Goal: Task Accomplishment & Management: Manage account settings

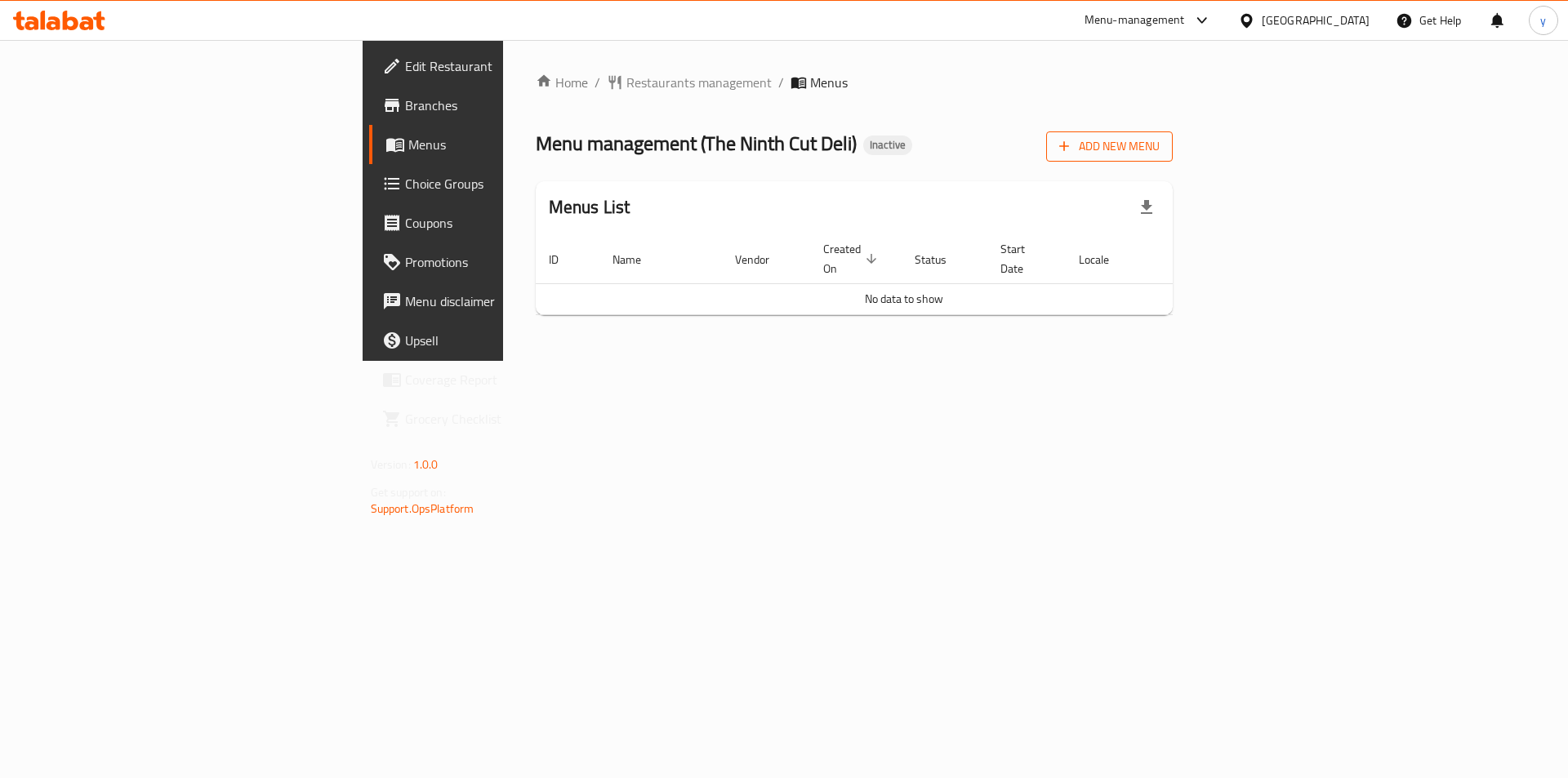
click at [1160, 146] on span "Add New Menu" at bounding box center [1109, 147] width 100 height 20
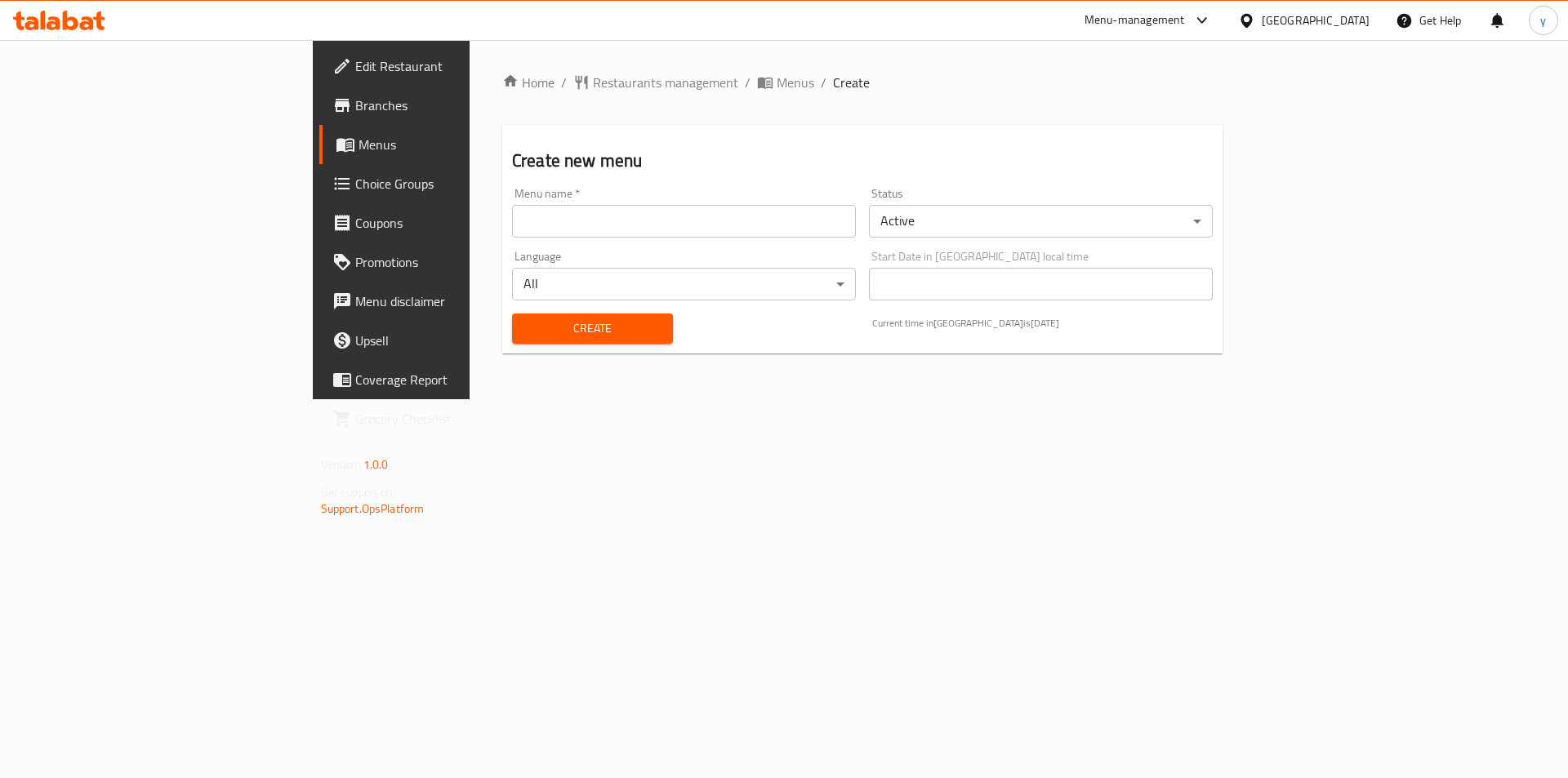
click at [512, 233] on input "text" at bounding box center [684, 221] width 344 height 33
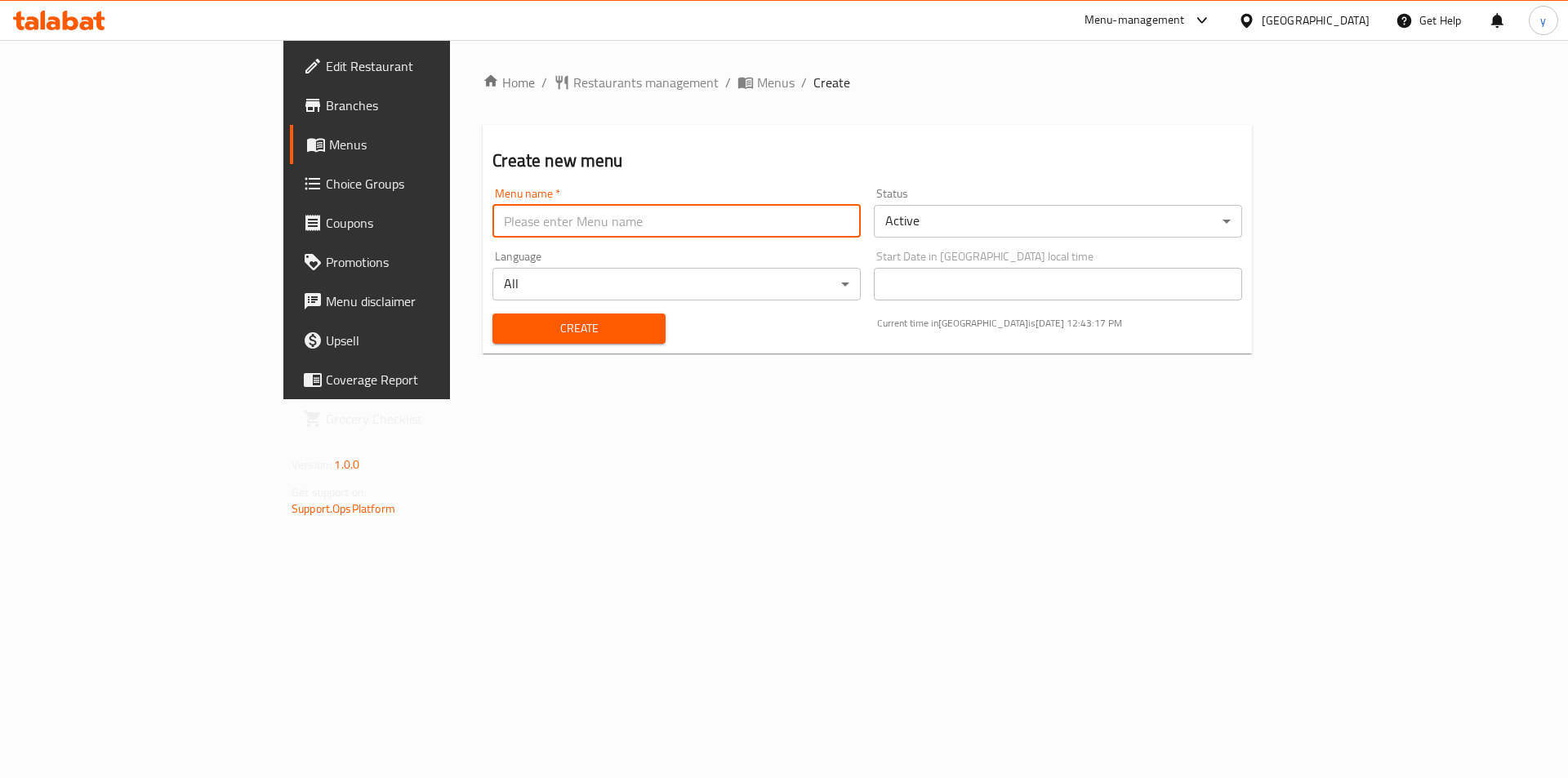
type input "menu"
click at [505, 329] on span "Create" at bounding box center [578, 329] width 146 height 20
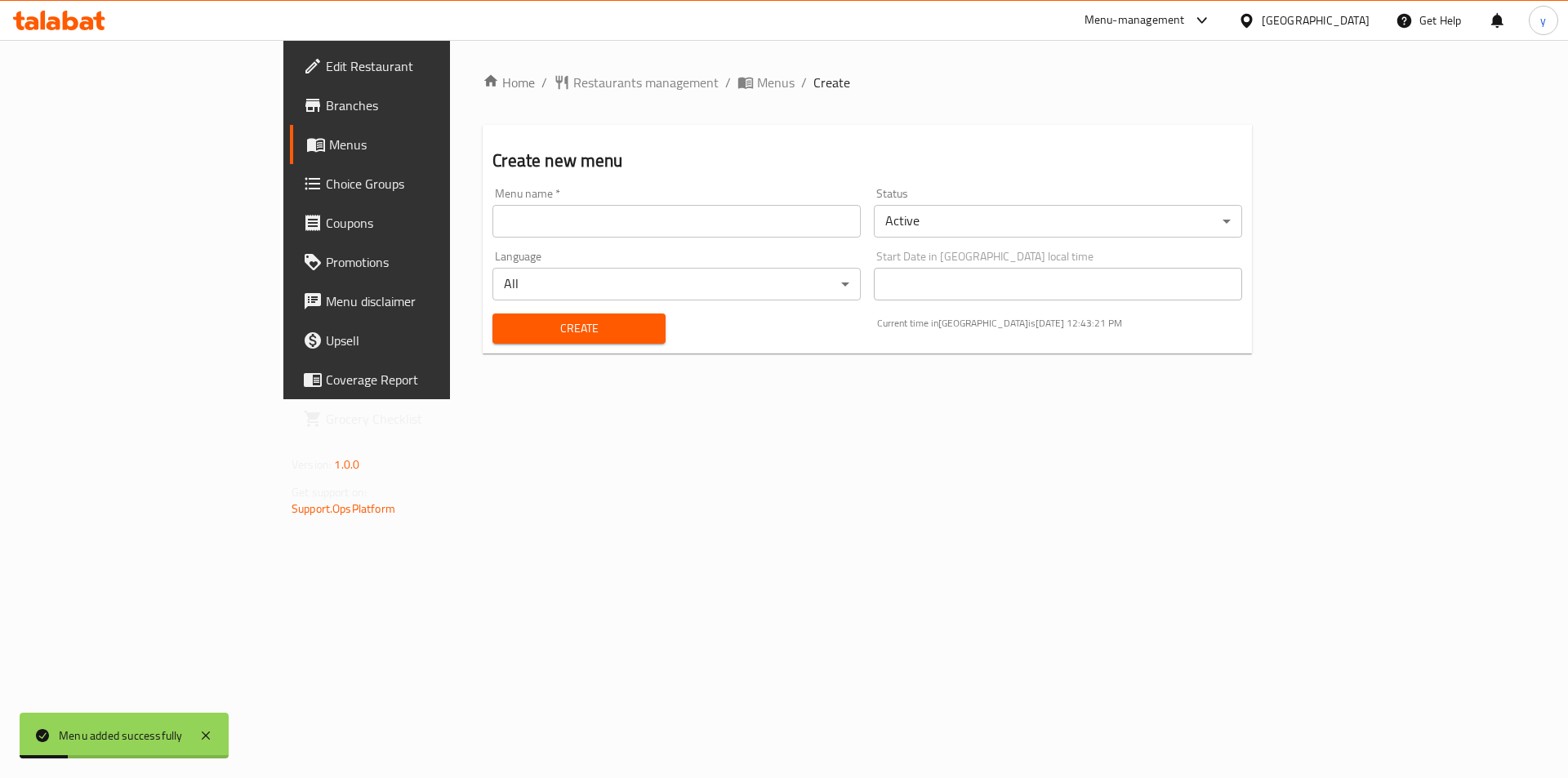
click at [329, 144] on span "Menus" at bounding box center [431, 145] width 204 height 20
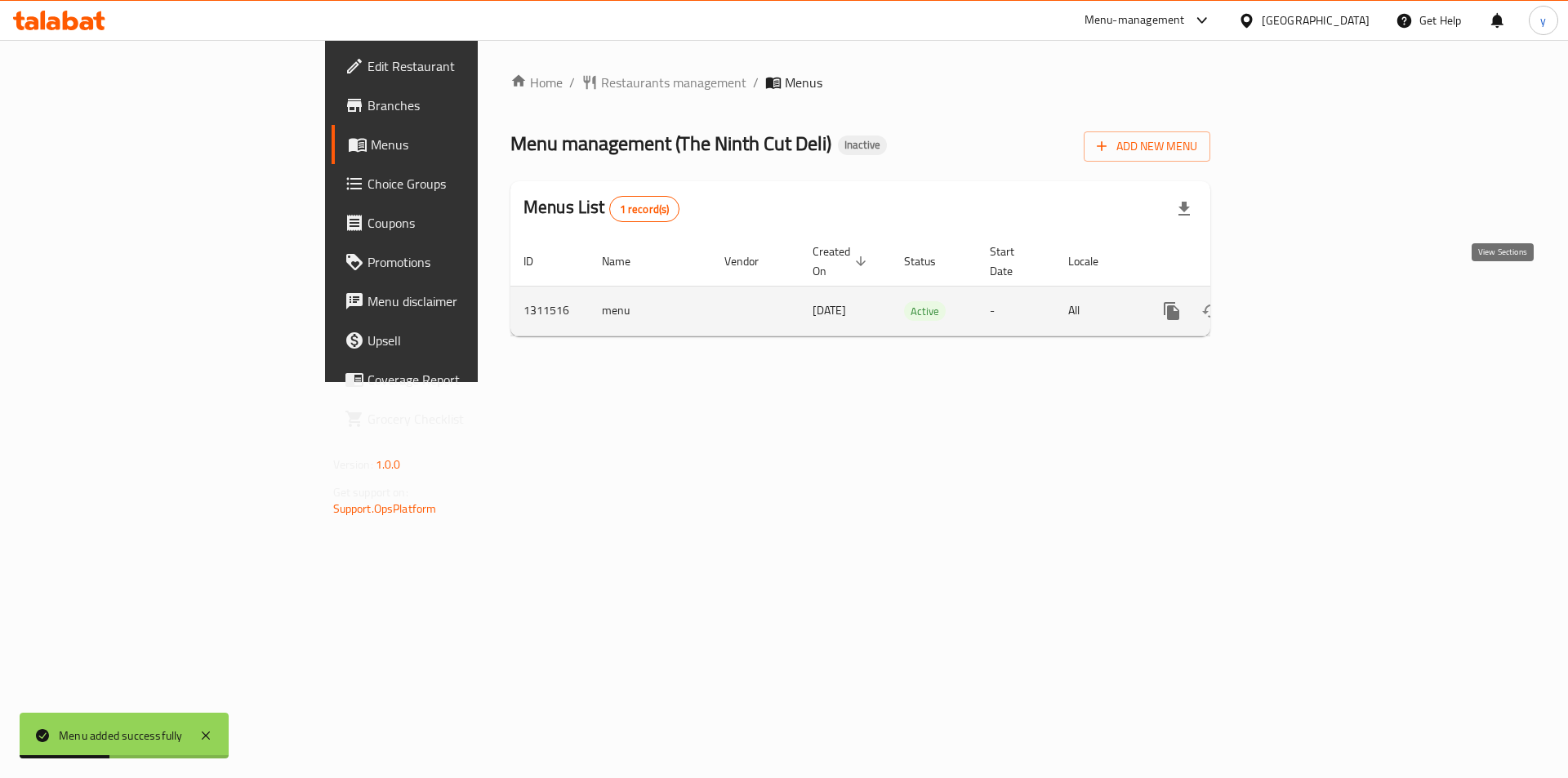
click at [1299, 301] on icon "enhanced table" at bounding box center [1290, 311] width 20 height 20
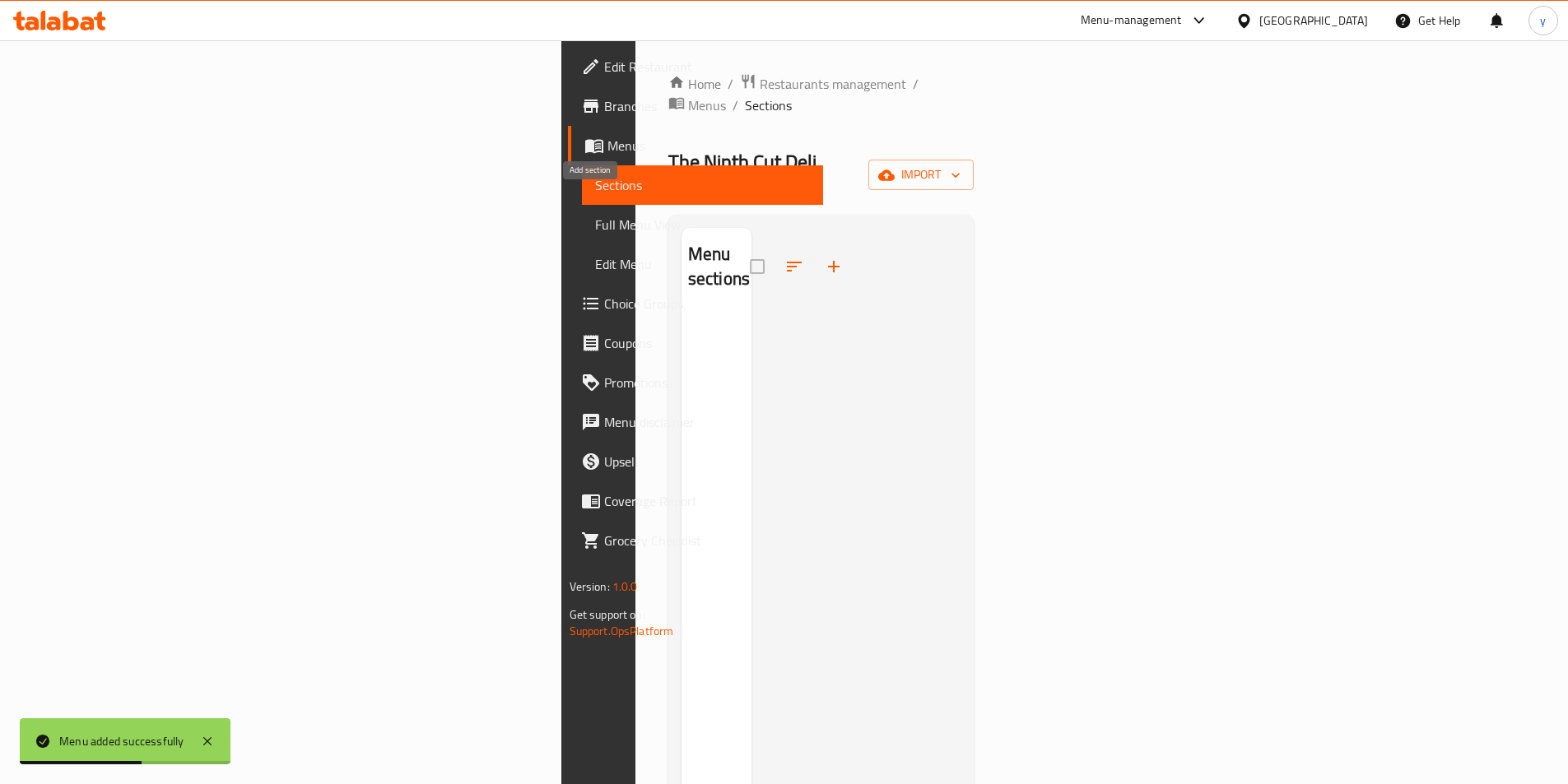
click at [828, 260] on icon "button" at bounding box center [834, 266] width 12 height 12
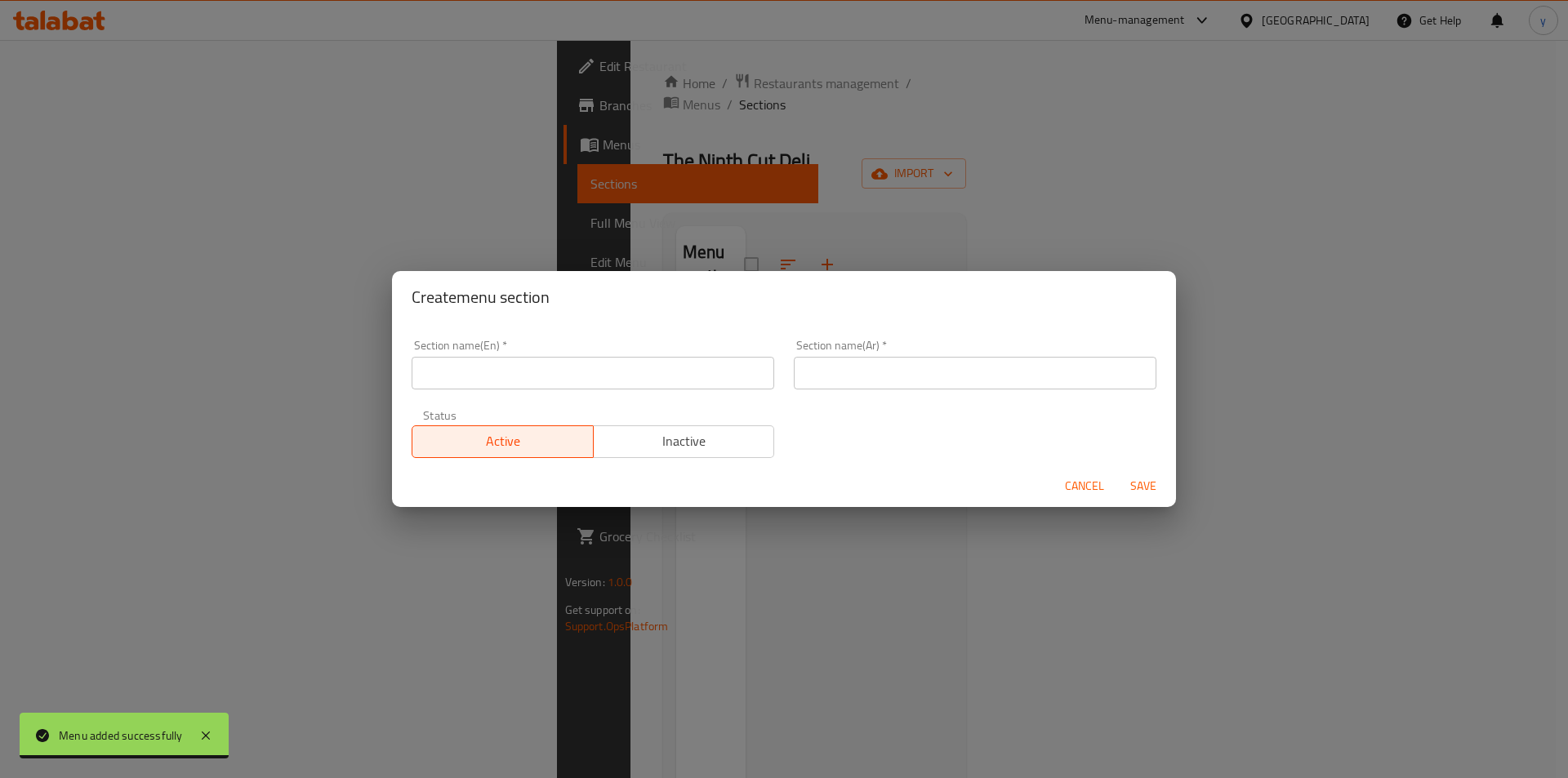
click at [1082, 482] on span "Cancel" at bounding box center [1084, 486] width 39 height 20
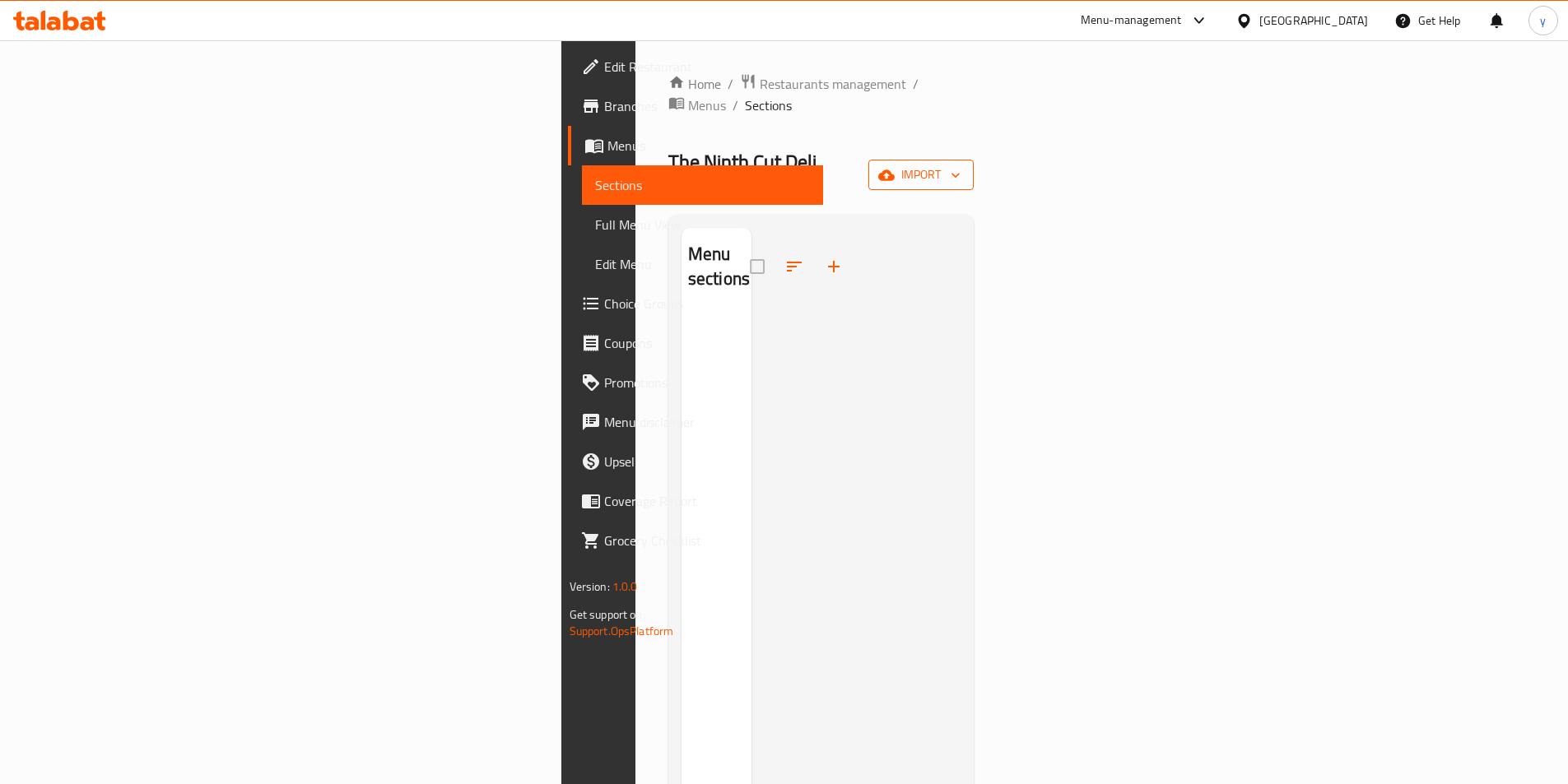
click at [964, 167] on icon "button" at bounding box center [955, 176] width 17 height 17
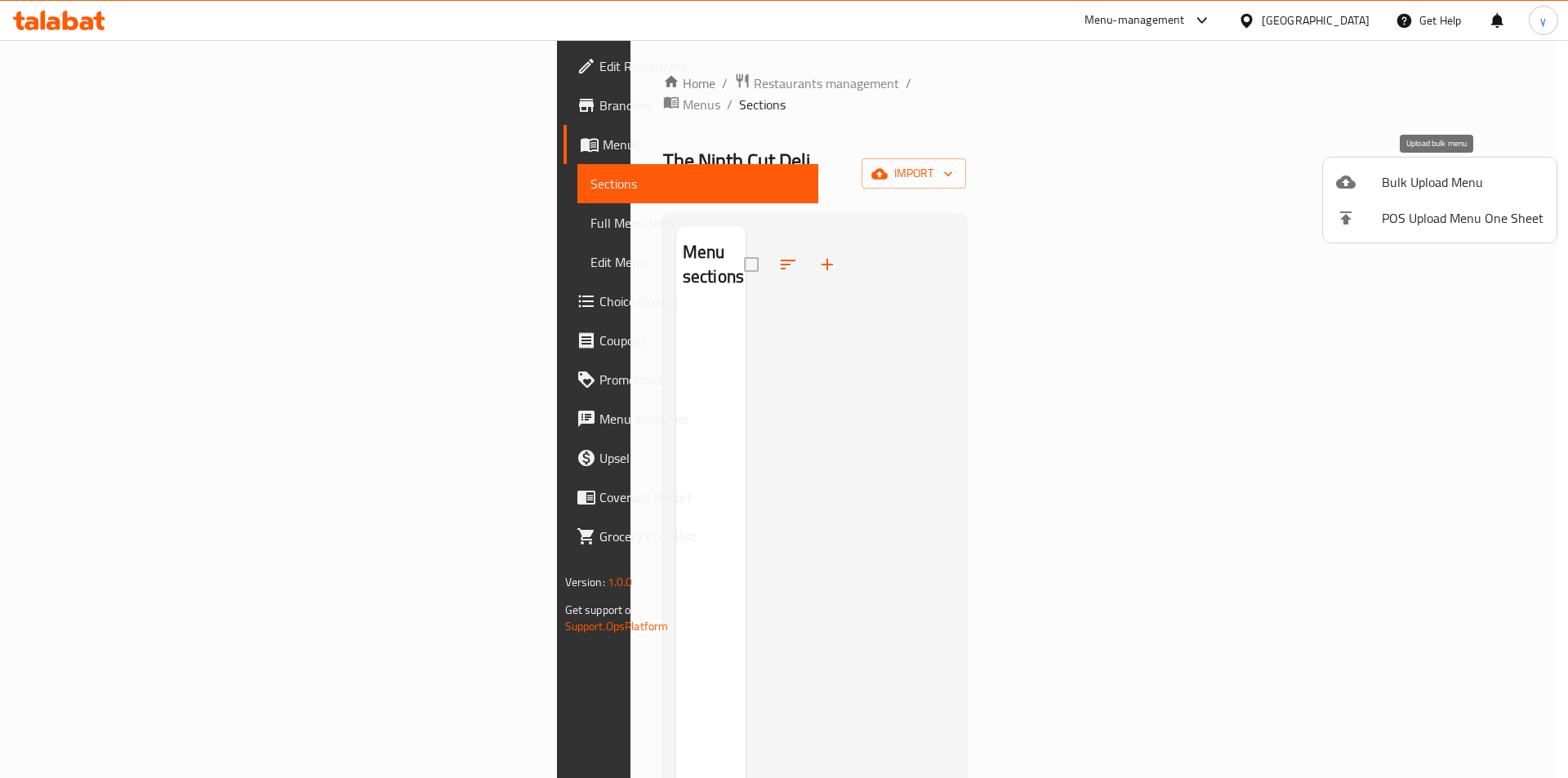
click at [1347, 194] on li "Bulk Upload Menu" at bounding box center [1440, 182] width 234 height 36
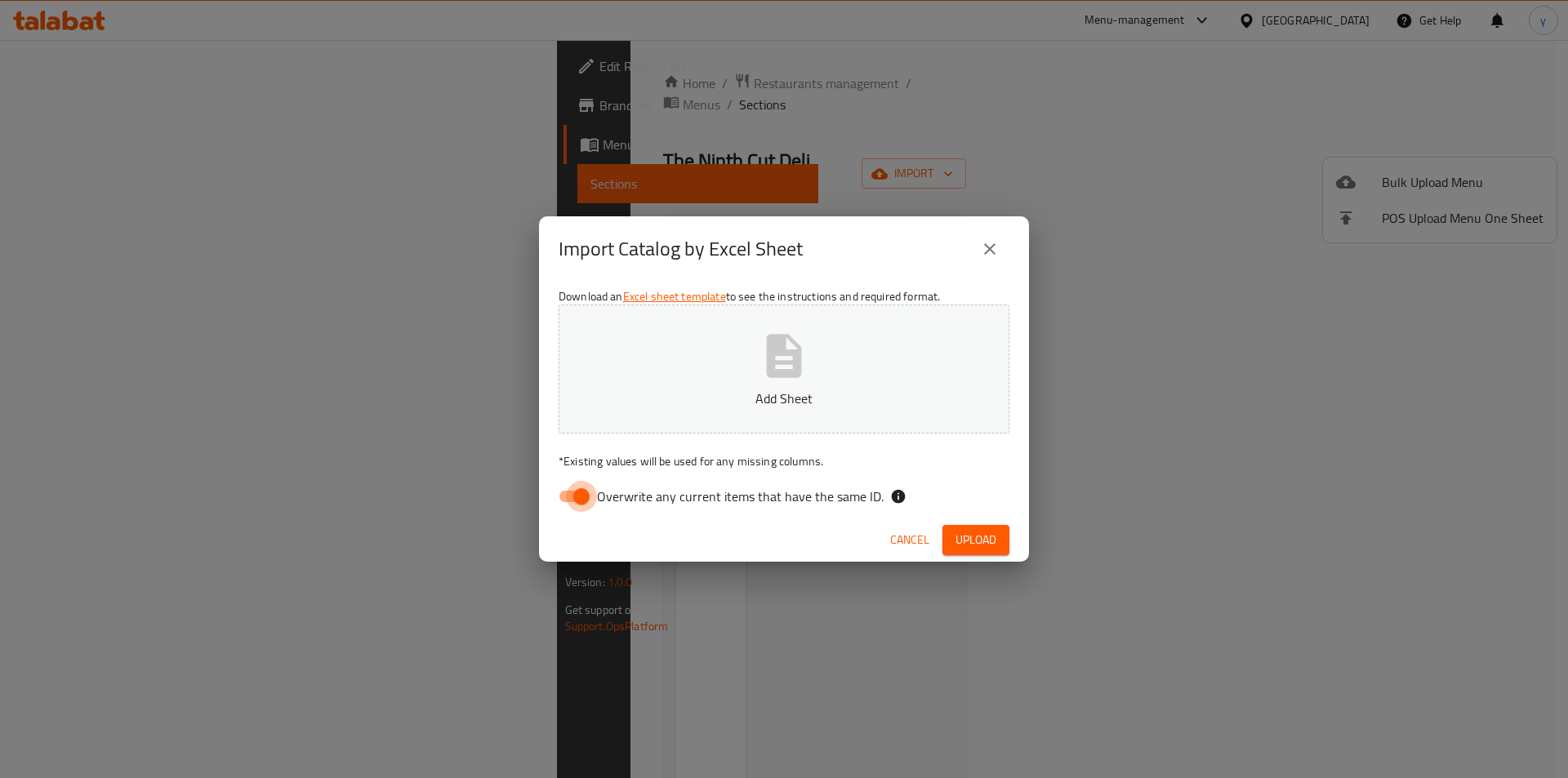
click at [560, 493] on input "Overwrite any current items that have the same ID." at bounding box center [581, 496] width 93 height 31
checkbox input "false"
click at [626, 413] on button "Add Sheet" at bounding box center [784, 369] width 451 height 129
click at [966, 540] on span "Upload" at bounding box center [976, 540] width 41 height 20
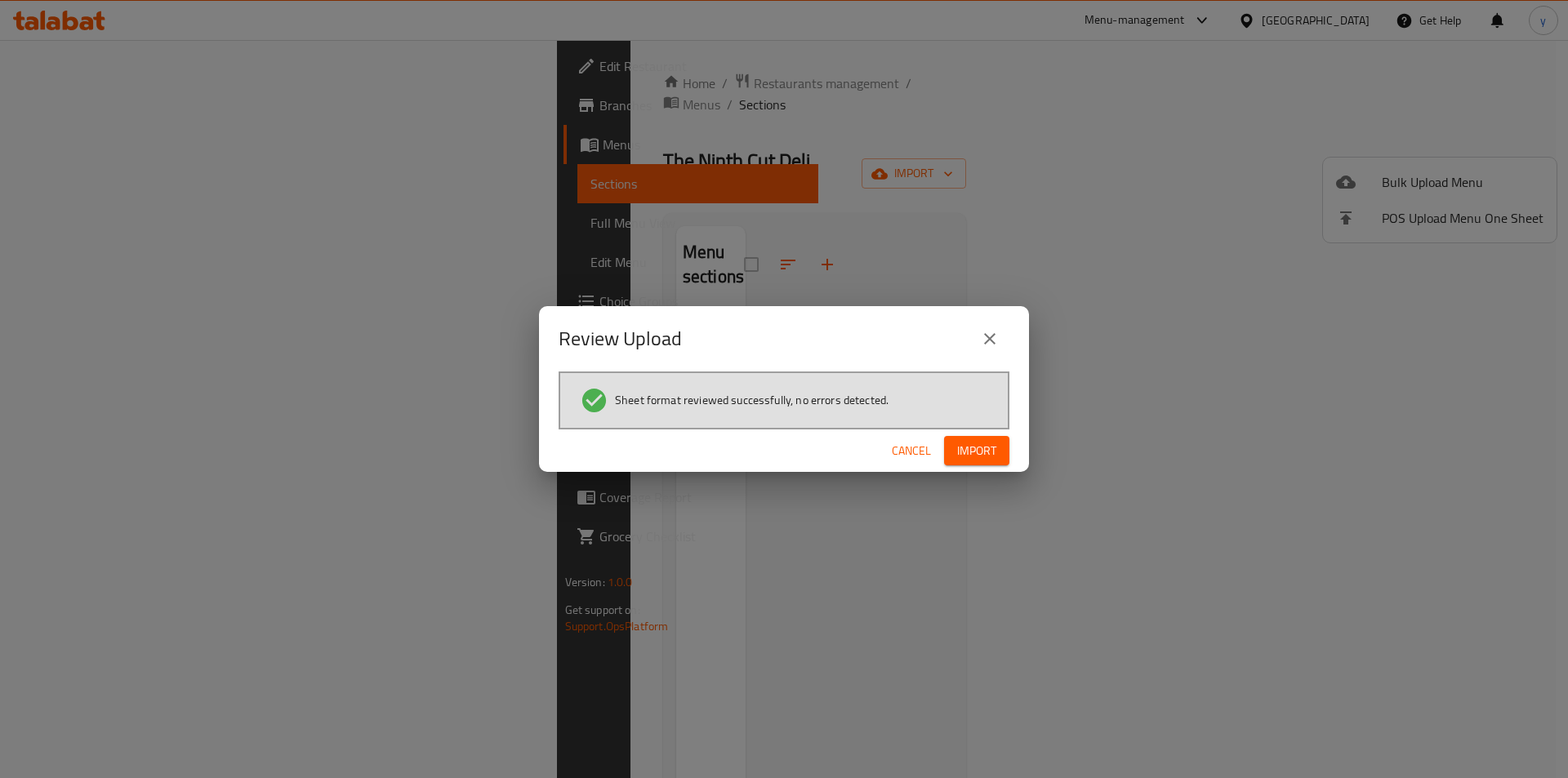
click at [977, 444] on span "Import" at bounding box center [977, 451] width 39 height 20
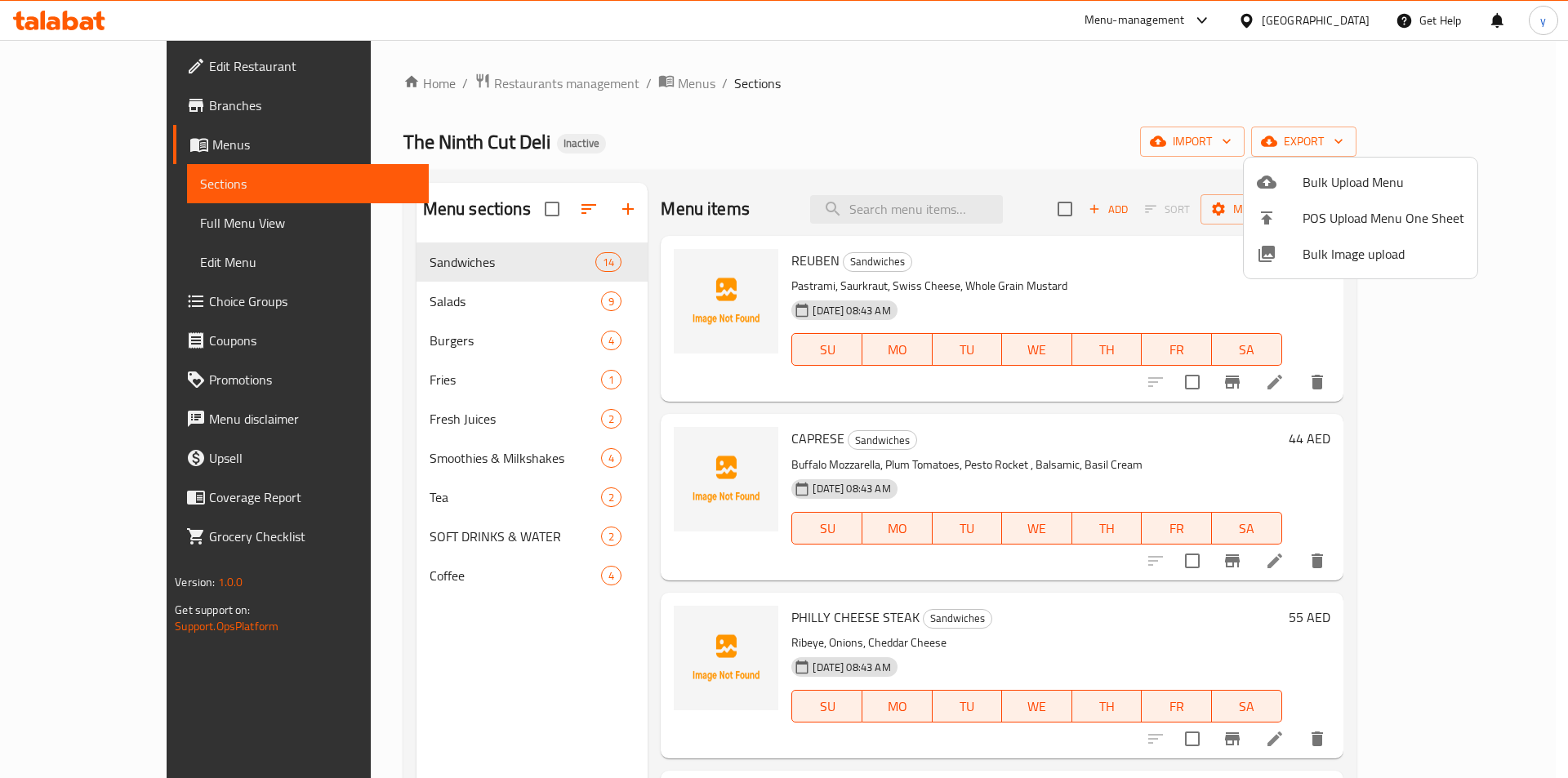
click at [475, 418] on div at bounding box center [784, 389] width 1568 height 778
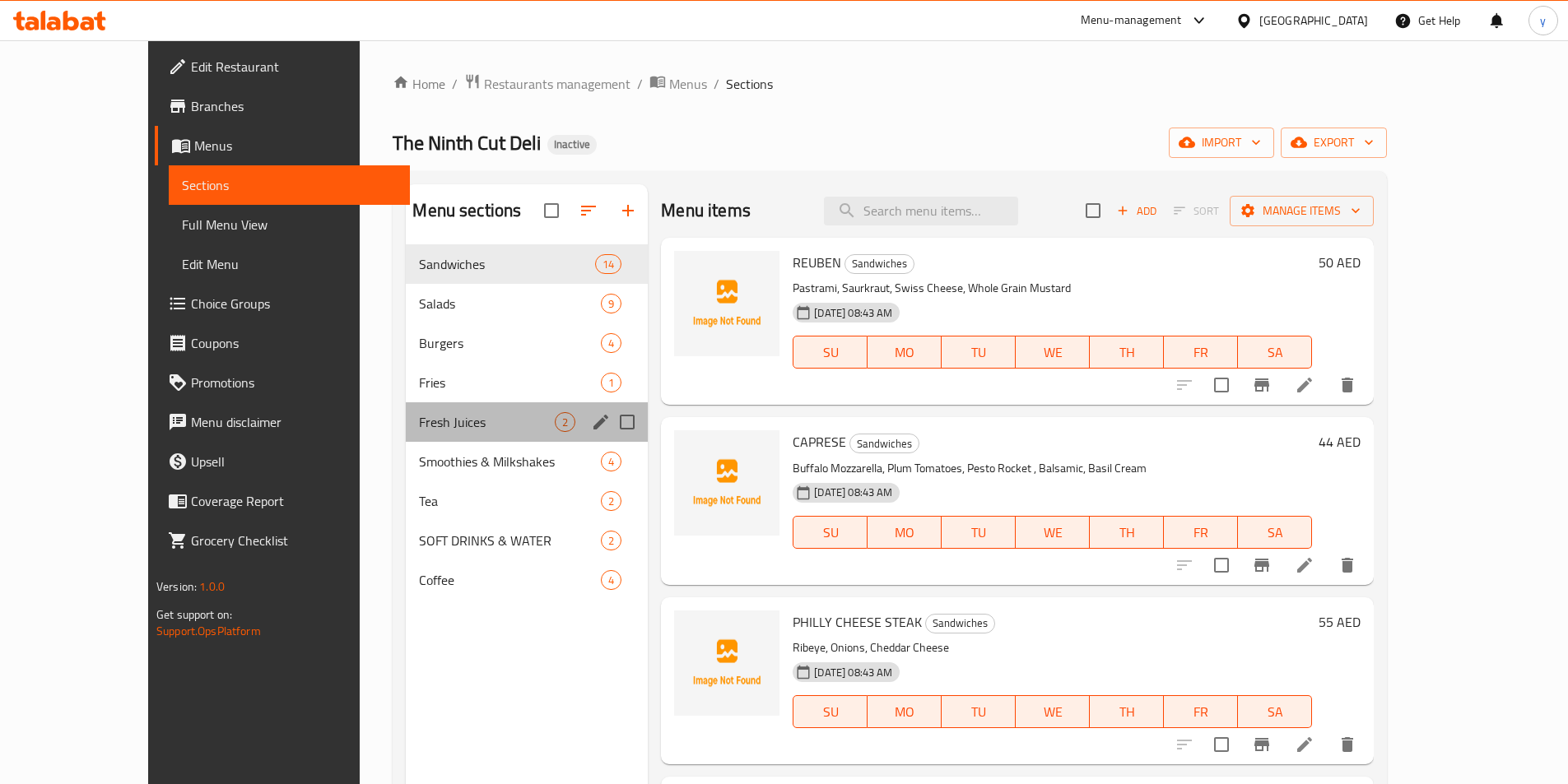
click at [474, 411] on div "Fresh Juices 2" at bounding box center [527, 422] width 242 height 39
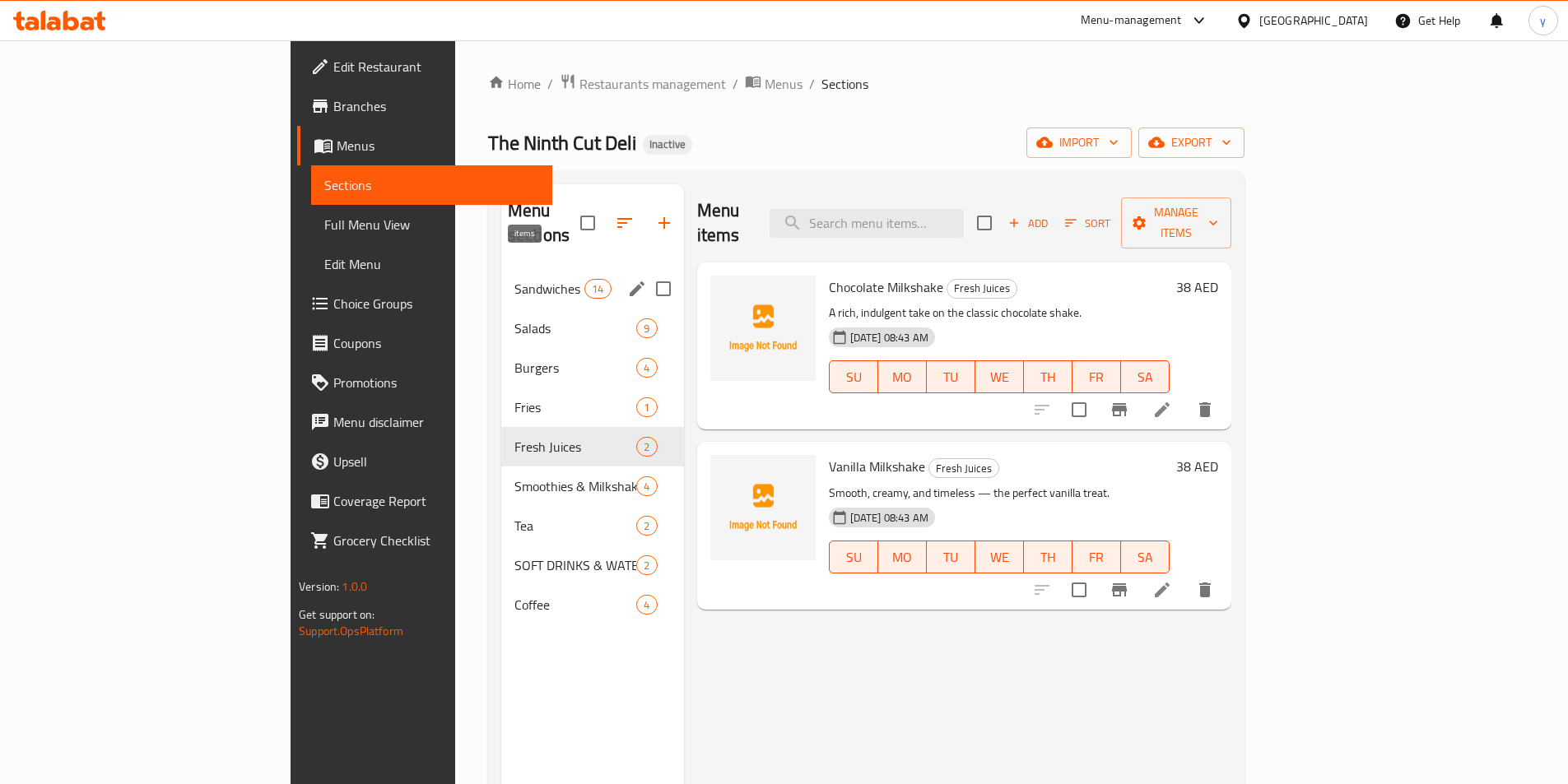
click at [585, 282] on span "14" at bounding box center [597, 289] width 24 height 16
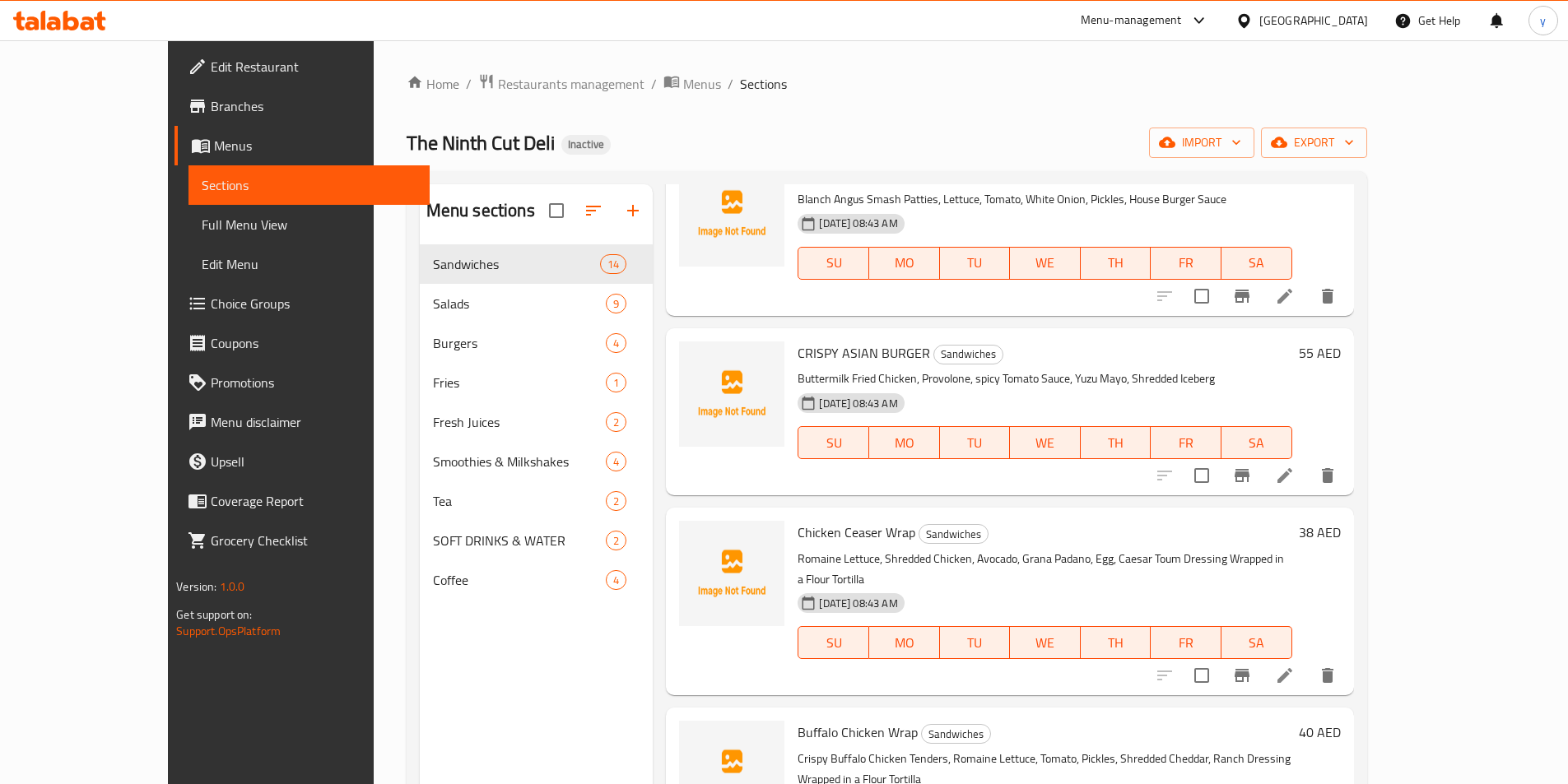
scroll to position [1794, 0]
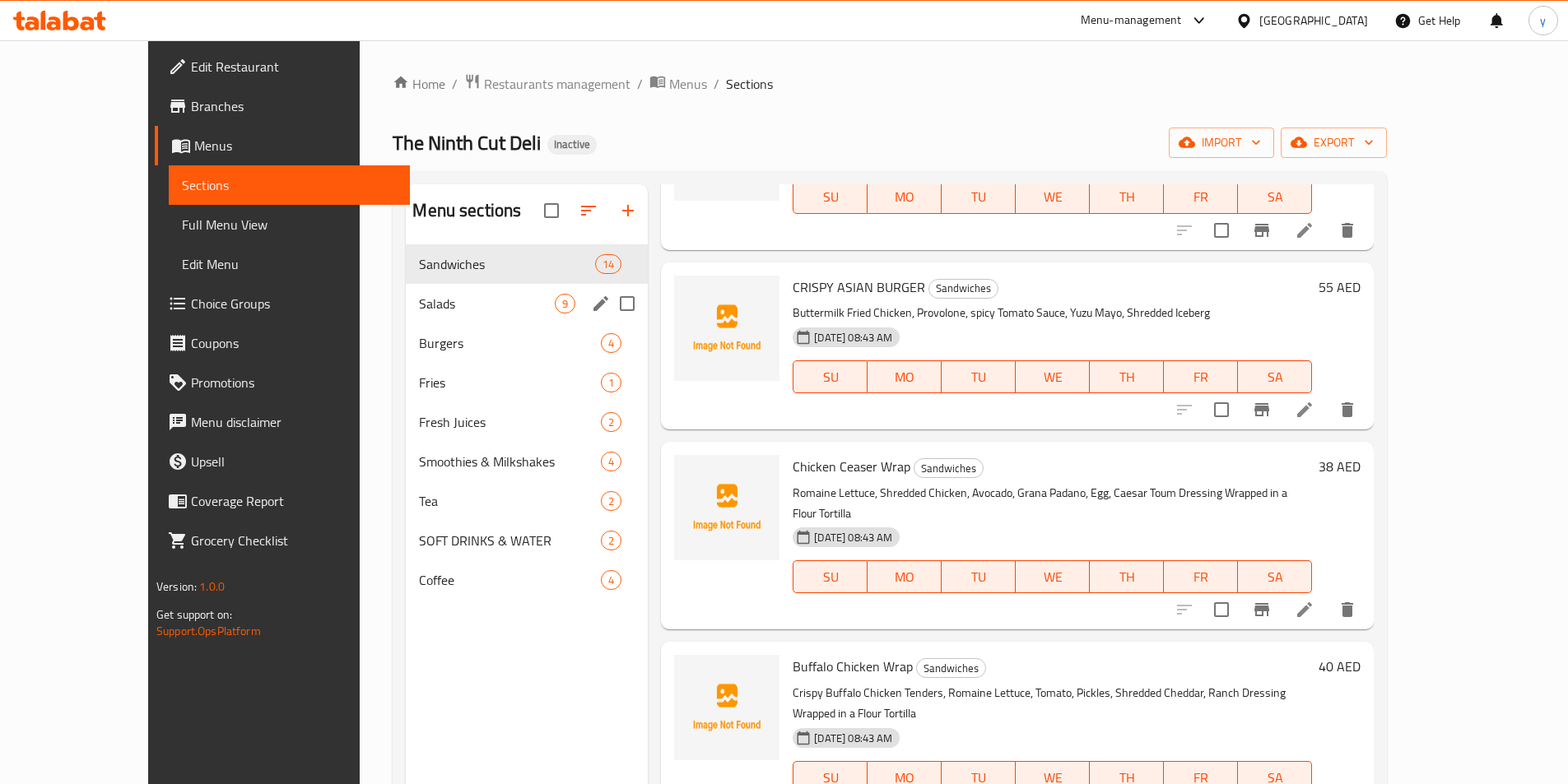
click at [484, 314] on div "Salads 9" at bounding box center [527, 303] width 242 height 39
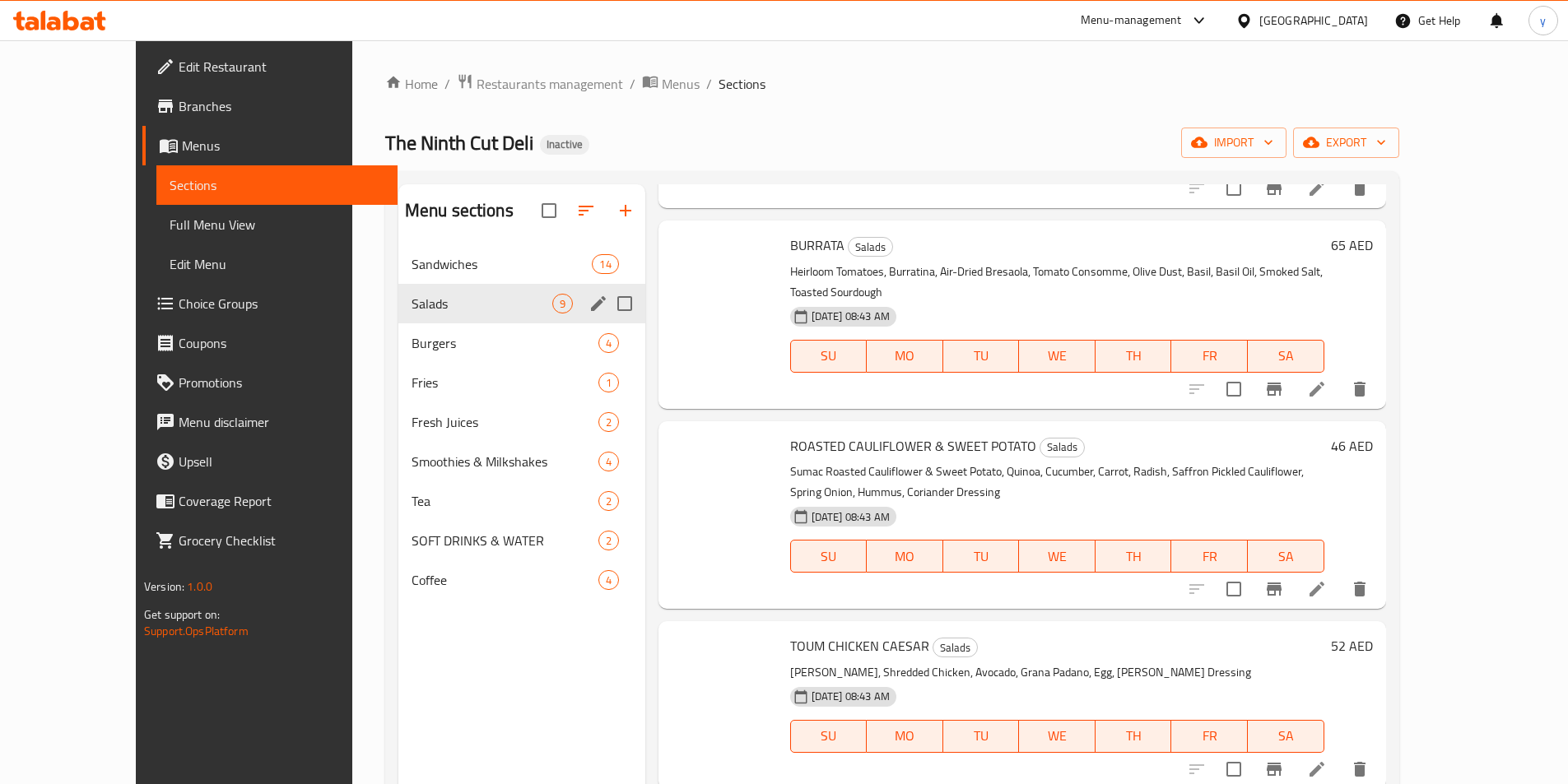
scroll to position [895, 0]
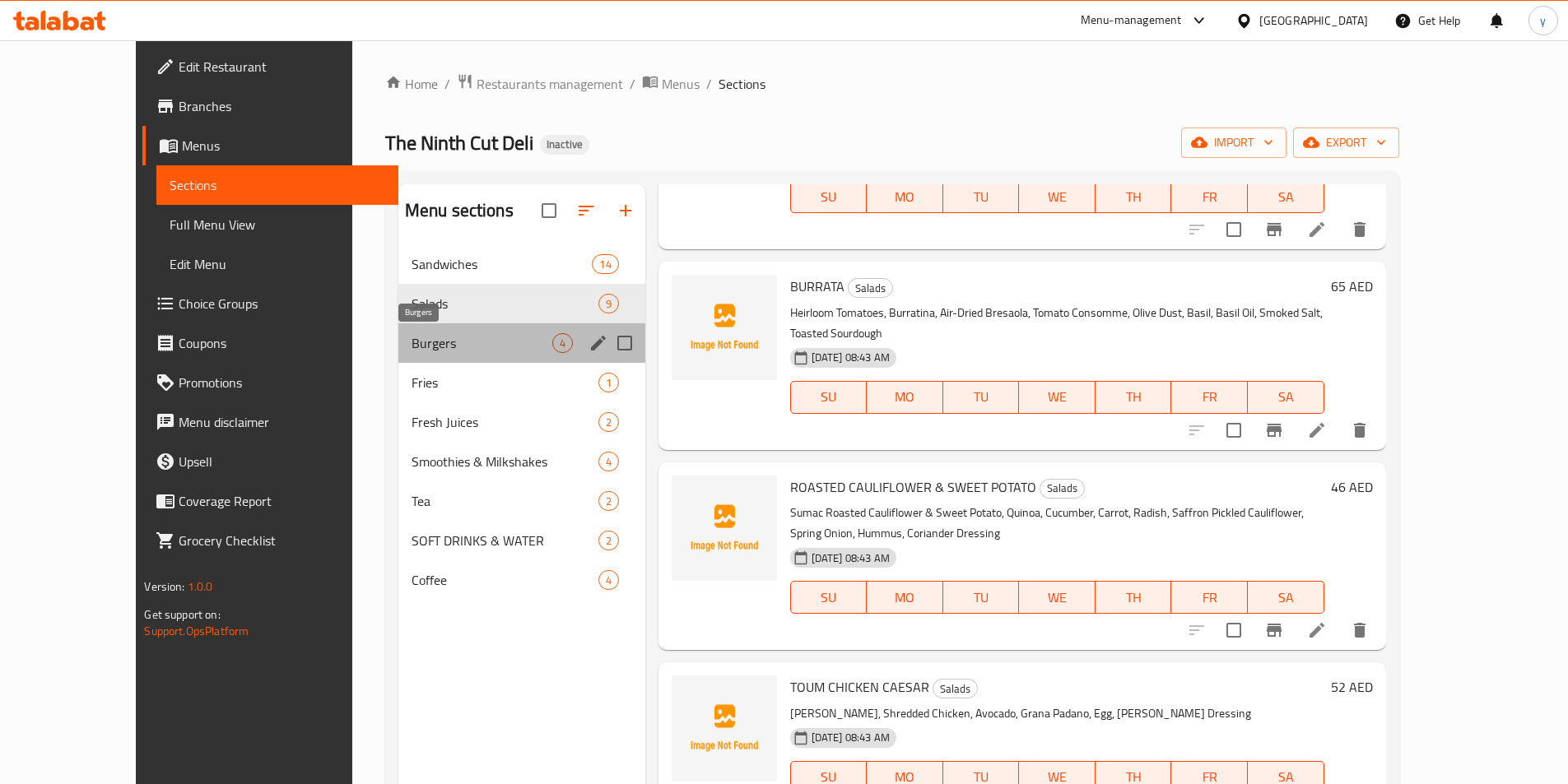
click at [412, 348] on span "Burgers" at bounding box center [481, 344] width 140 height 20
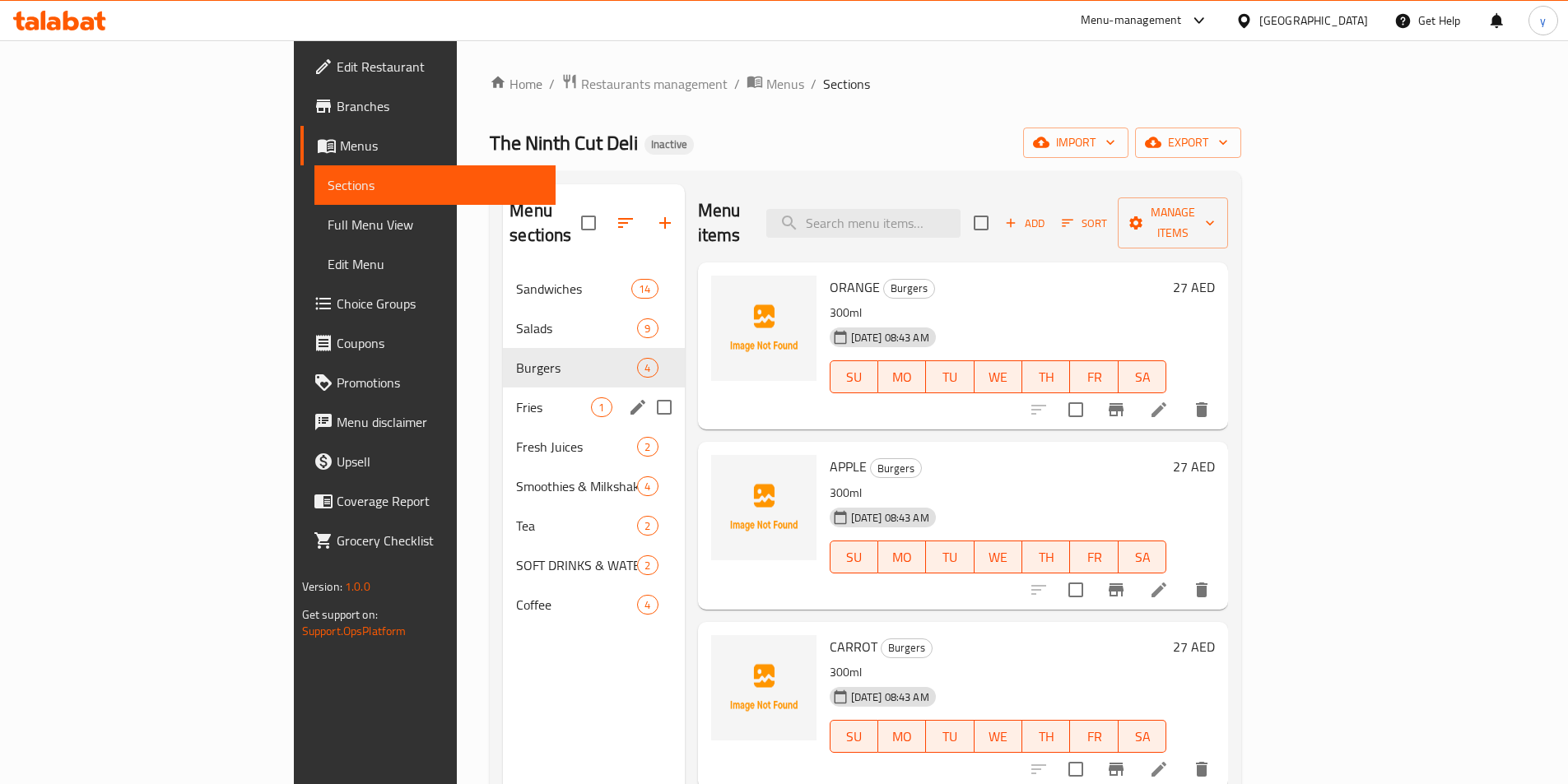
click at [502, 394] on div "Fries 1" at bounding box center [592, 407] width 181 height 39
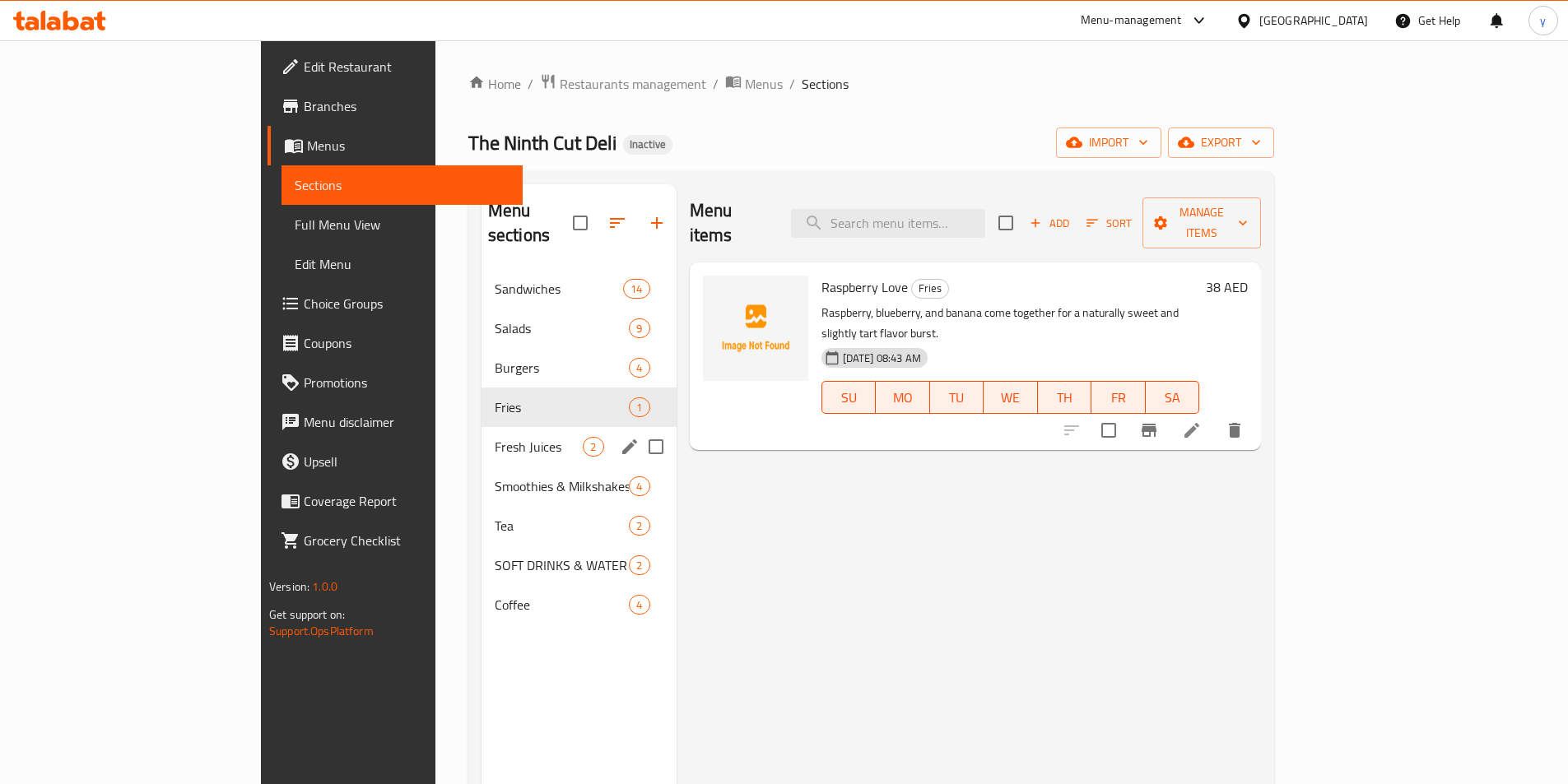
click at [494, 434] on div "Fresh Juices 2" at bounding box center [579, 446] width 195 height 39
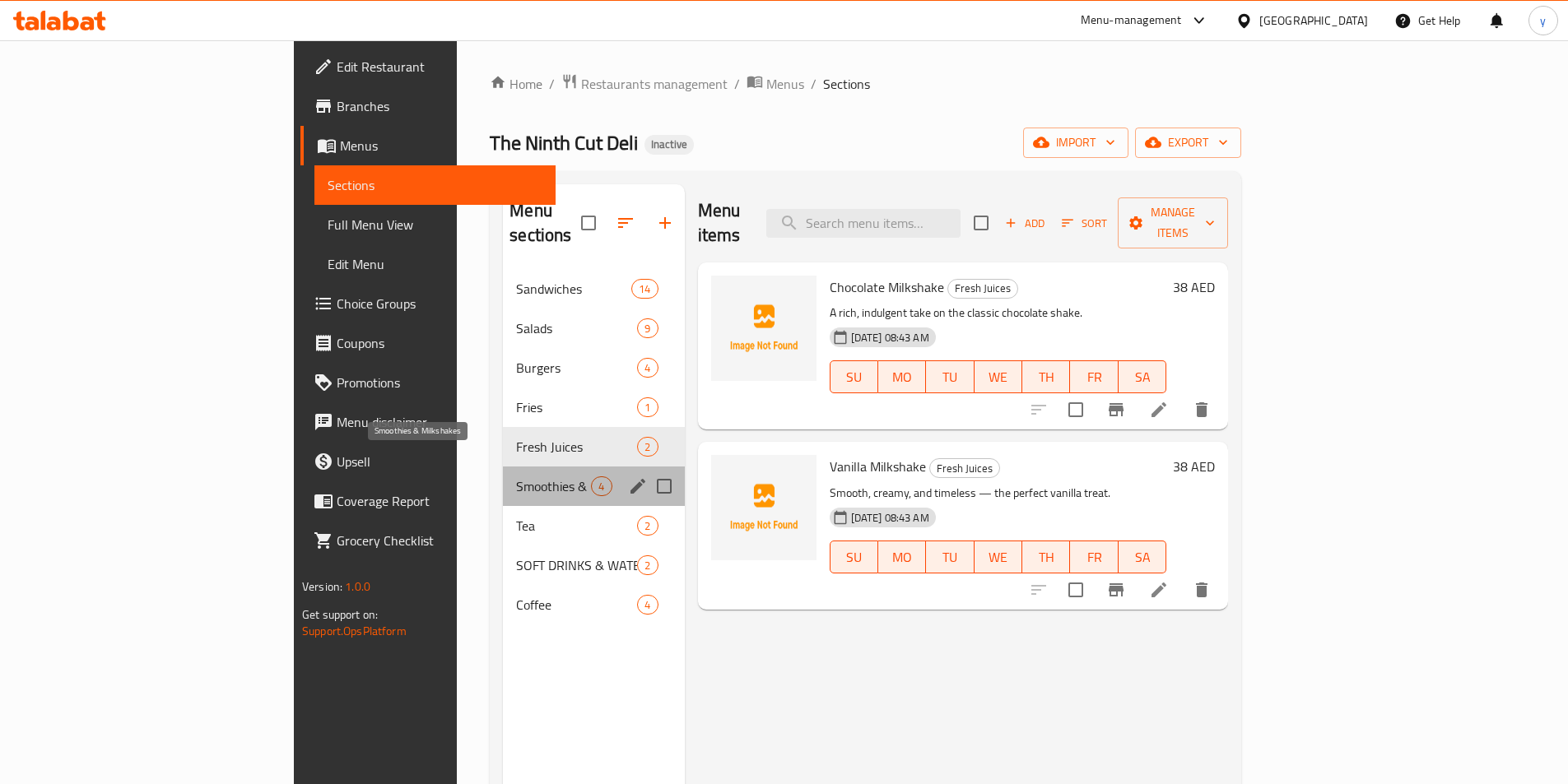
click at [516, 476] on span "Smoothies & Milkshakes" at bounding box center [553, 487] width 75 height 20
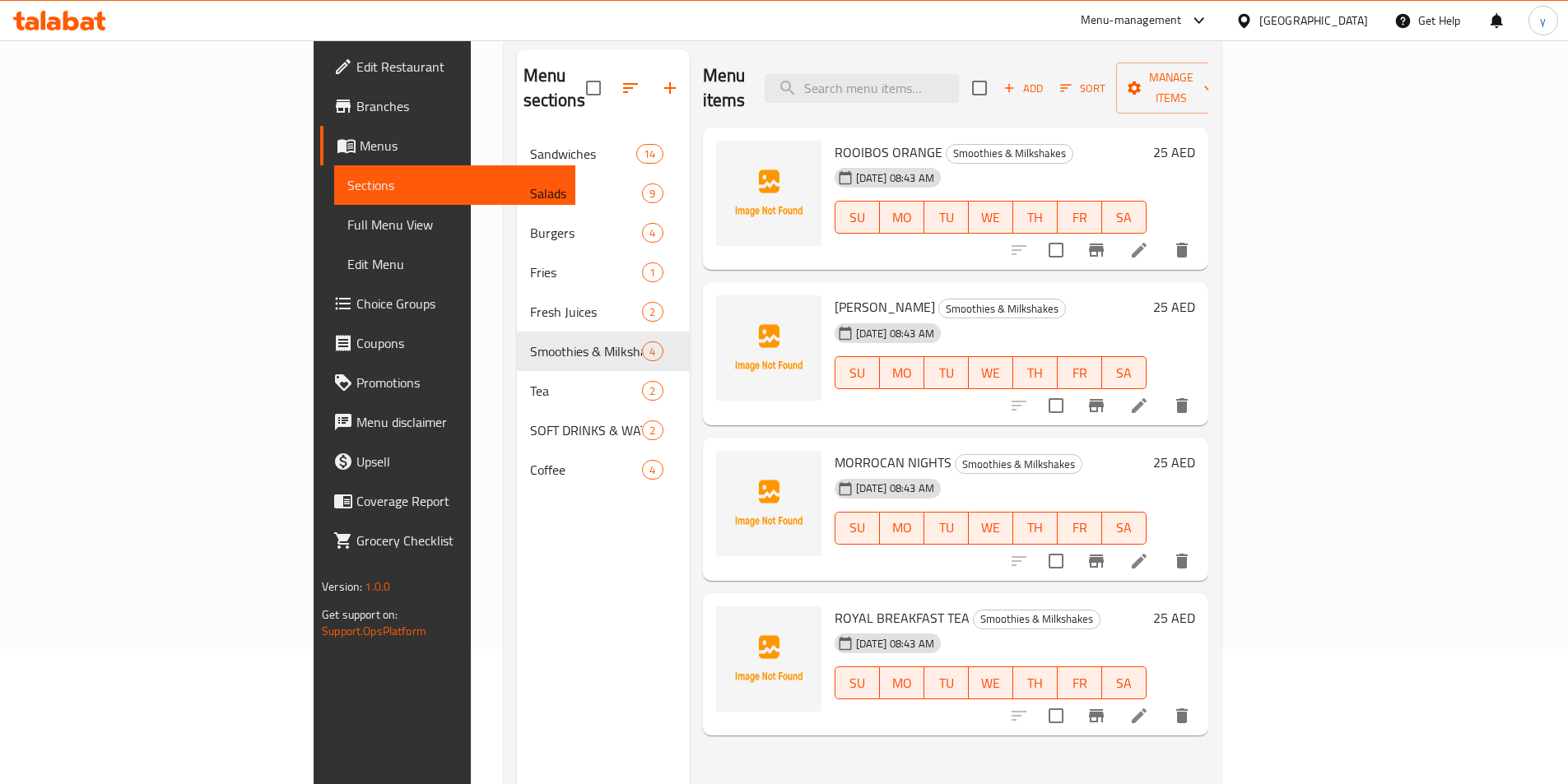
scroll to position [230, 0]
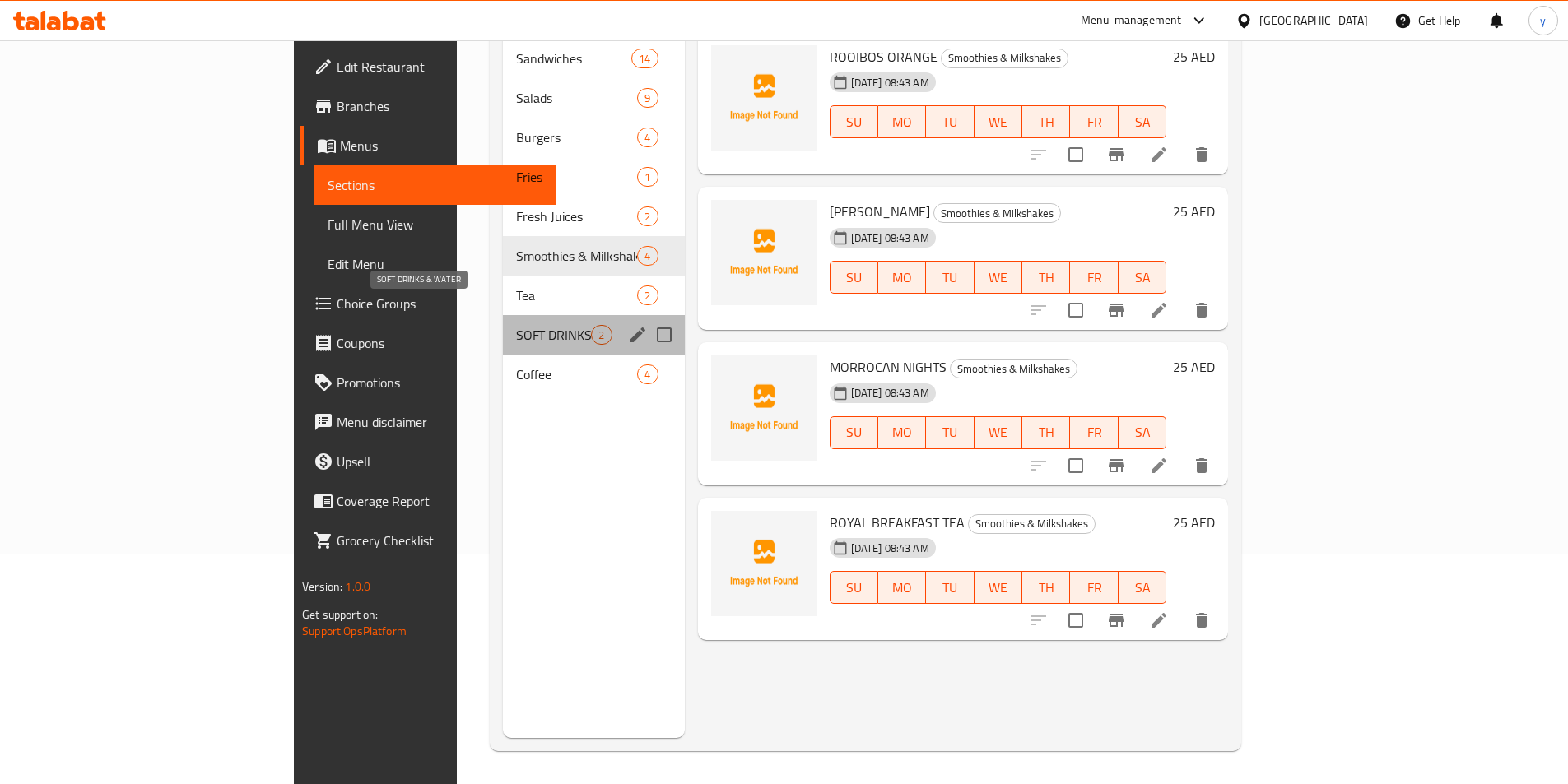
click at [516, 325] on span "SOFT DRINKS & WATER" at bounding box center [553, 335] width 75 height 20
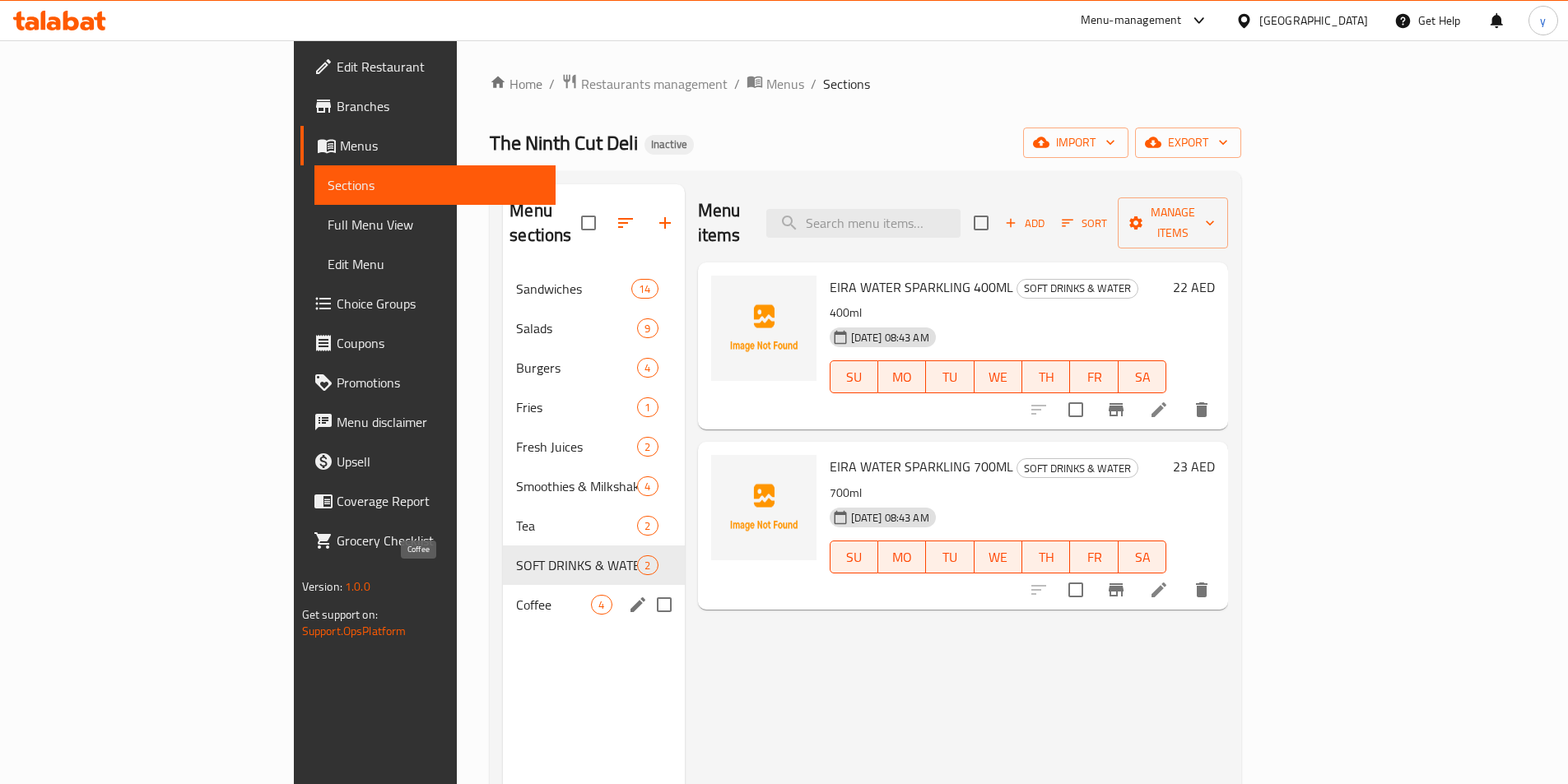
click at [516, 595] on span "Coffee" at bounding box center [553, 605] width 75 height 20
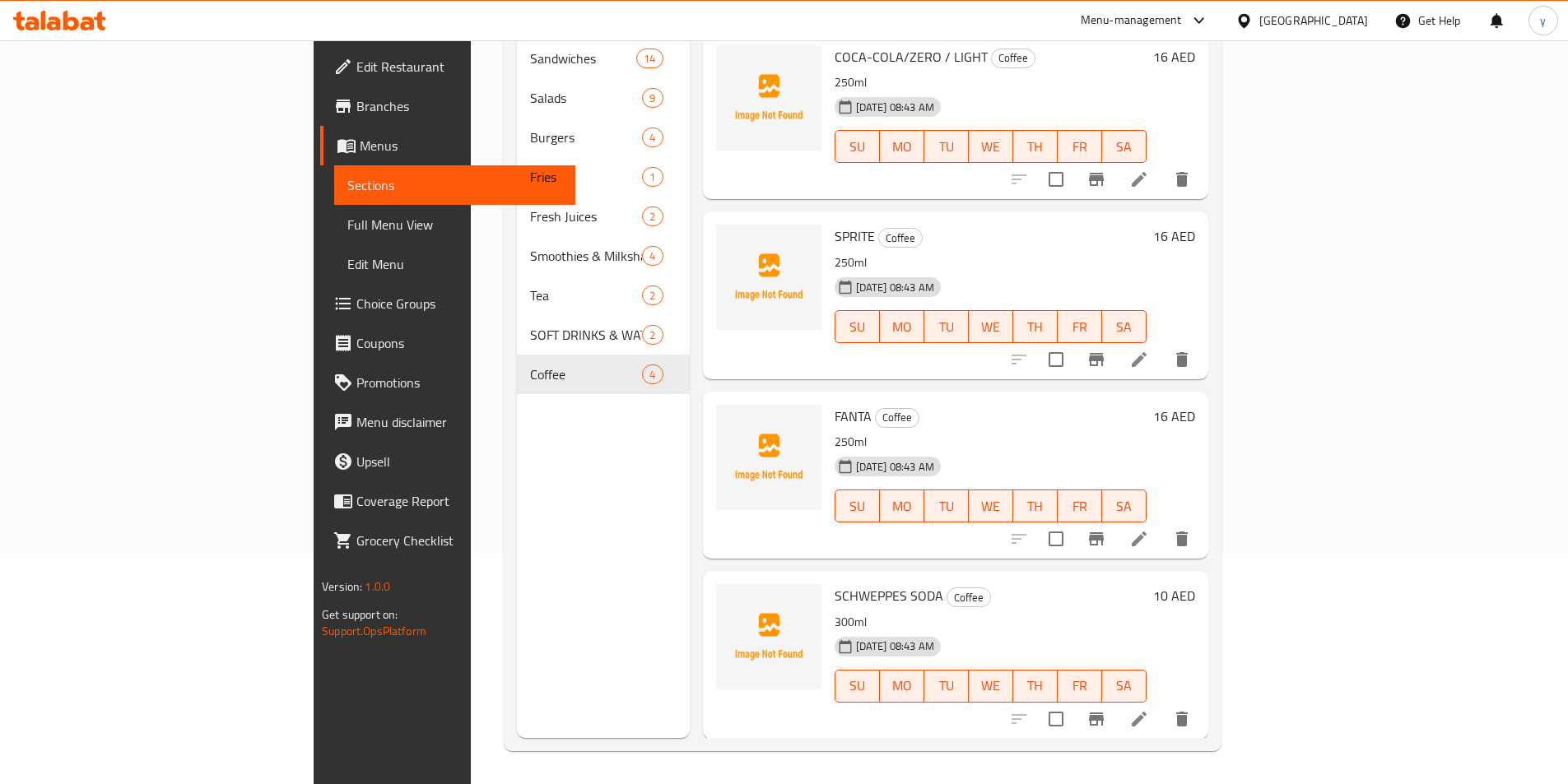
scroll to position [148, 0]
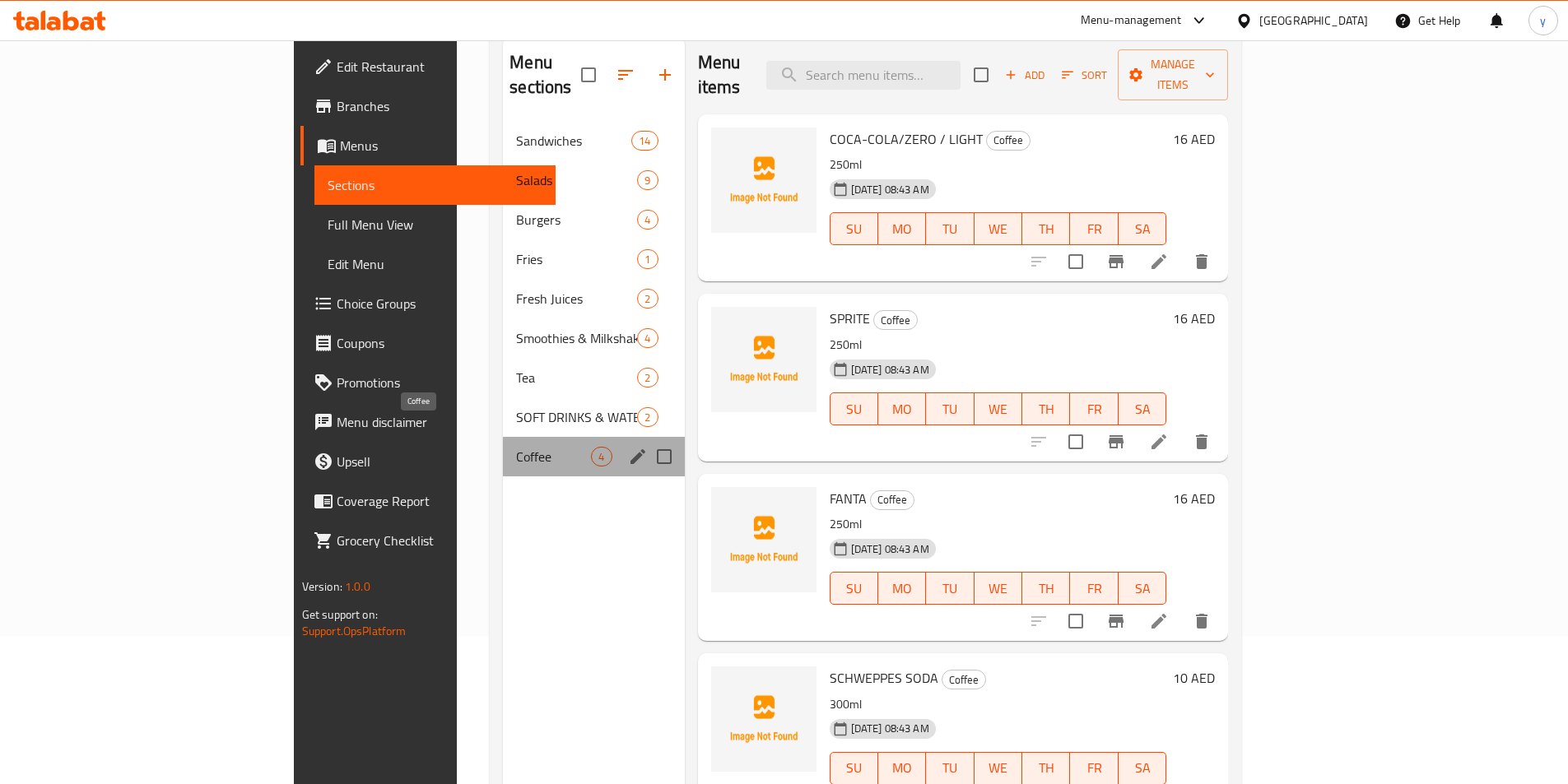
click at [516, 447] on span "Coffee" at bounding box center [553, 457] width 75 height 20
click at [516, 408] on span "SOFT DRINKS & WATER" at bounding box center [553, 418] width 75 height 20
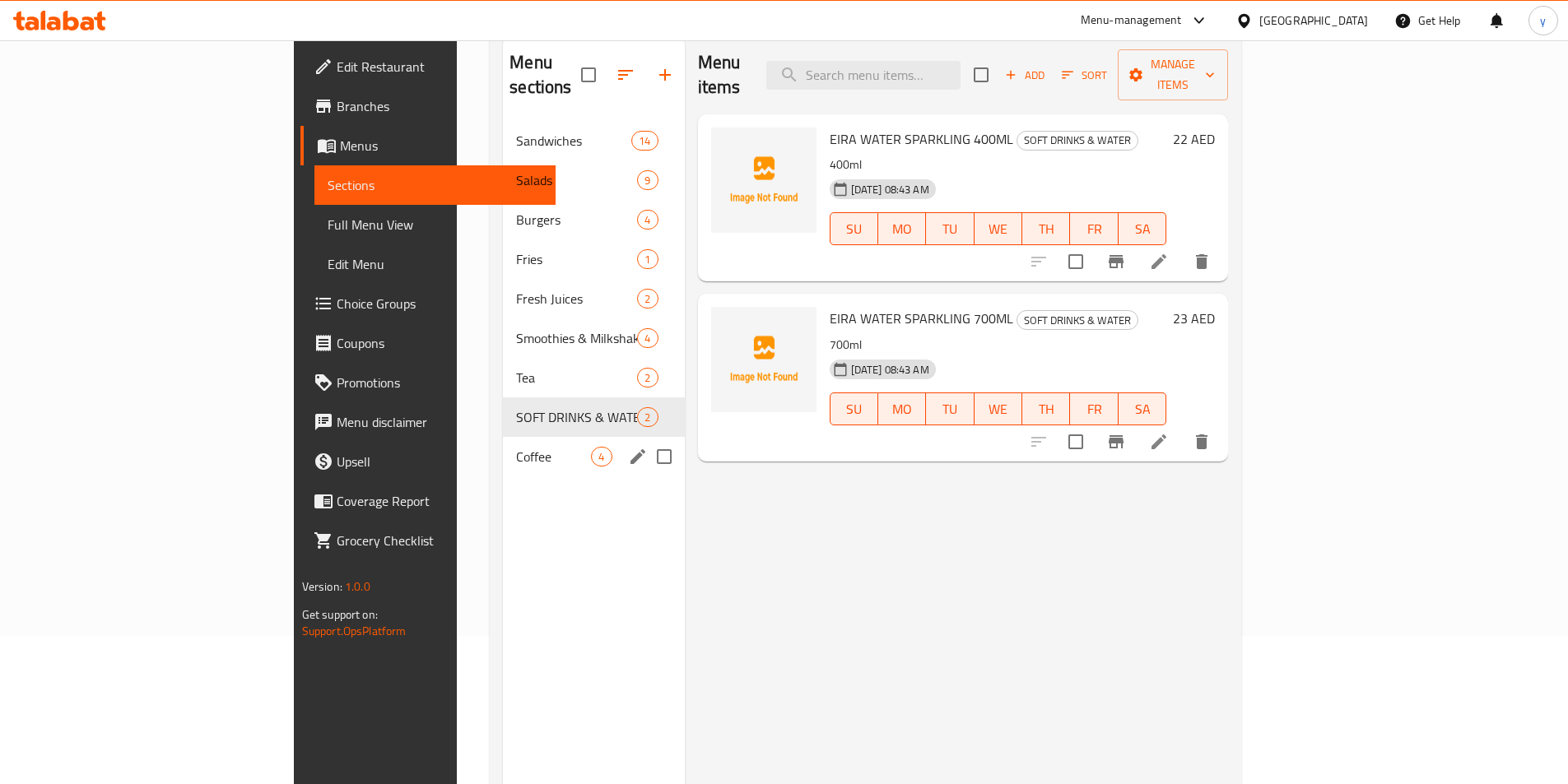
click at [502, 437] on div "Coffee 4" at bounding box center [592, 456] width 181 height 39
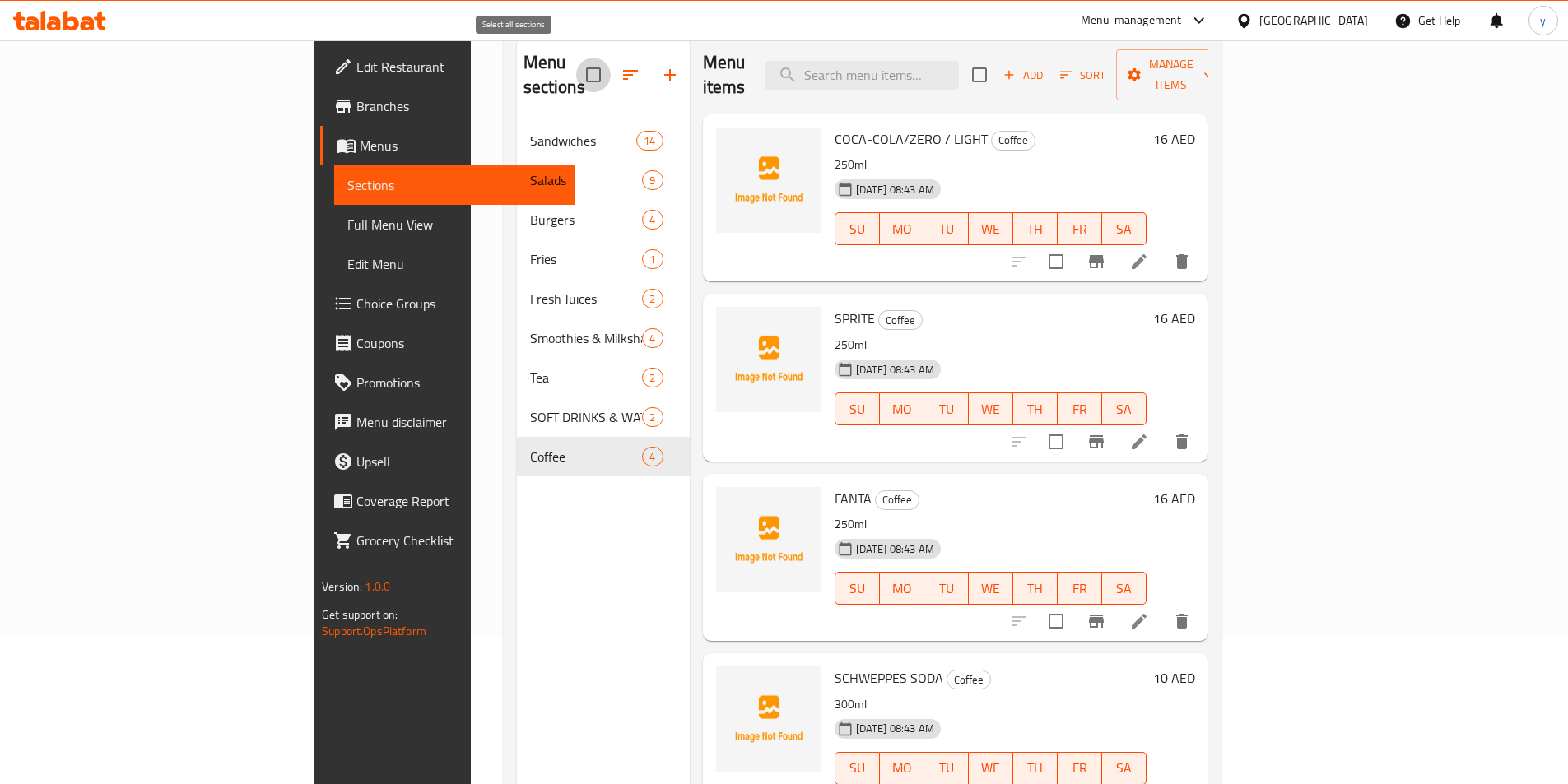
click at [576, 61] on input "checkbox" at bounding box center [593, 75] width 34 height 34
click at [576, 60] on input "checkbox" at bounding box center [593, 75] width 34 height 34
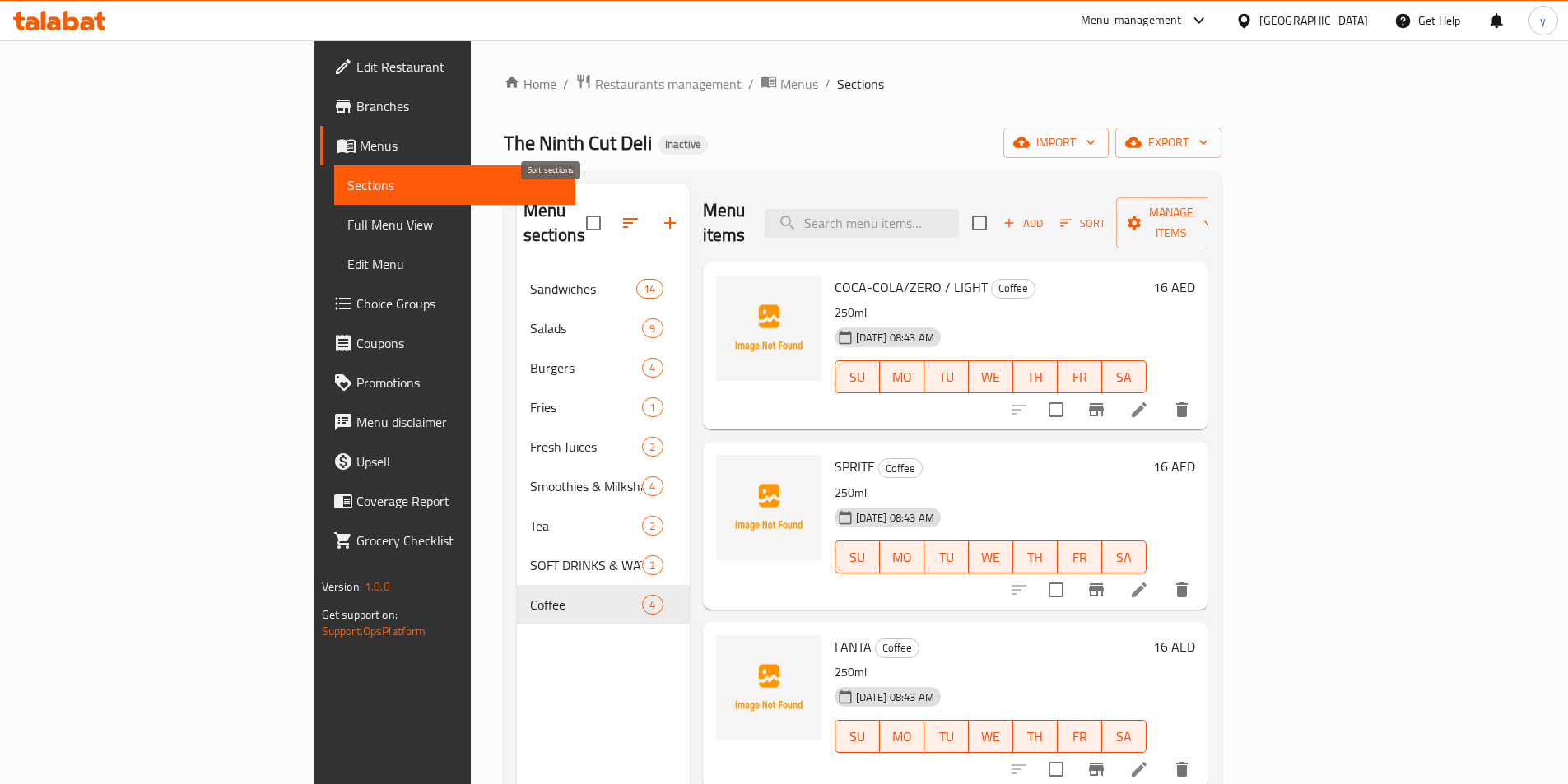
click at [620, 213] on icon "button" at bounding box center [630, 224] width 20 height 20
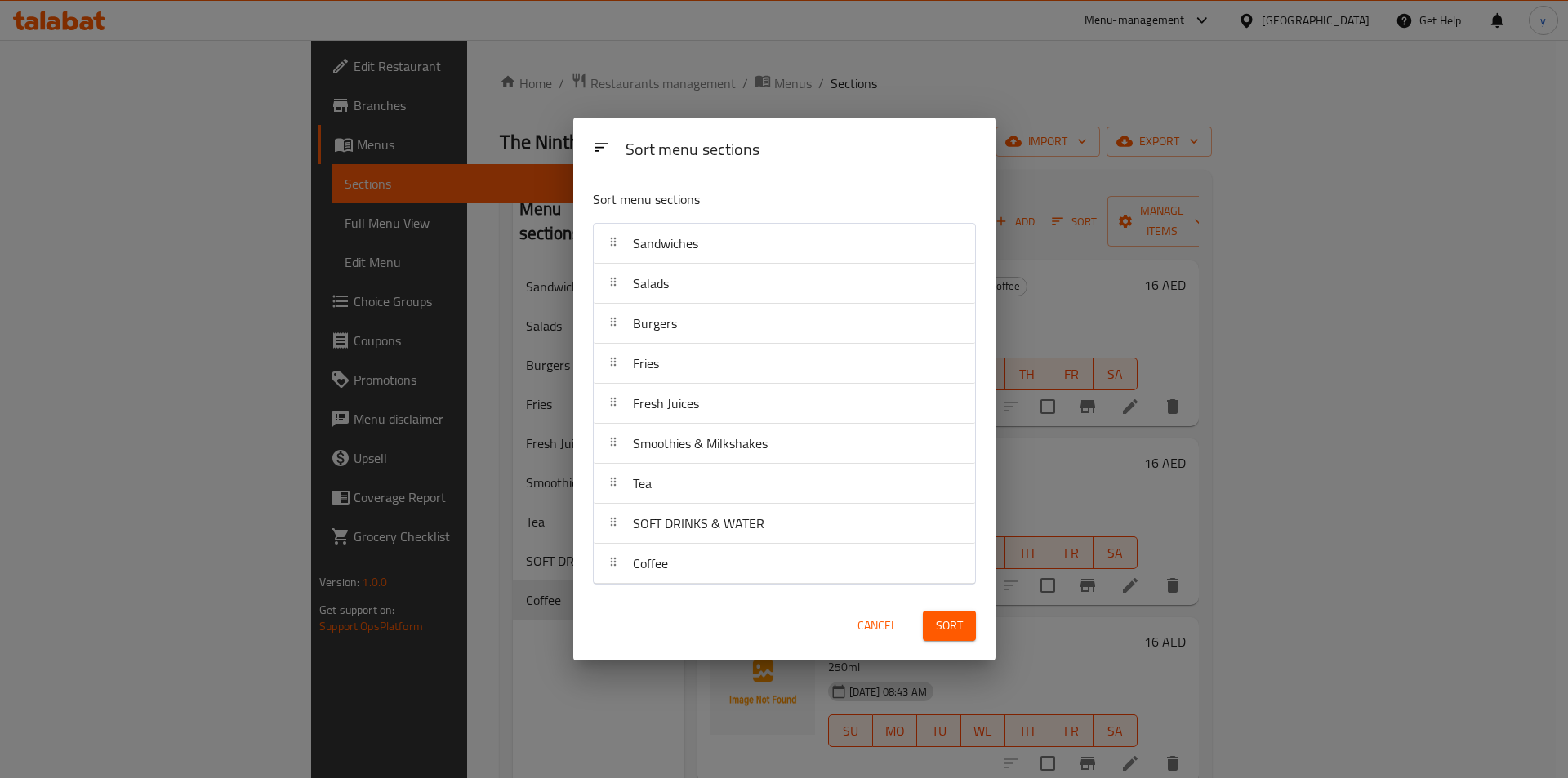
click at [868, 636] on button "Cancel" at bounding box center [877, 626] width 53 height 30
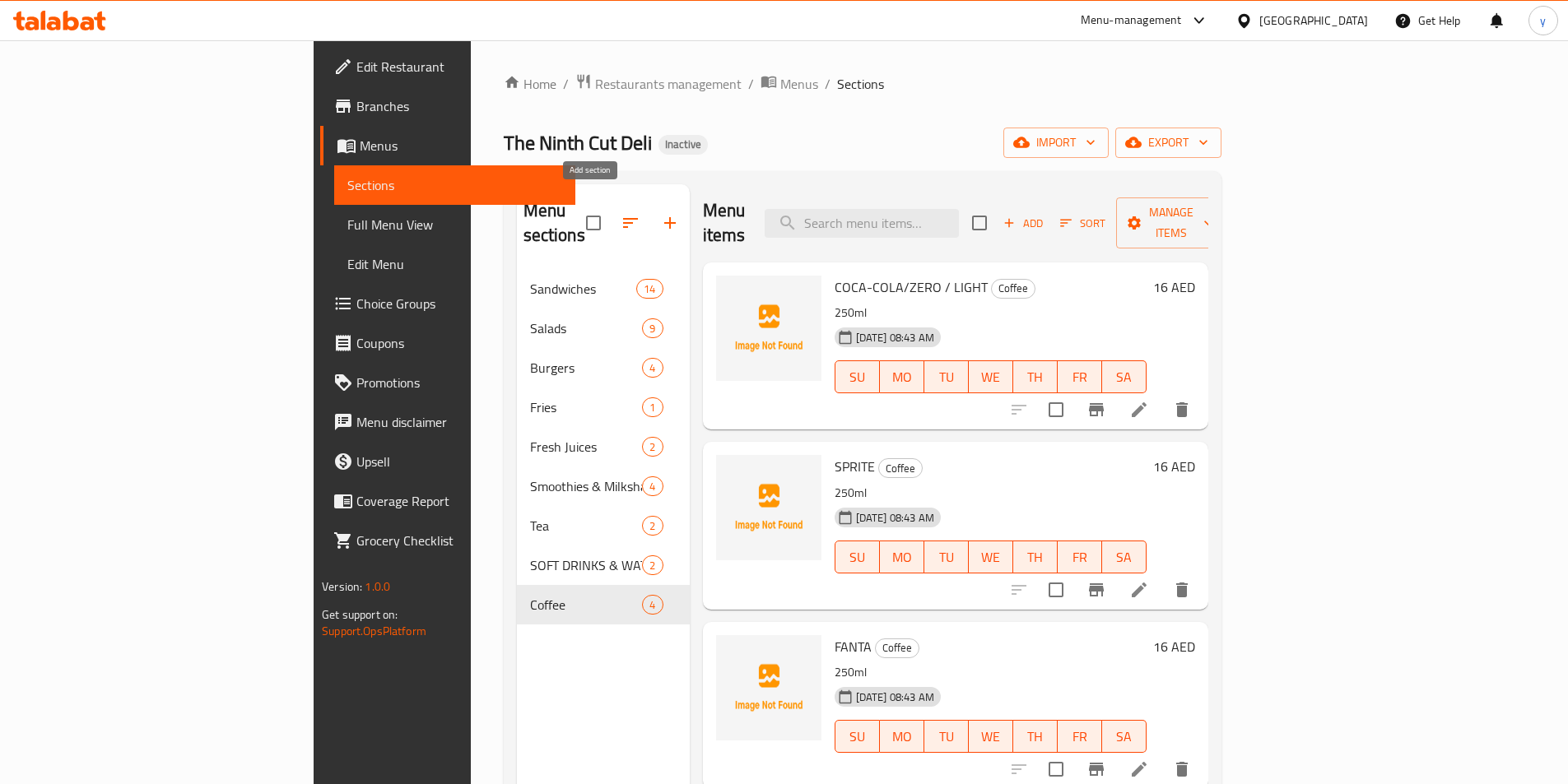
click at [660, 213] on icon "button" at bounding box center [670, 224] width 20 height 20
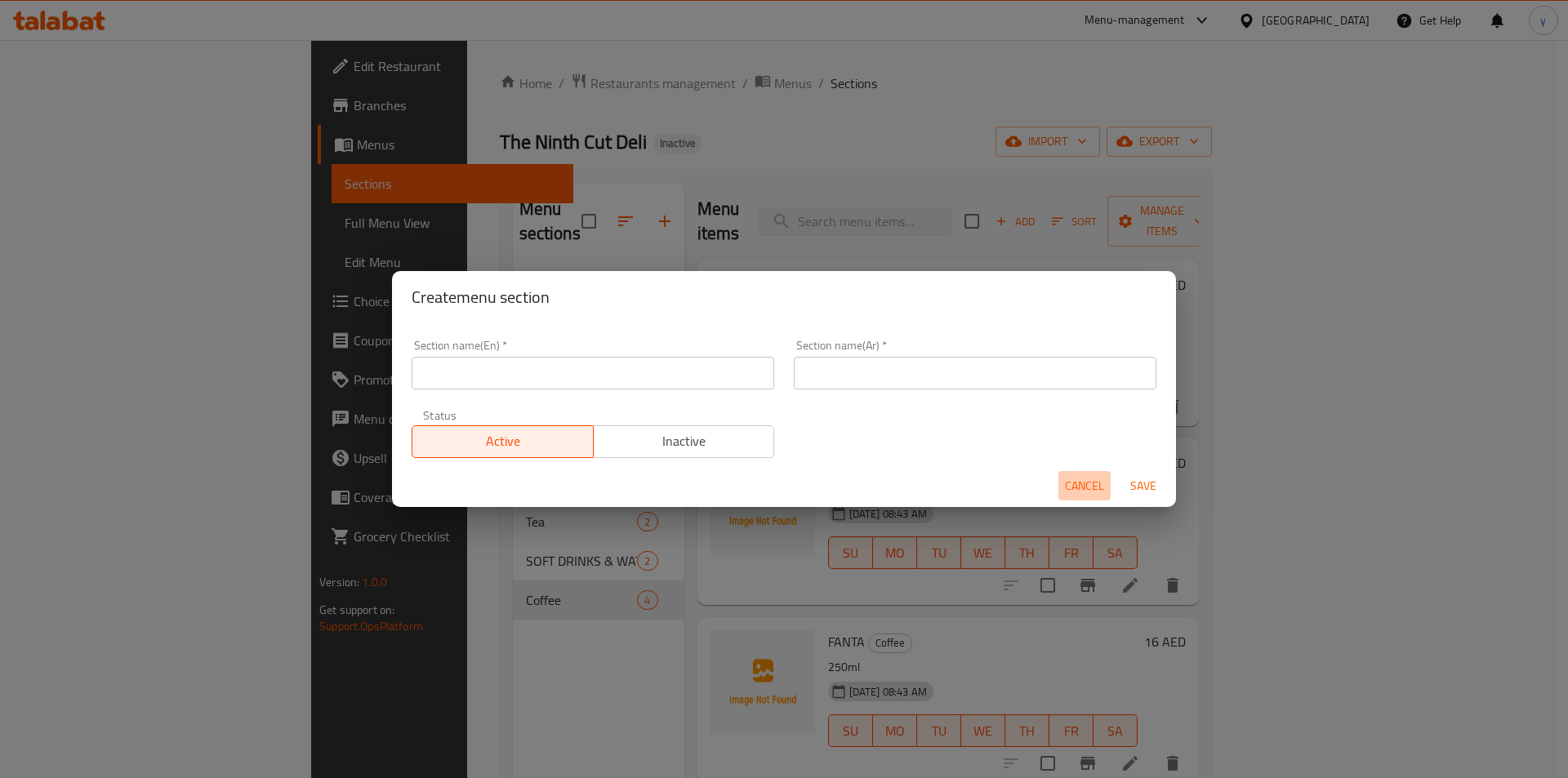
drag, startPoint x: 1100, startPoint y: 495, endPoint x: 986, endPoint y: 444, distance: 124.9
click at [1101, 495] on span "Cancel" at bounding box center [1084, 486] width 39 height 20
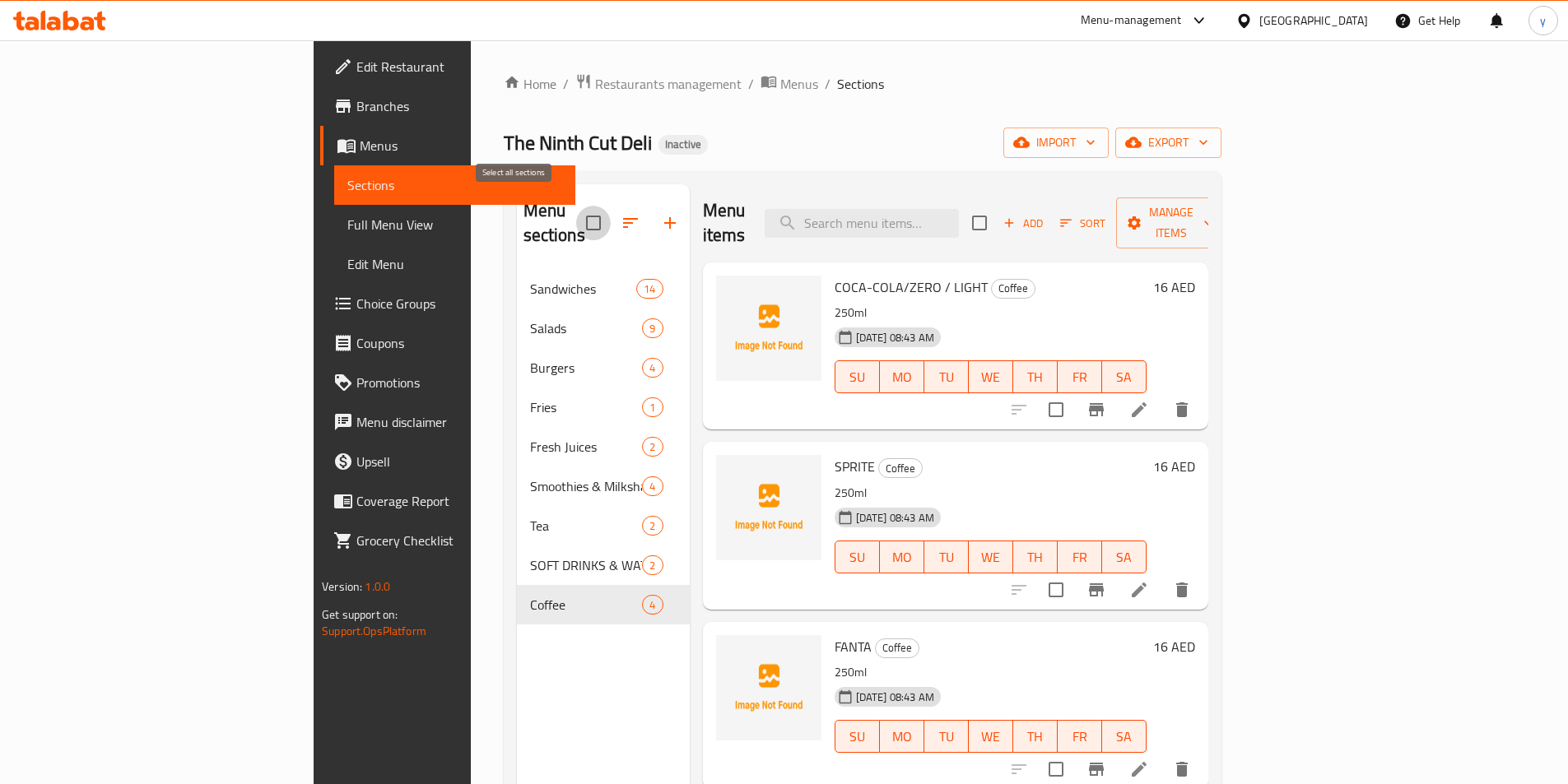
click at [576, 217] on input "checkbox" at bounding box center [593, 223] width 34 height 34
checkbox input "false"
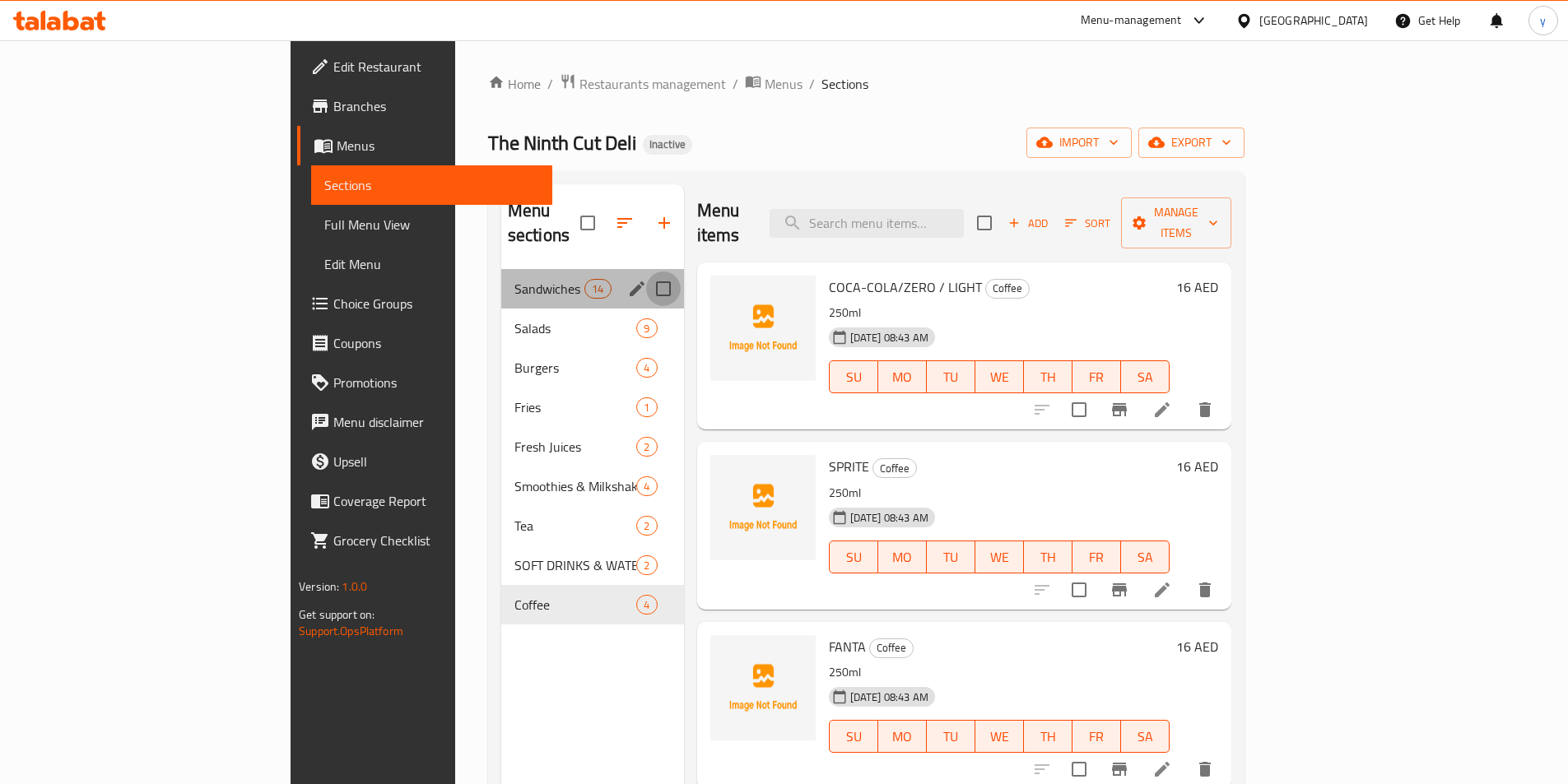
click at [646, 271] on input "Menu sections" at bounding box center [663, 288] width 34 height 34
checkbox input "true"
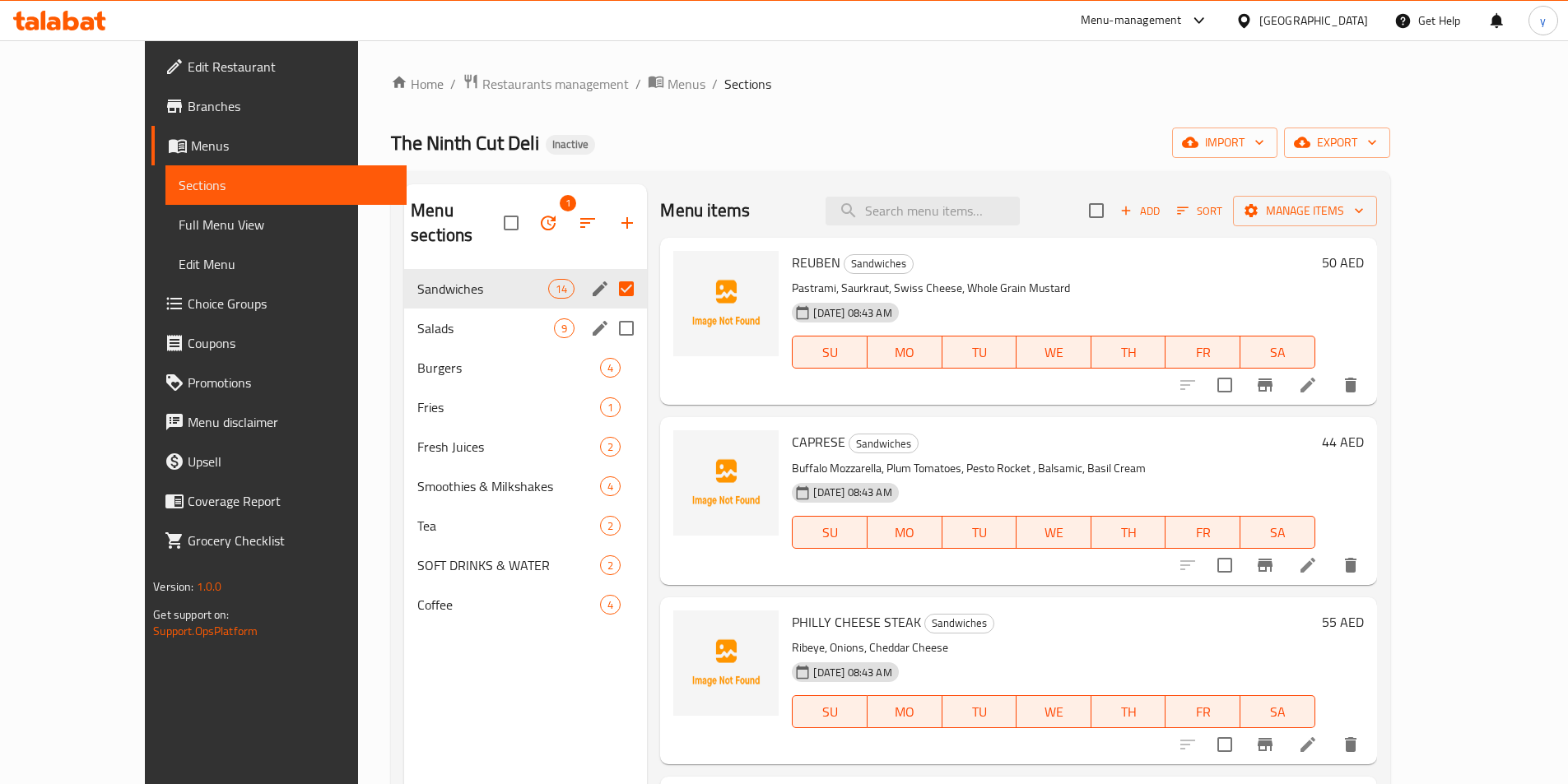
click at [609, 311] on input "Menu sections" at bounding box center [626, 328] width 34 height 34
checkbox input "true"
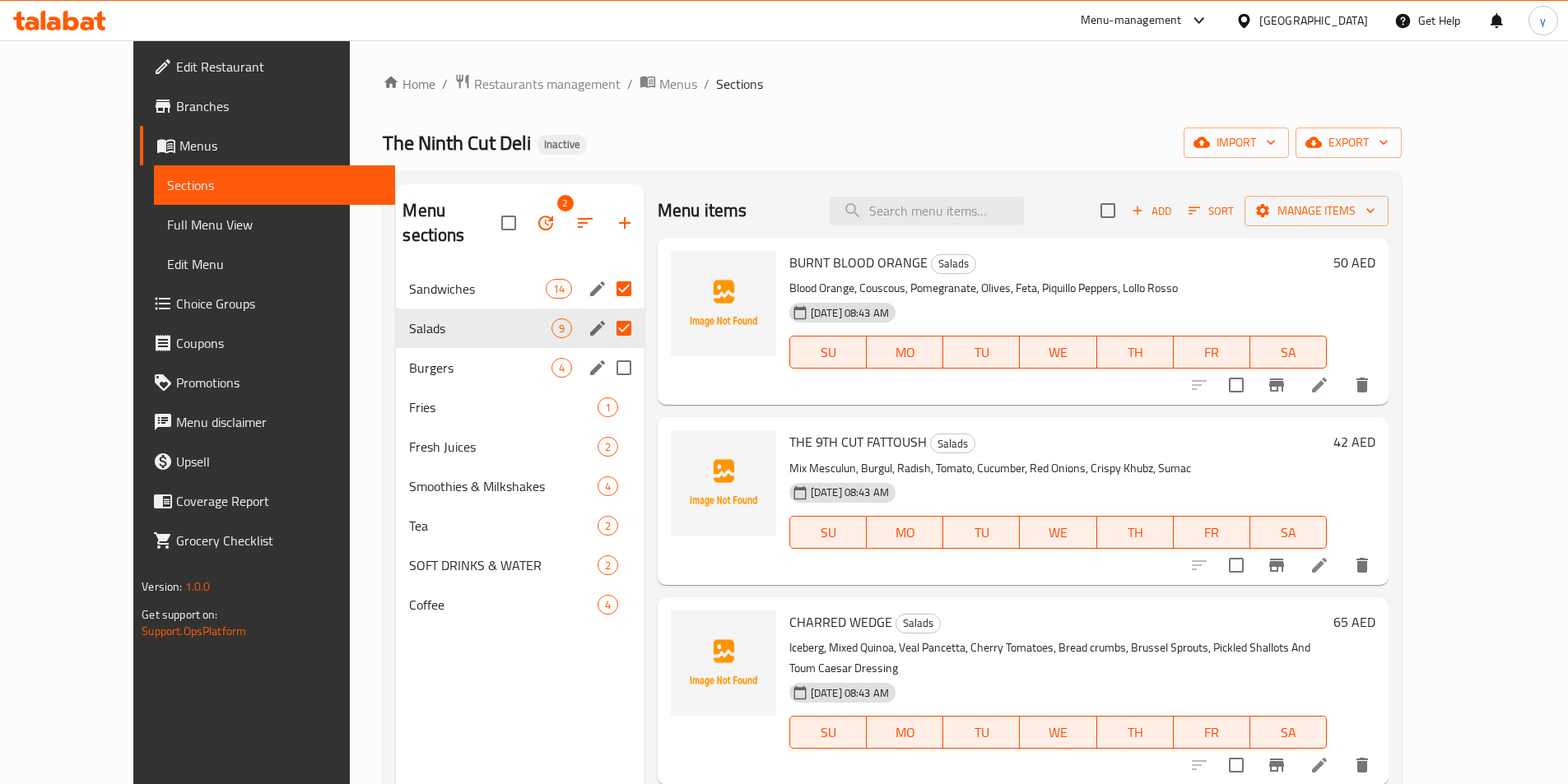
click at [607, 351] on input "Menu sections" at bounding box center [624, 367] width 34 height 34
checkbox input "true"
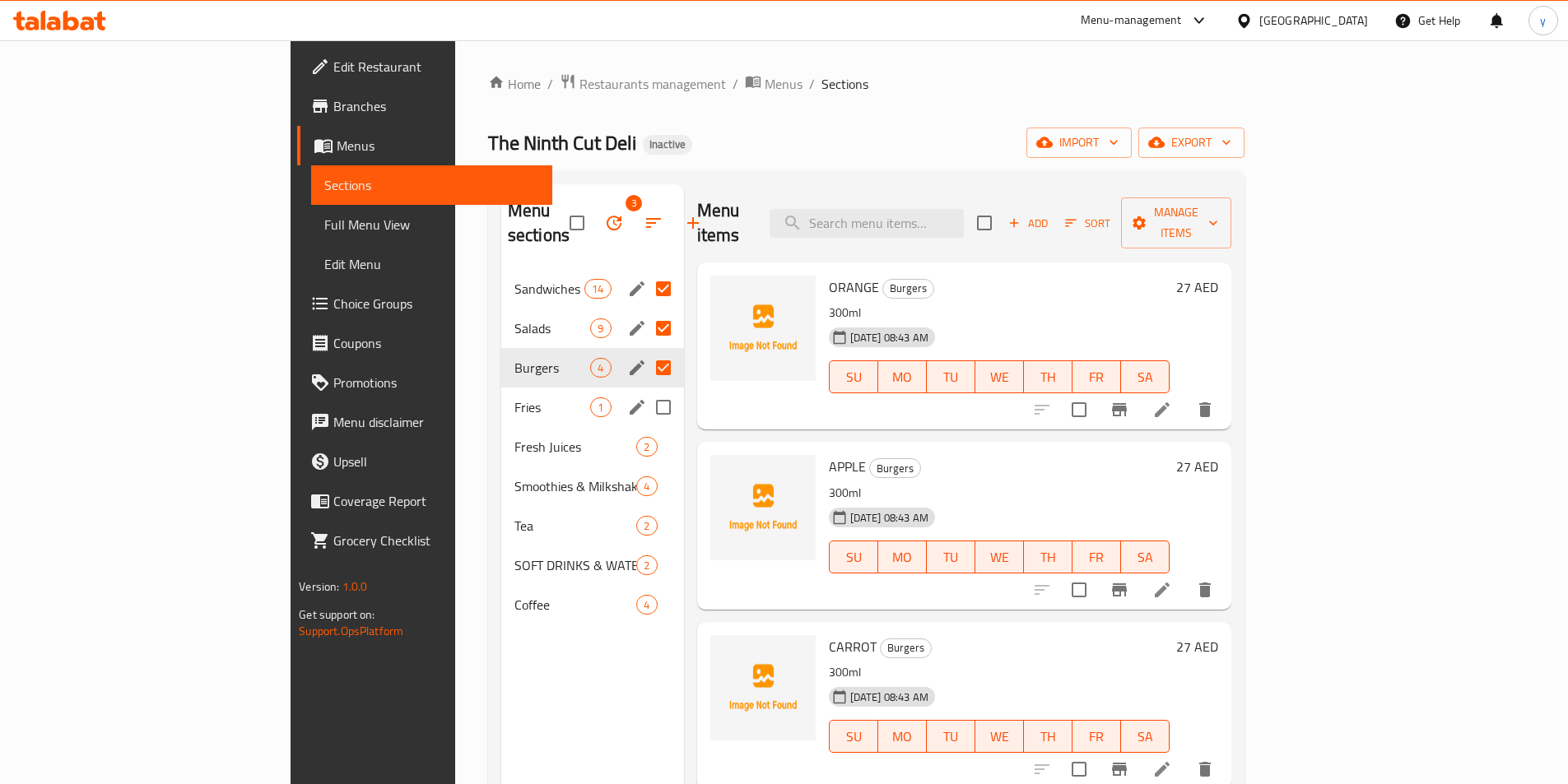
click at [646, 390] on input "Menu sections" at bounding box center [663, 407] width 34 height 34
checkbox input "true"
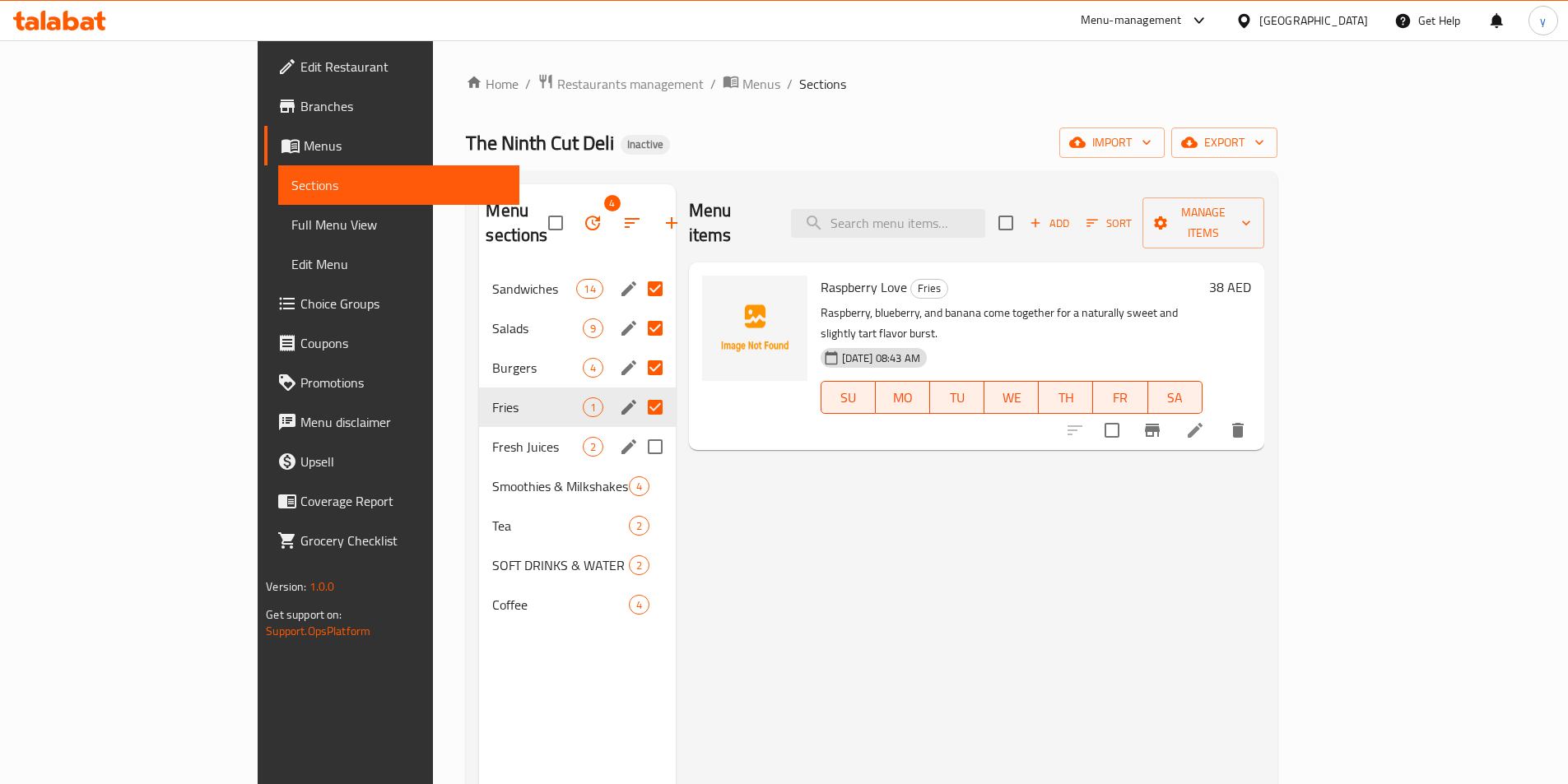
click at [638, 429] on input "Menu sections" at bounding box center [655, 446] width 34 height 34
checkbox input "true"
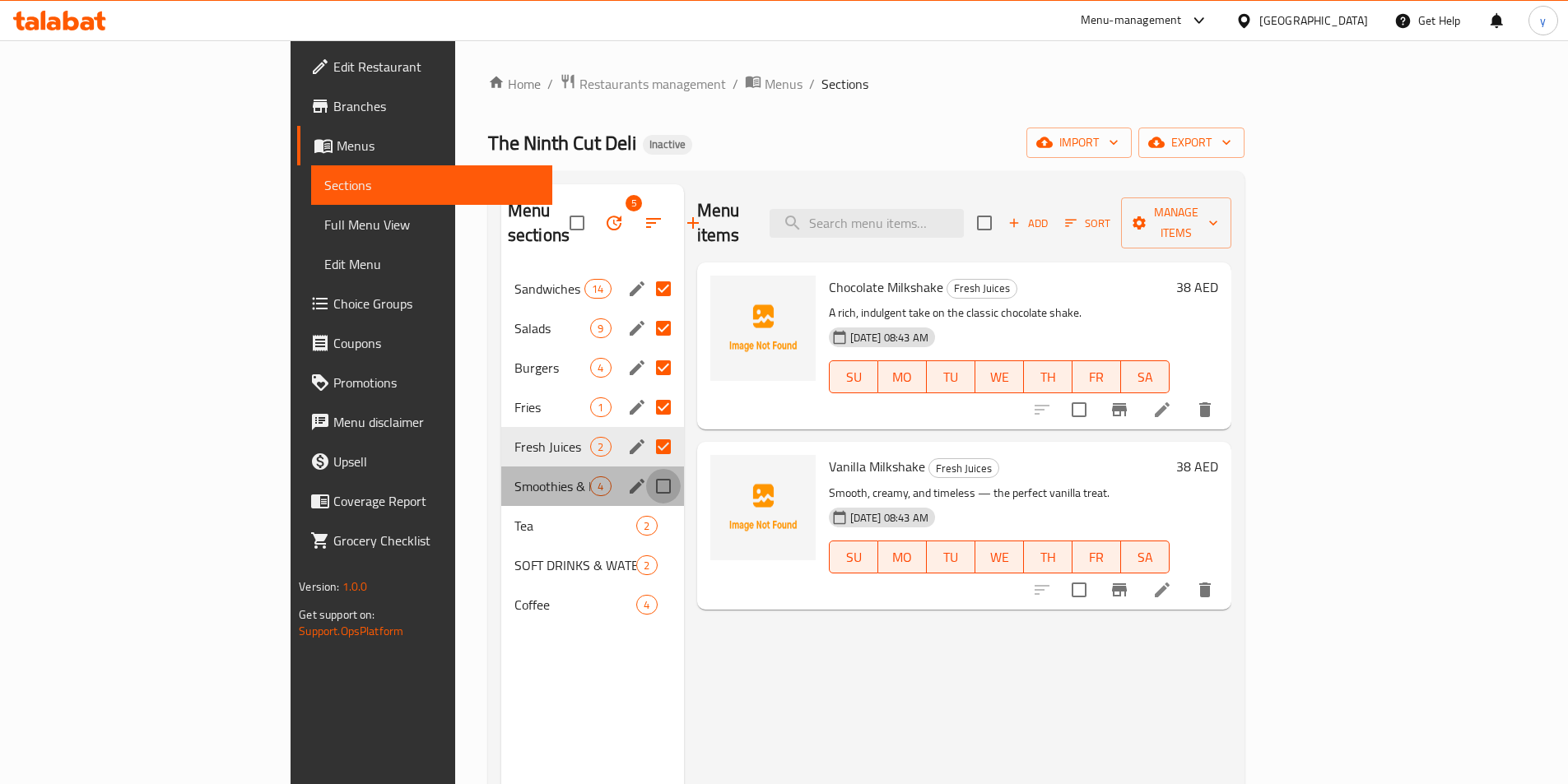
click at [646, 475] on input "Menu sections" at bounding box center [663, 486] width 34 height 34
checkbox input "true"
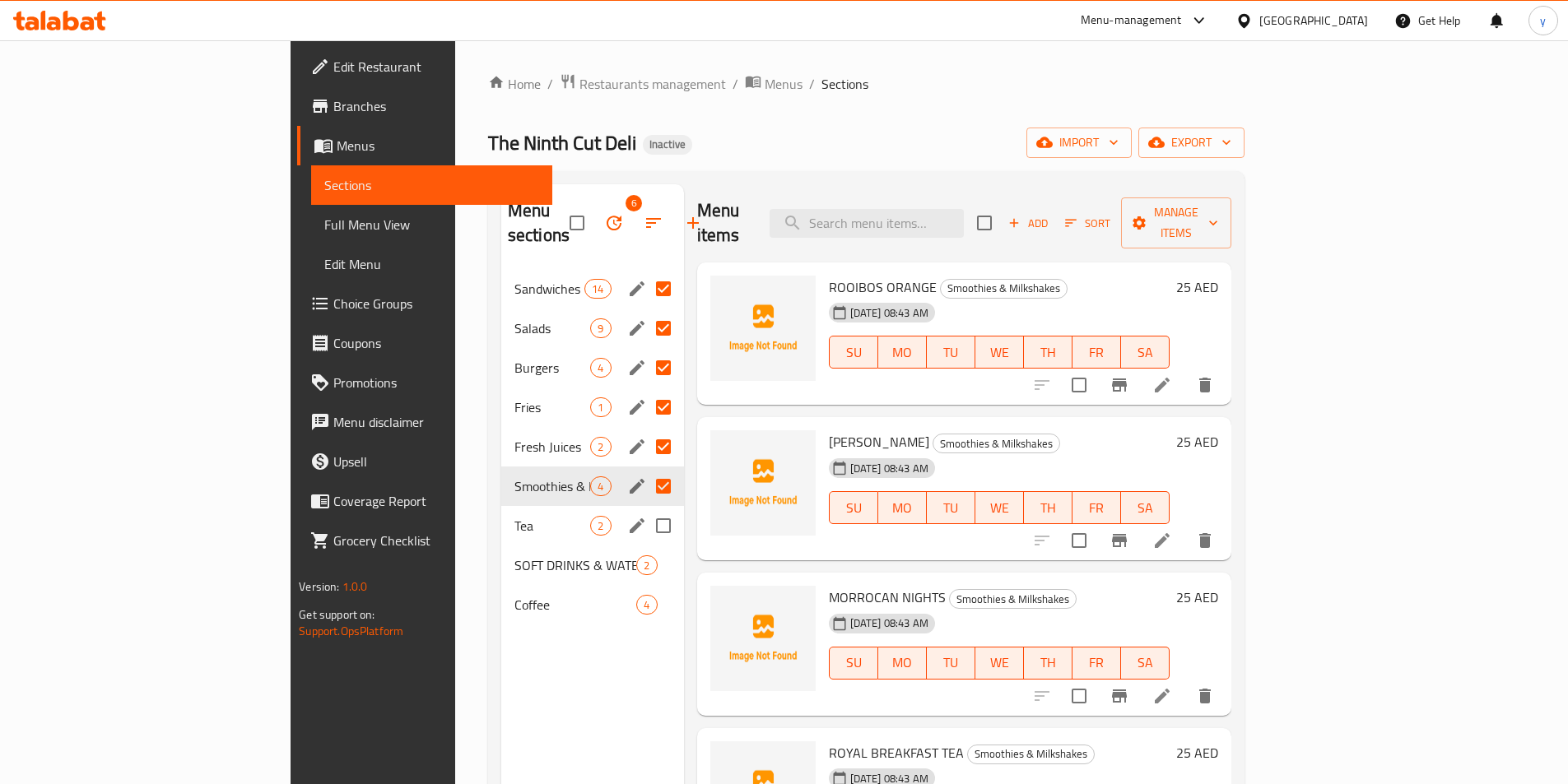
click at [646, 508] on input "Menu sections" at bounding box center [663, 525] width 34 height 34
checkbox input "true"
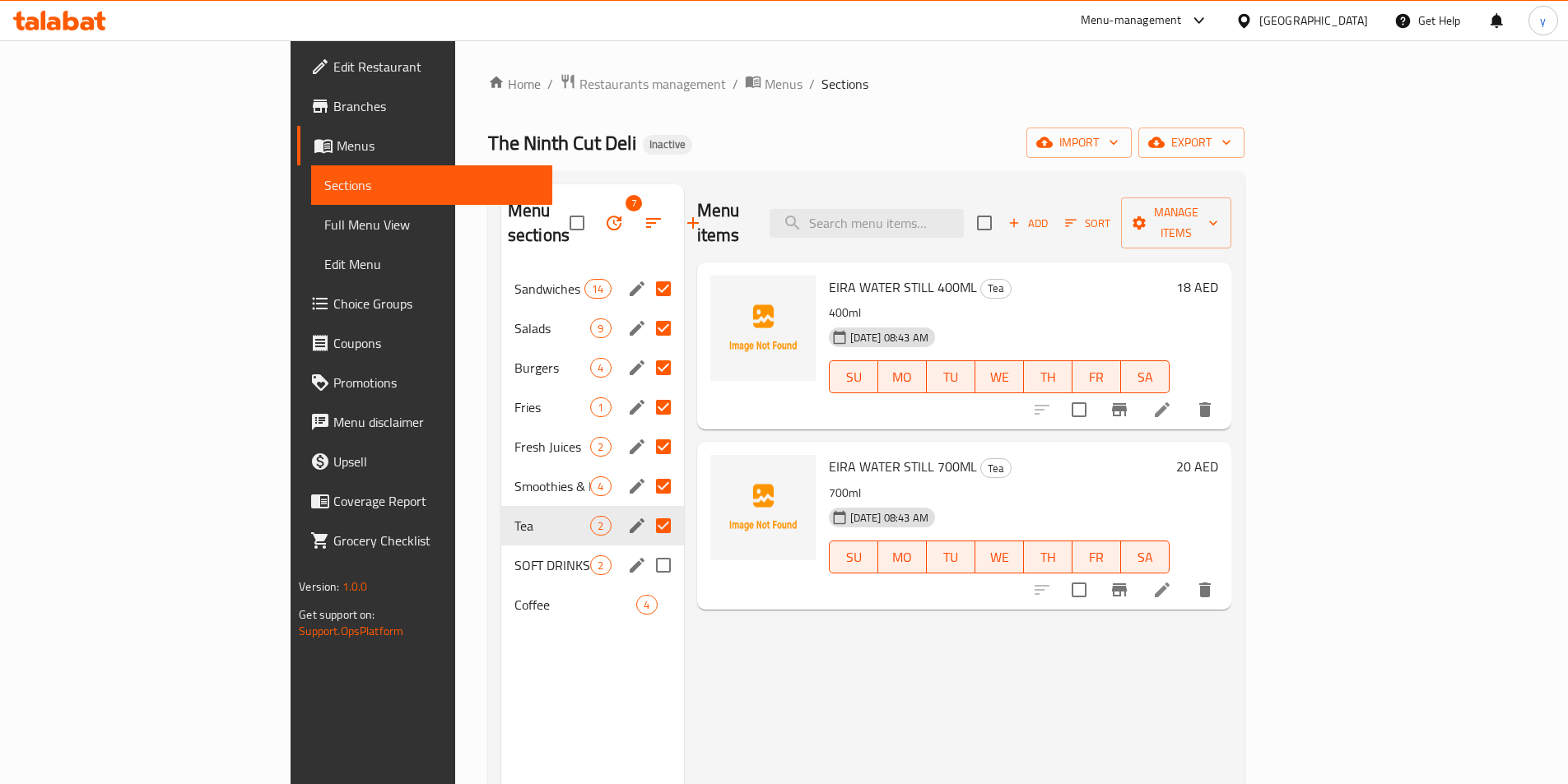
click at [646, 548] on input "Menu sections" at bounding box center [663, 565] width 34 height 34
checkbox input "true"
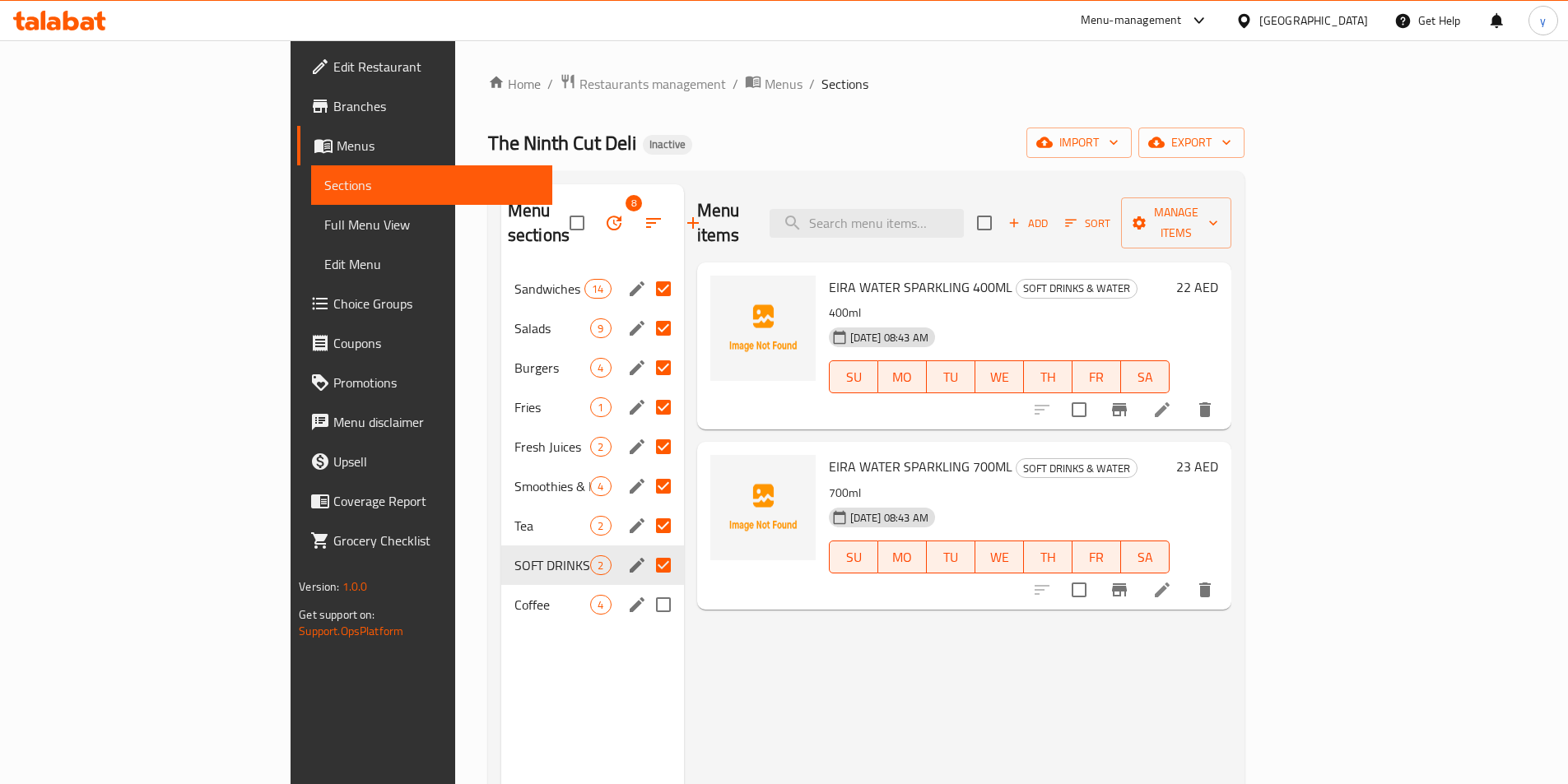
click at [646, 587] on input "Menu sections" at bounding box center [663, 604] width 34 height 34
checkbox input "true"
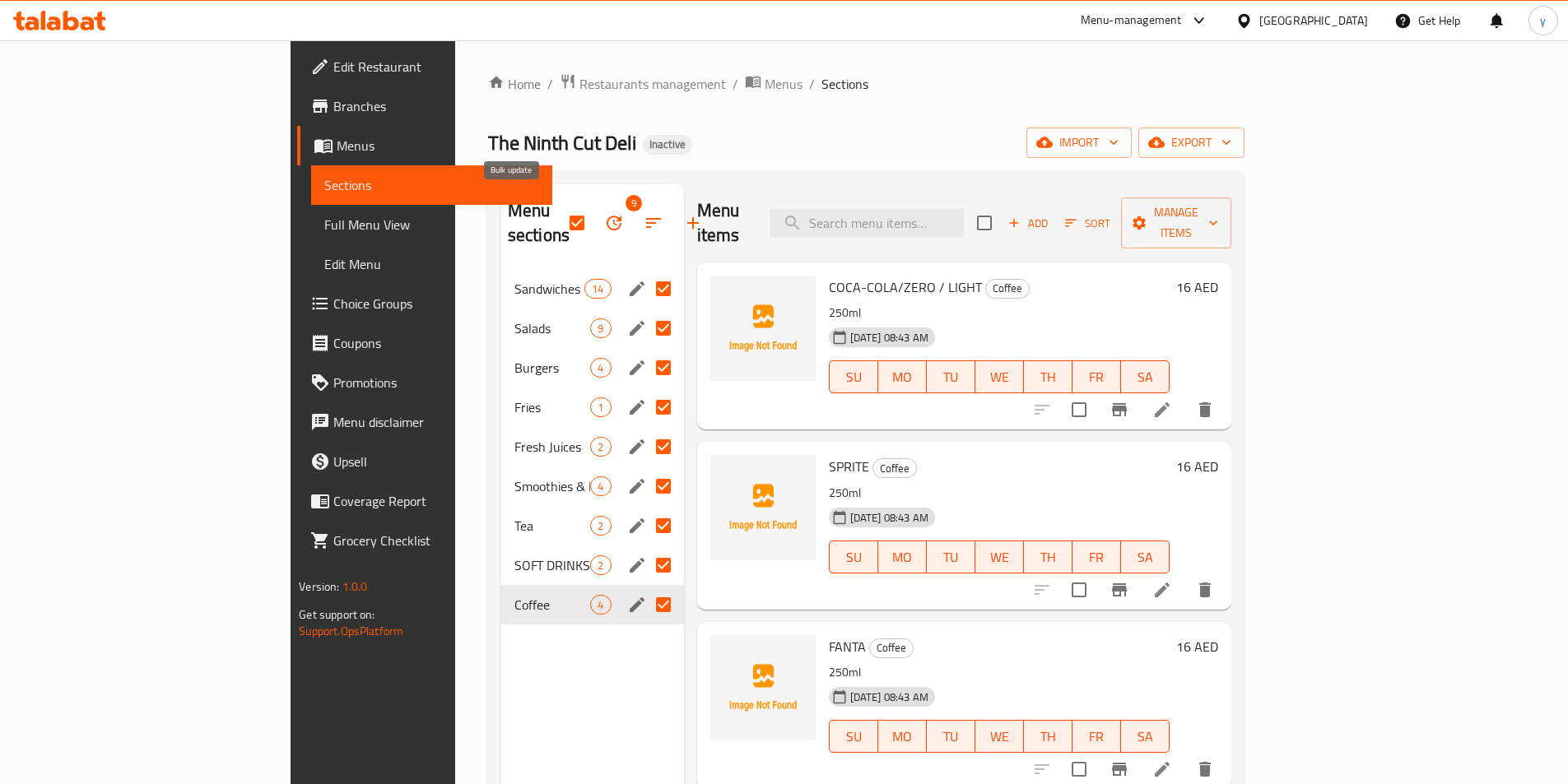
click at [604, 218] on icon "button" at bounding box center [614, 224] width 20 height 20
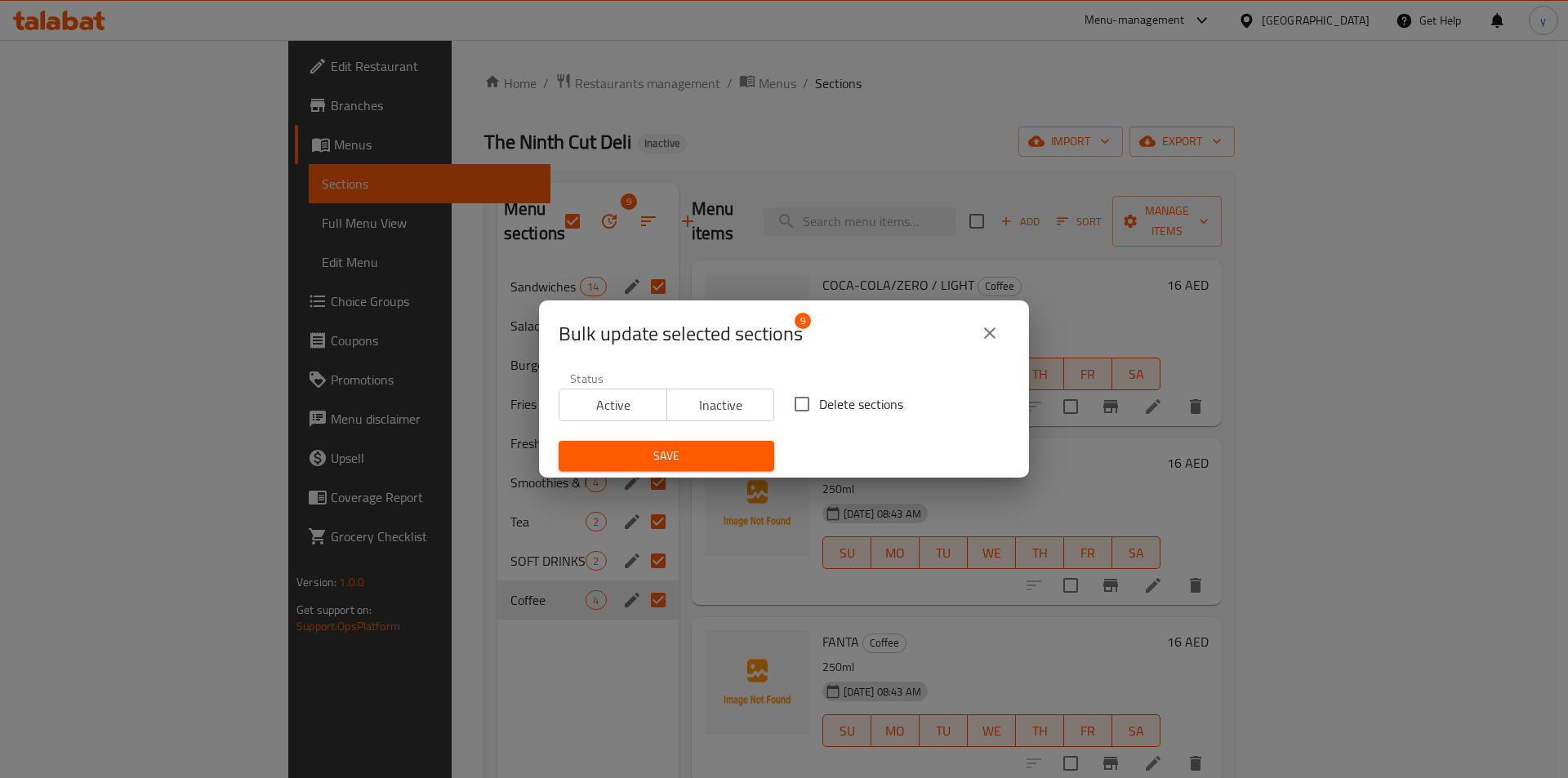
click at [789, 409] on input "Delete sections" at bounding box center [802, 404] width 34 height 34
checkbox input "true"
click at [709, 457] on span "Save" at bounding box center [666, 456] width 189 height 20
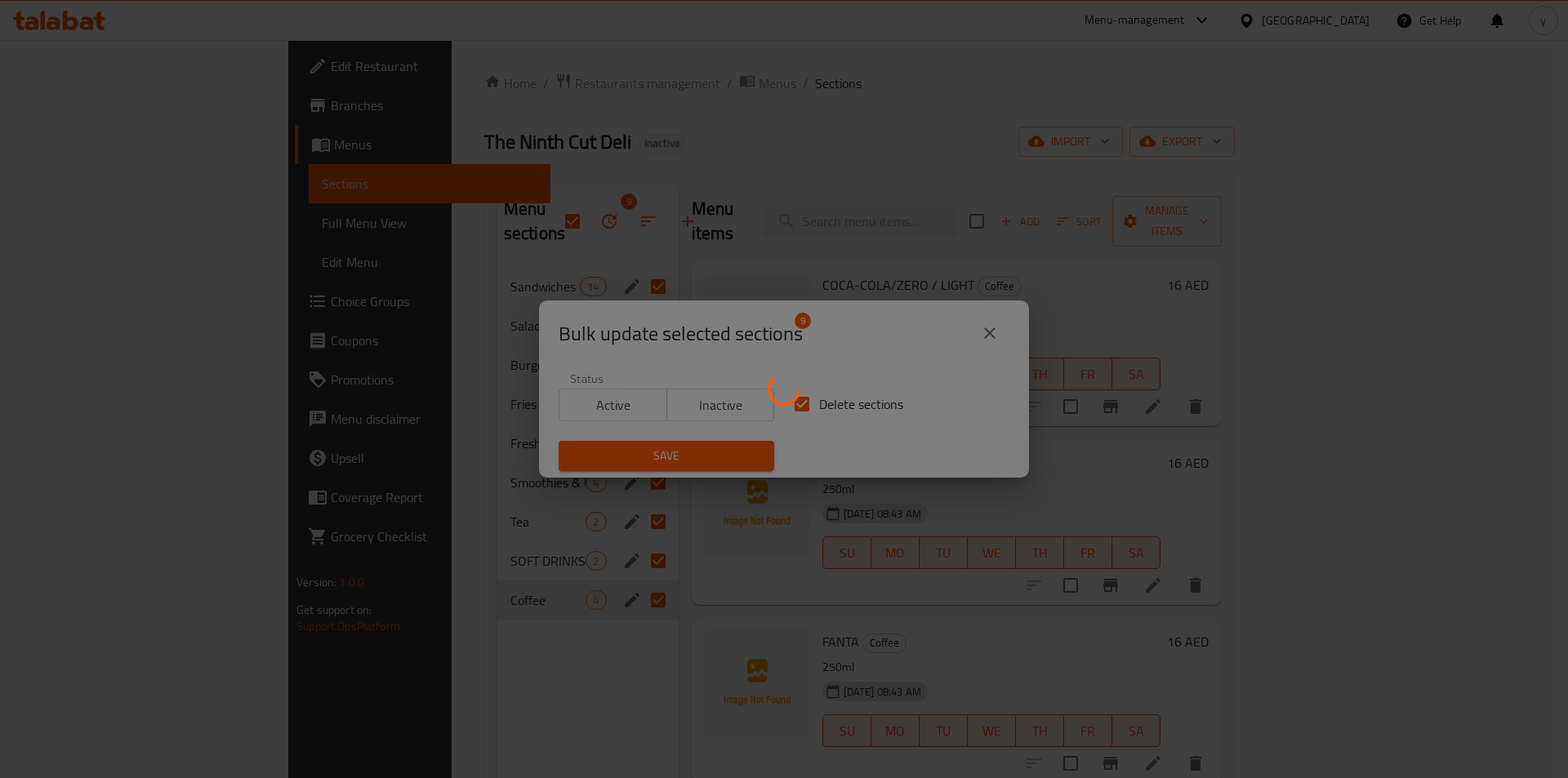
checkbox input "false"
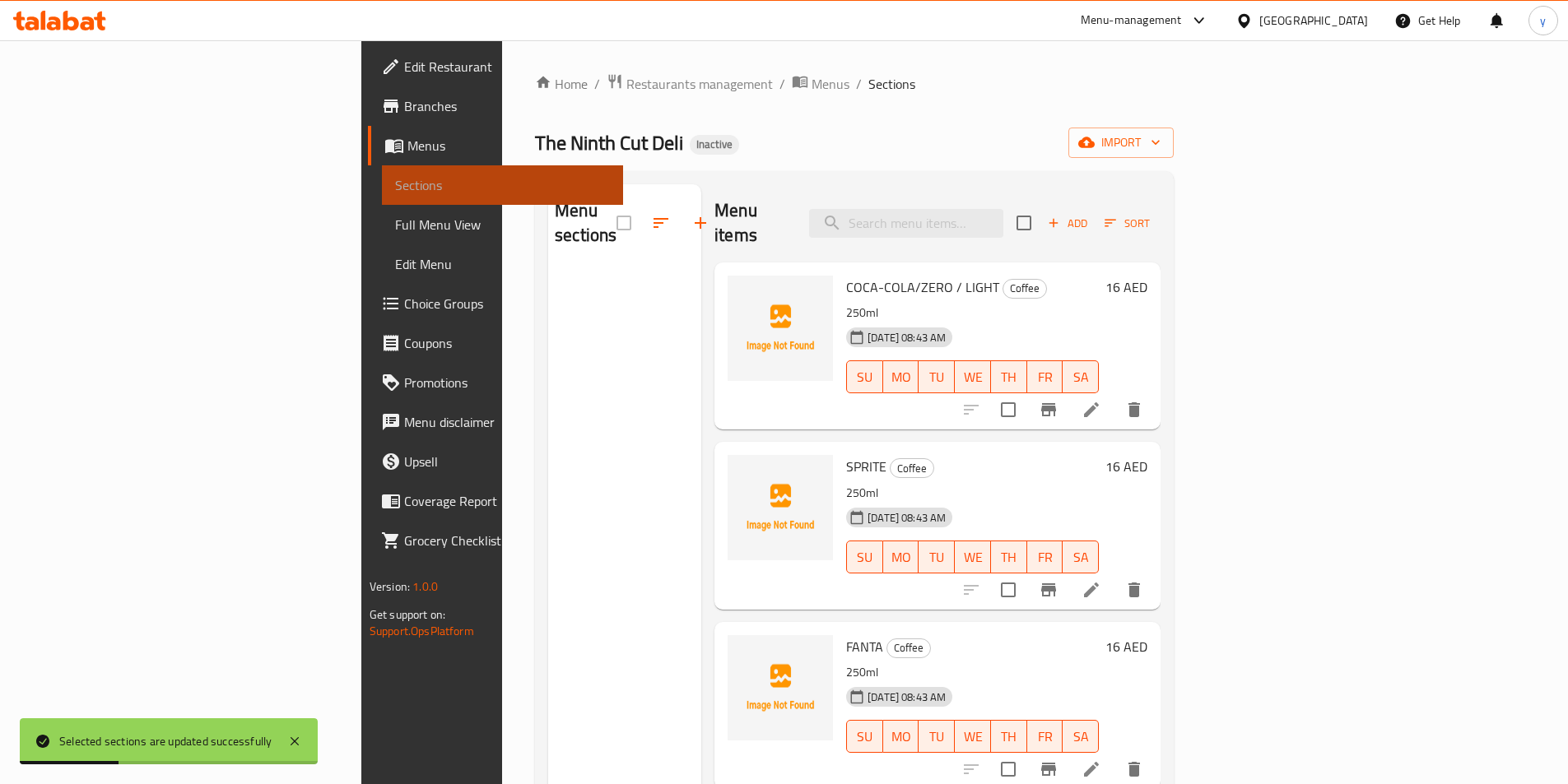
click at [395, 177] on span "Sections" at bounding box center [502, 186] width 215 height 20
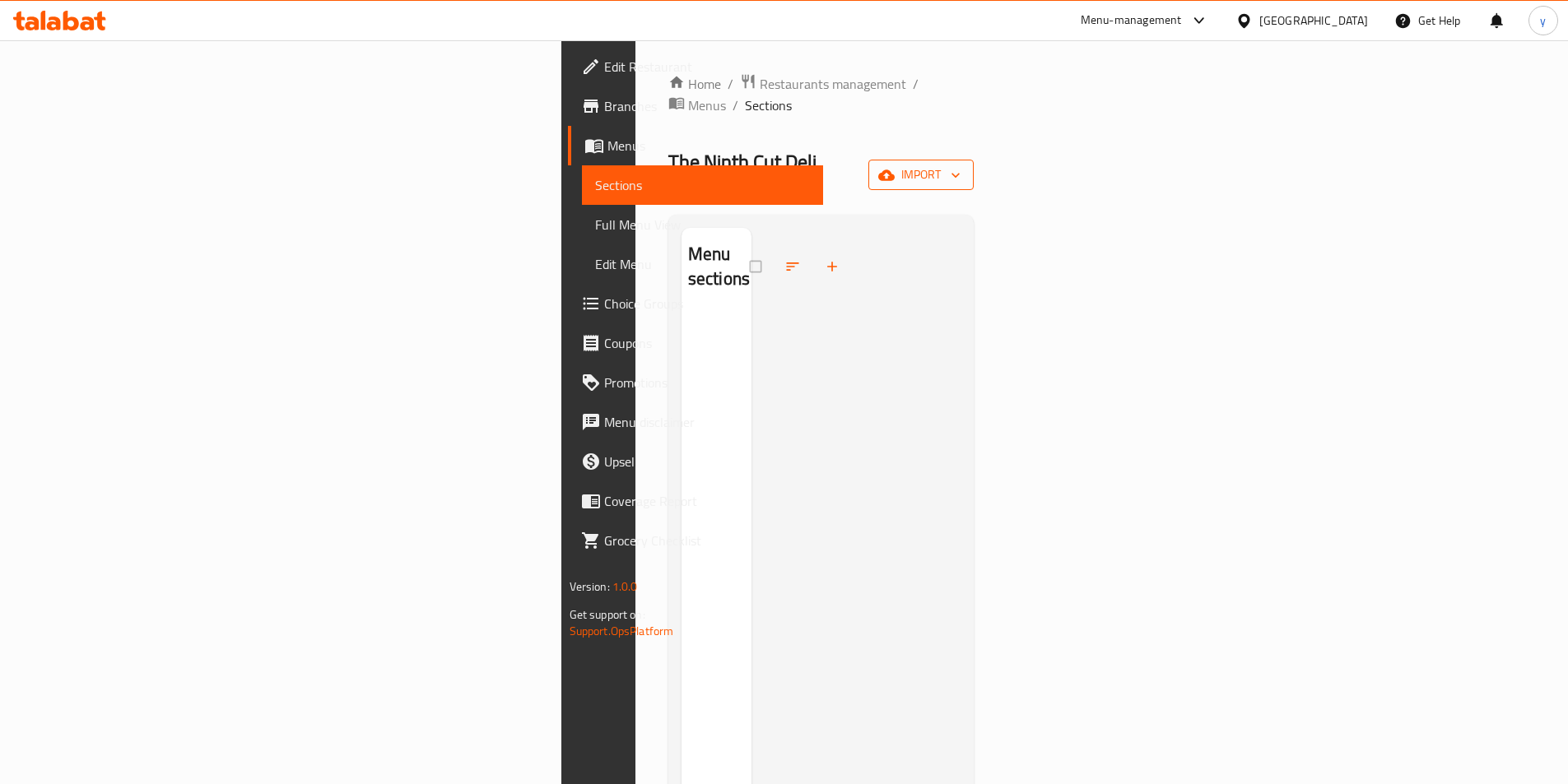
click at [964, 167] on icon "button" at bounding box center [955, 176] width 17 height 17
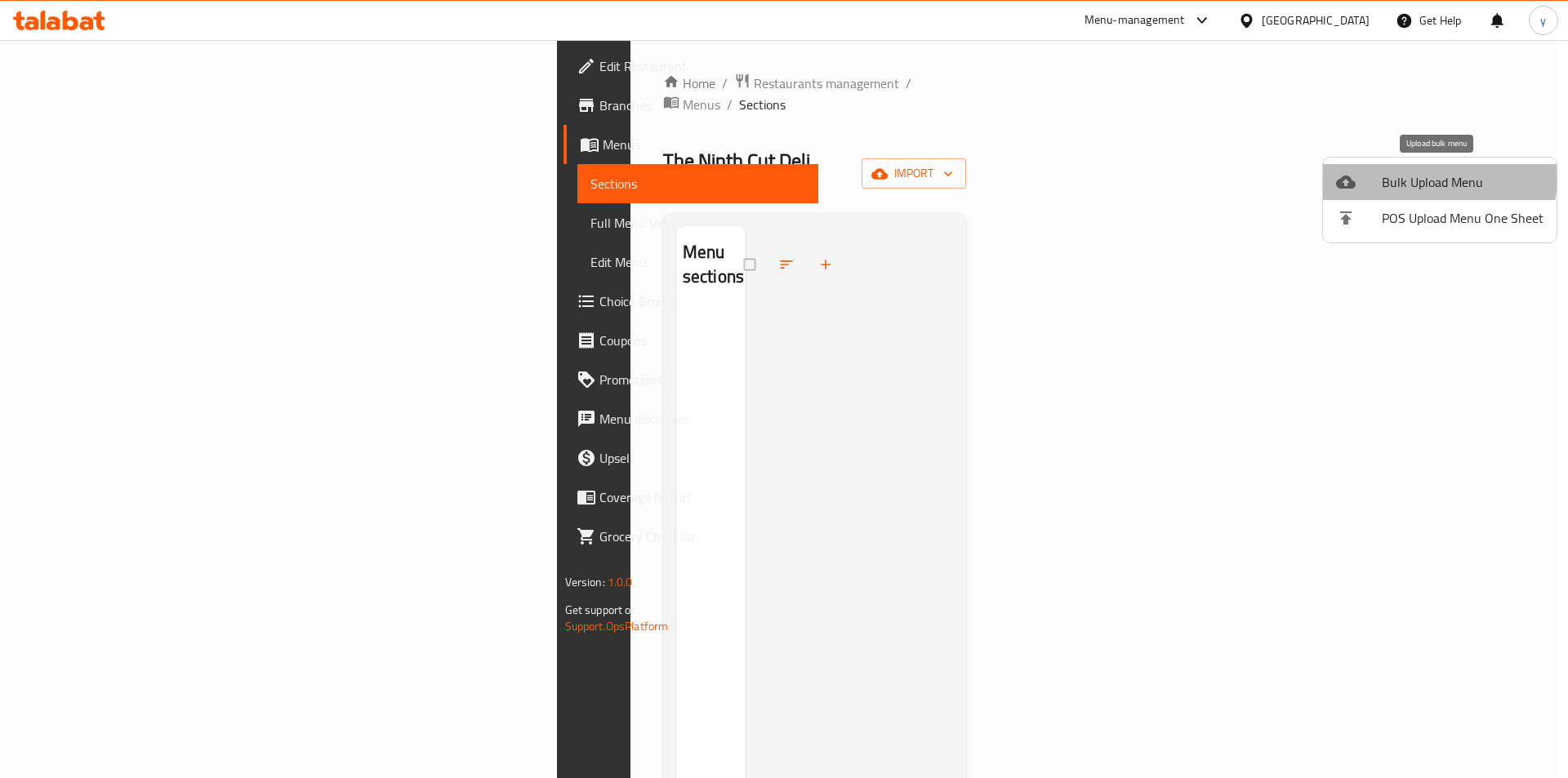
click at [1387, 173] on span "Bulk Upload Menu" at bounding box center [1463, 183] width 162 height 20
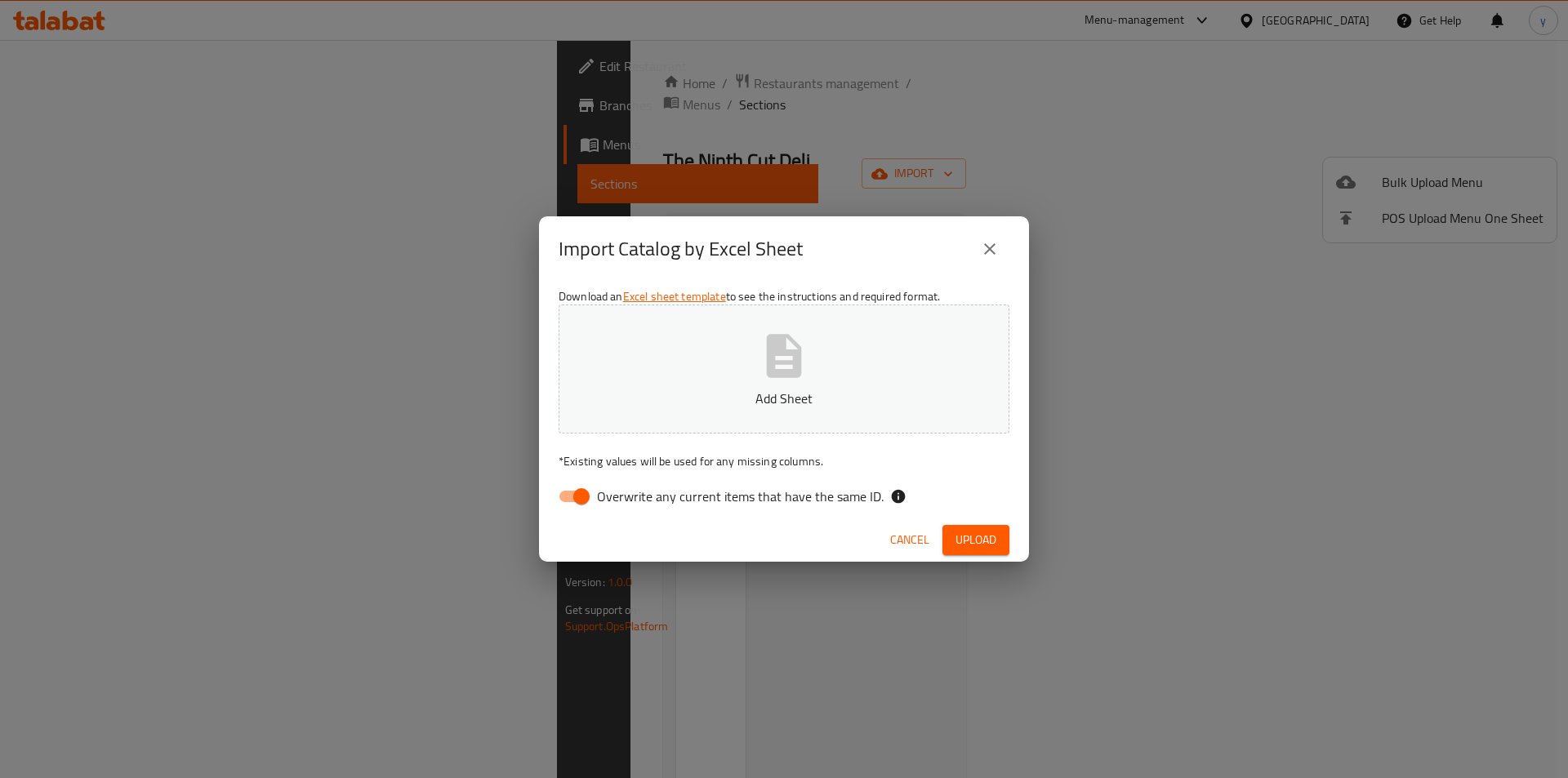
click at [580, 491] on input "Overwrite any current items that have the same ID." at bounding box center [581, 496] width 93 height 31
checkbox input "false"
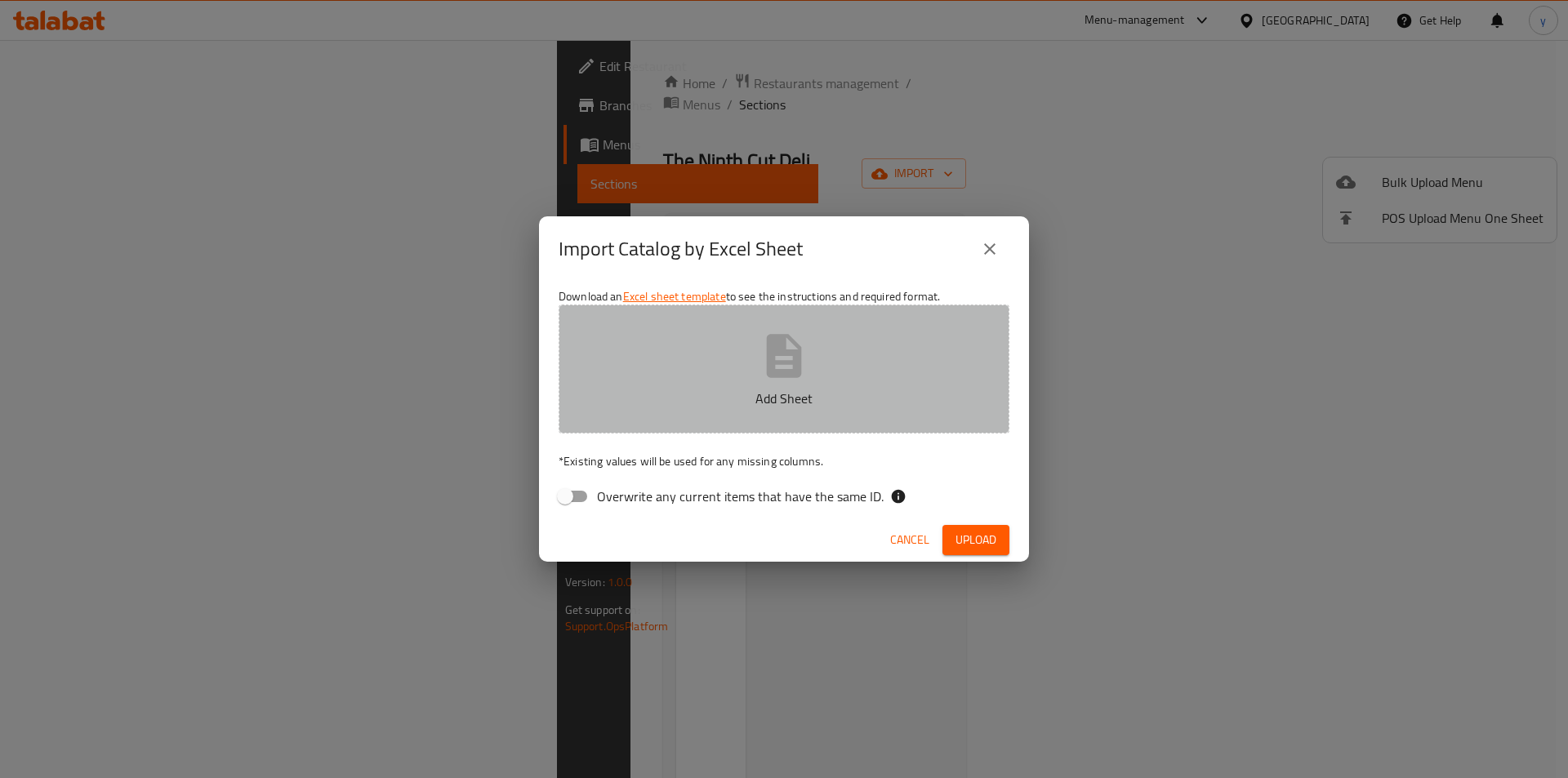
click at [705, 409] on button "Add Sheet" at bounding box center [784, 369] width 451 height 129
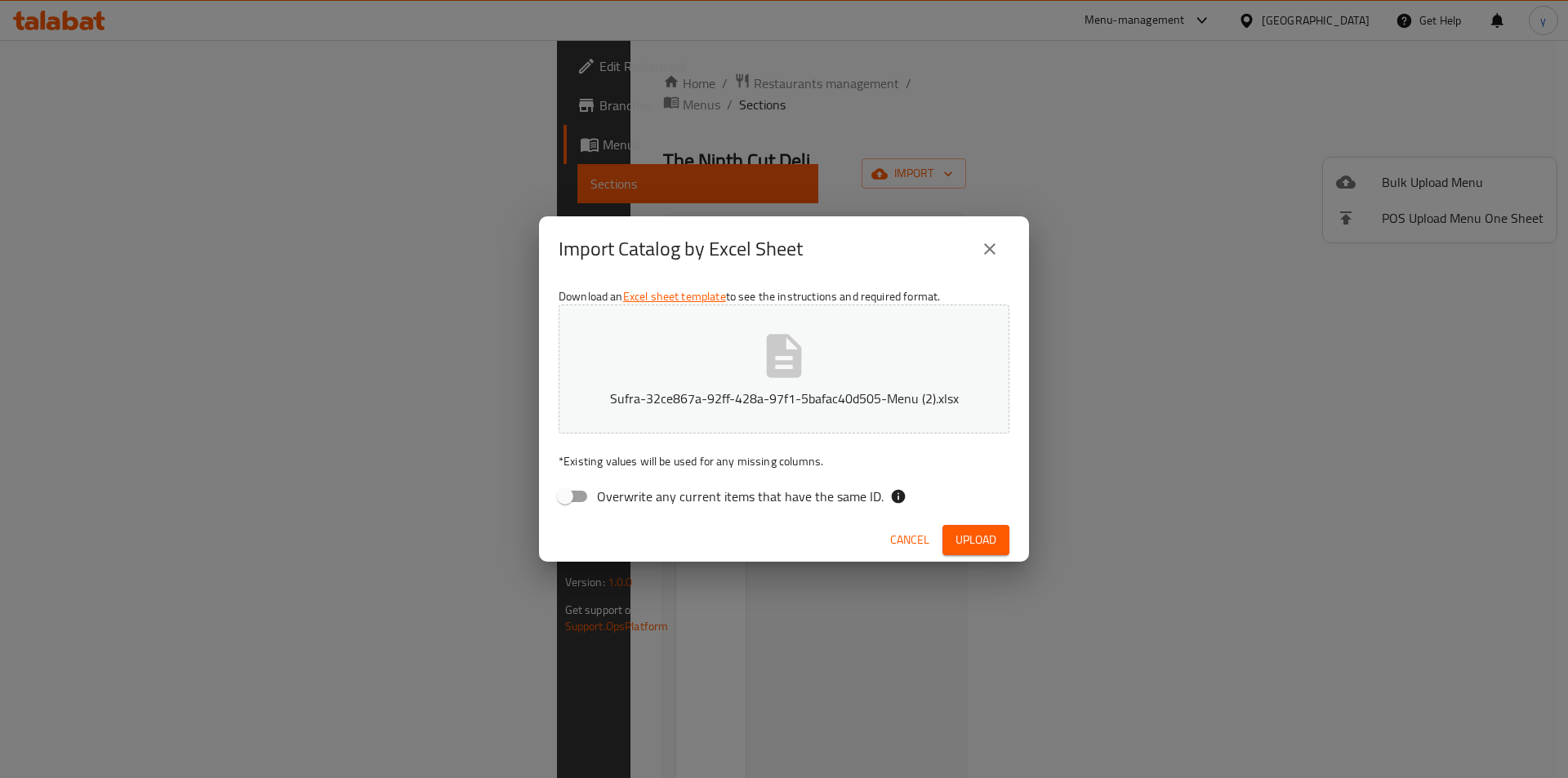
click at [960, 545] on span "Upload" at bounding box center [976, 540] width 41 height 20
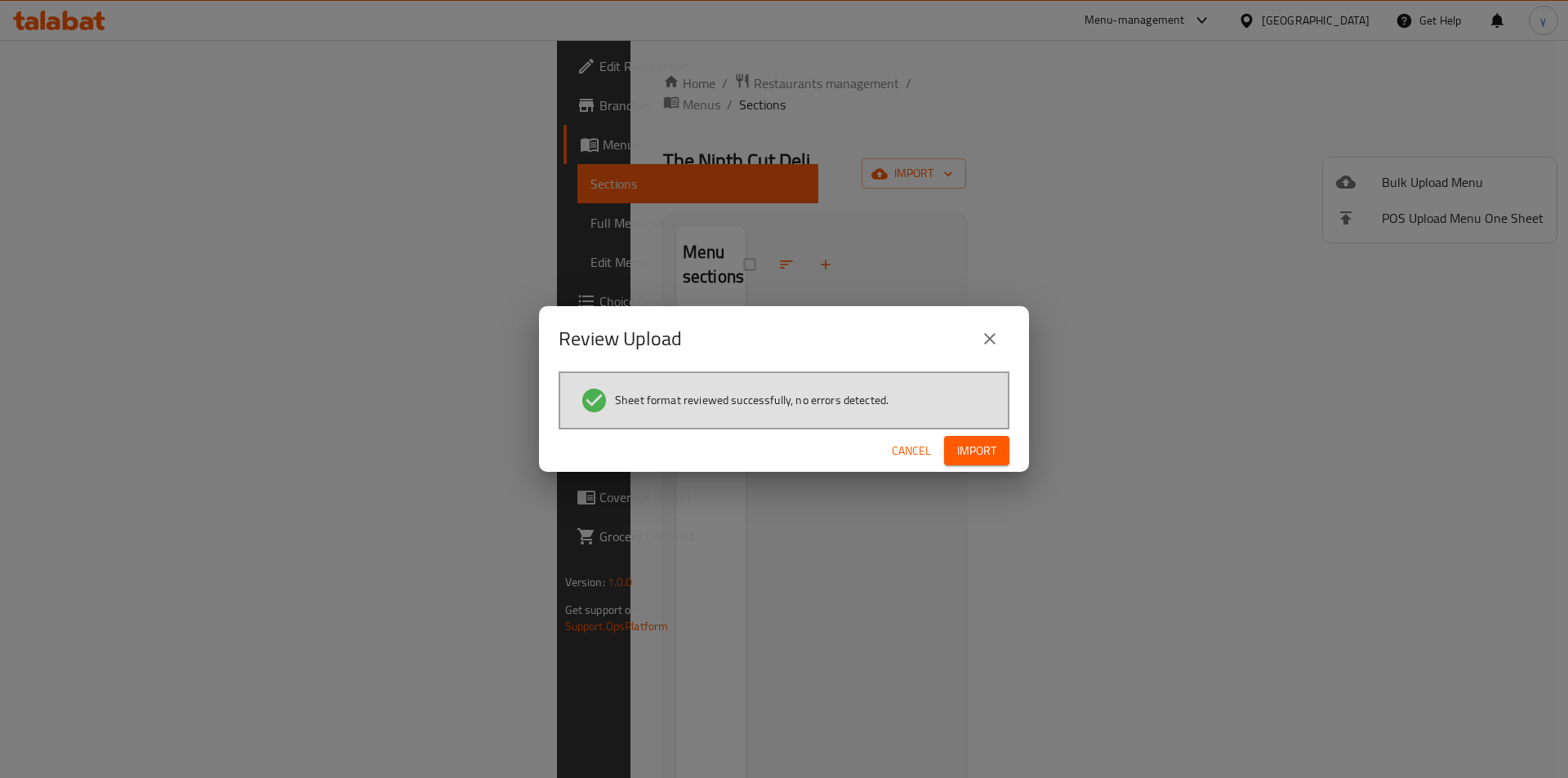
click at [977, 434] on div "Cancel Import" at bounding box center [784, 451] width 490 height 43
click at [993, 443] on span "Import" at bounding box center [977, 451] width 39 height 20
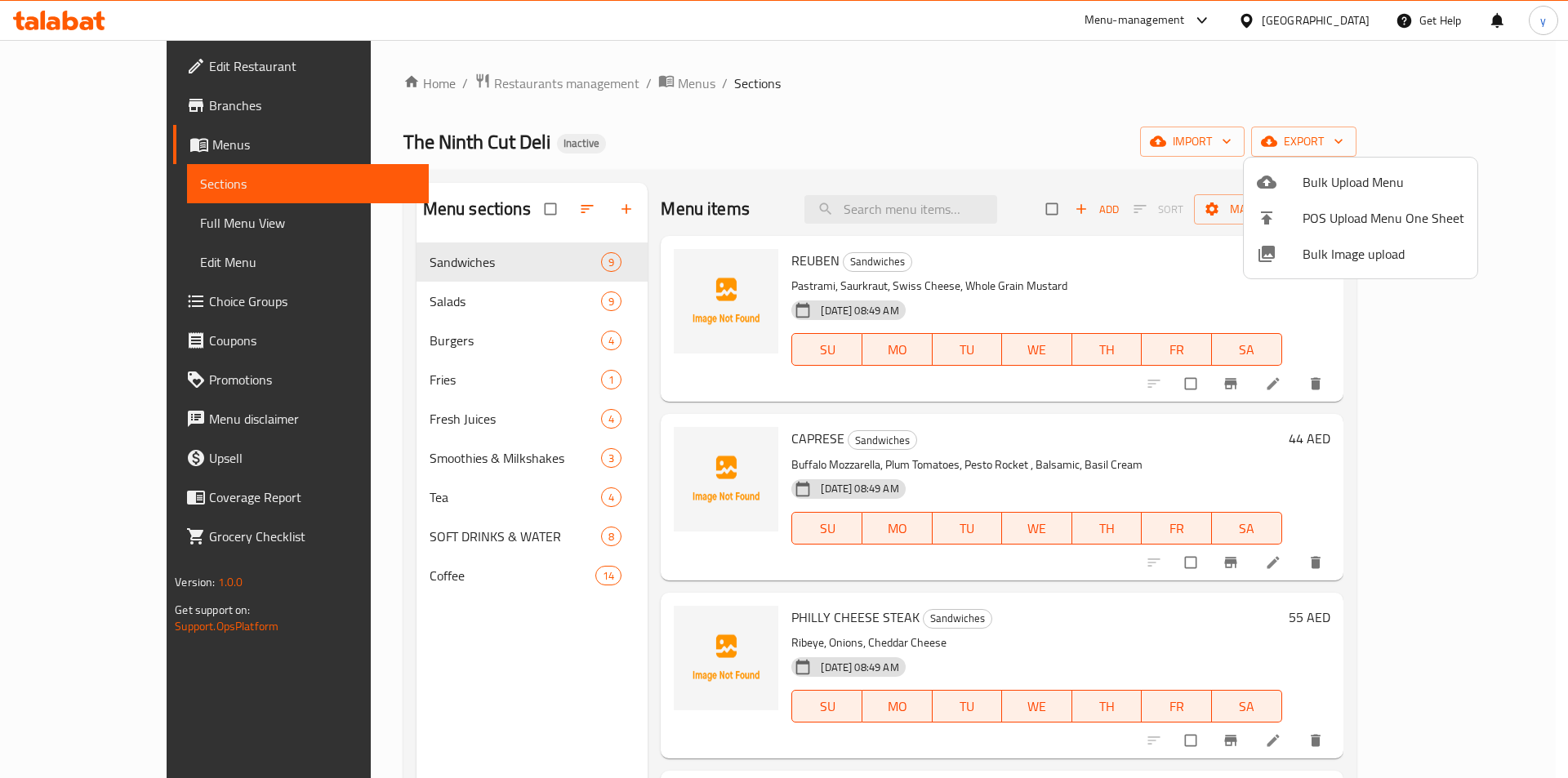
click at [533, 314] on div at bounding box center [784, 389] width 1568 height 778
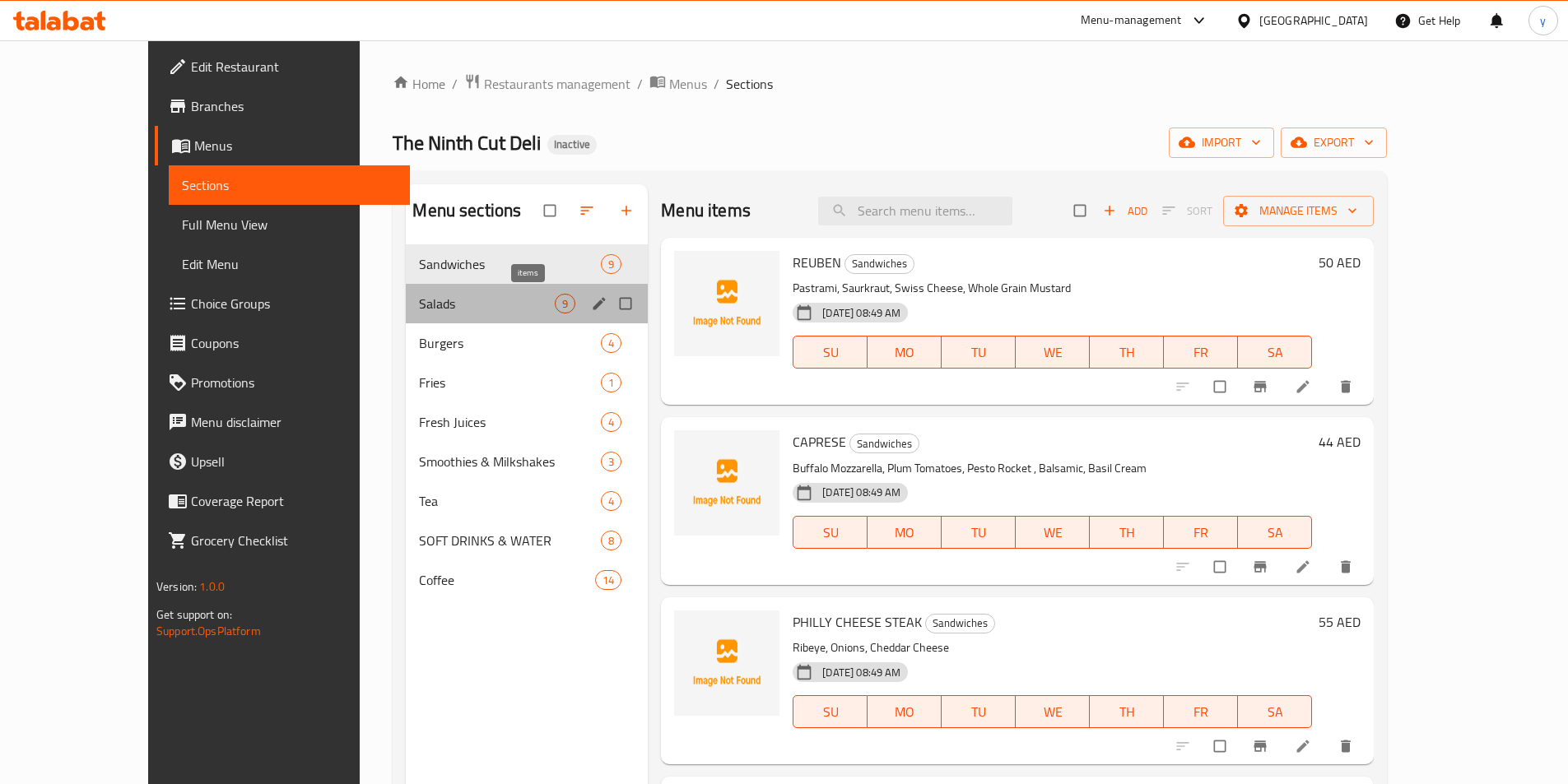
click at [555, 300] on span "9" at bounding box center [565, 304] width 19 height 16
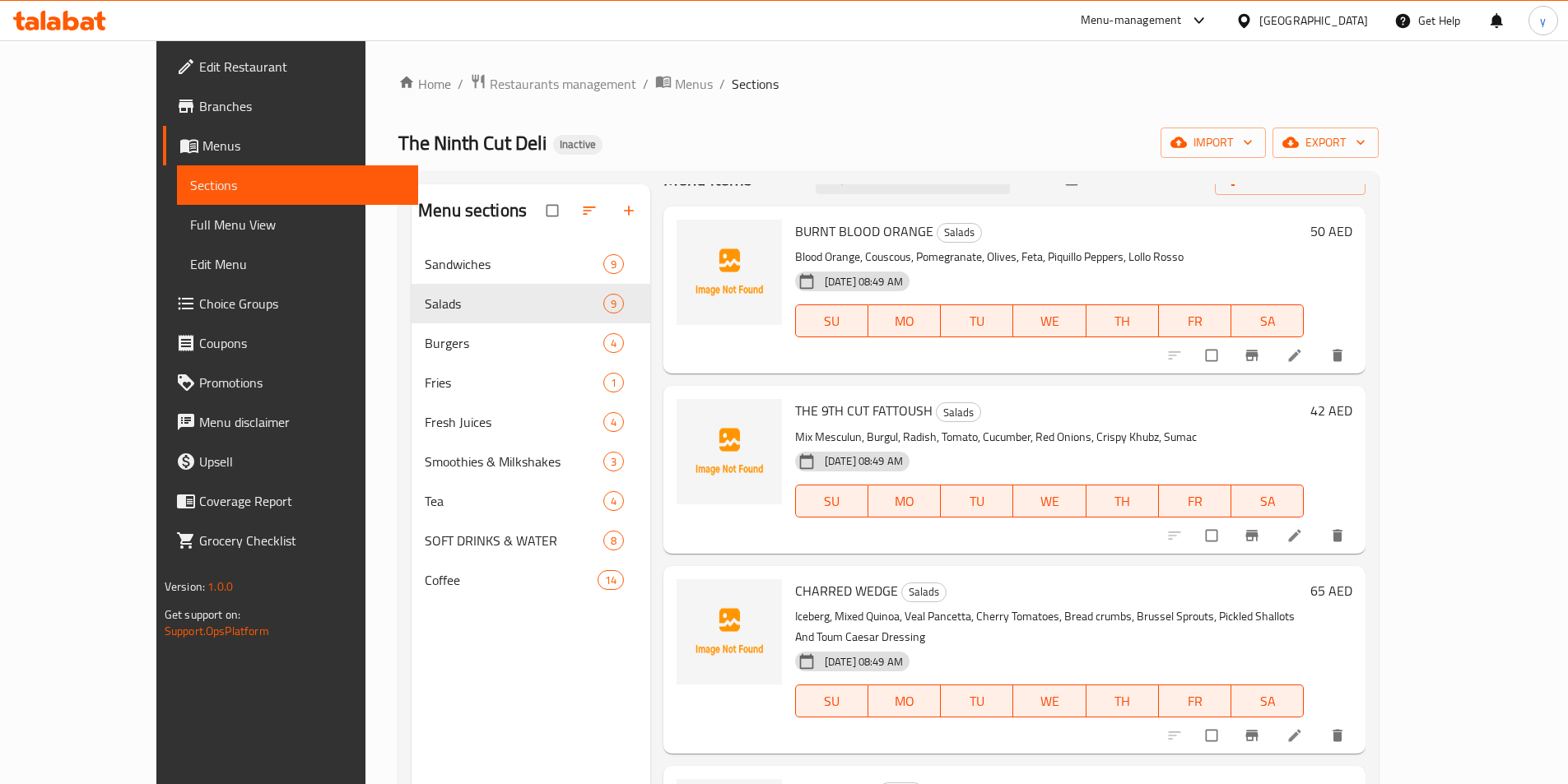
scroll to position [82, 0]
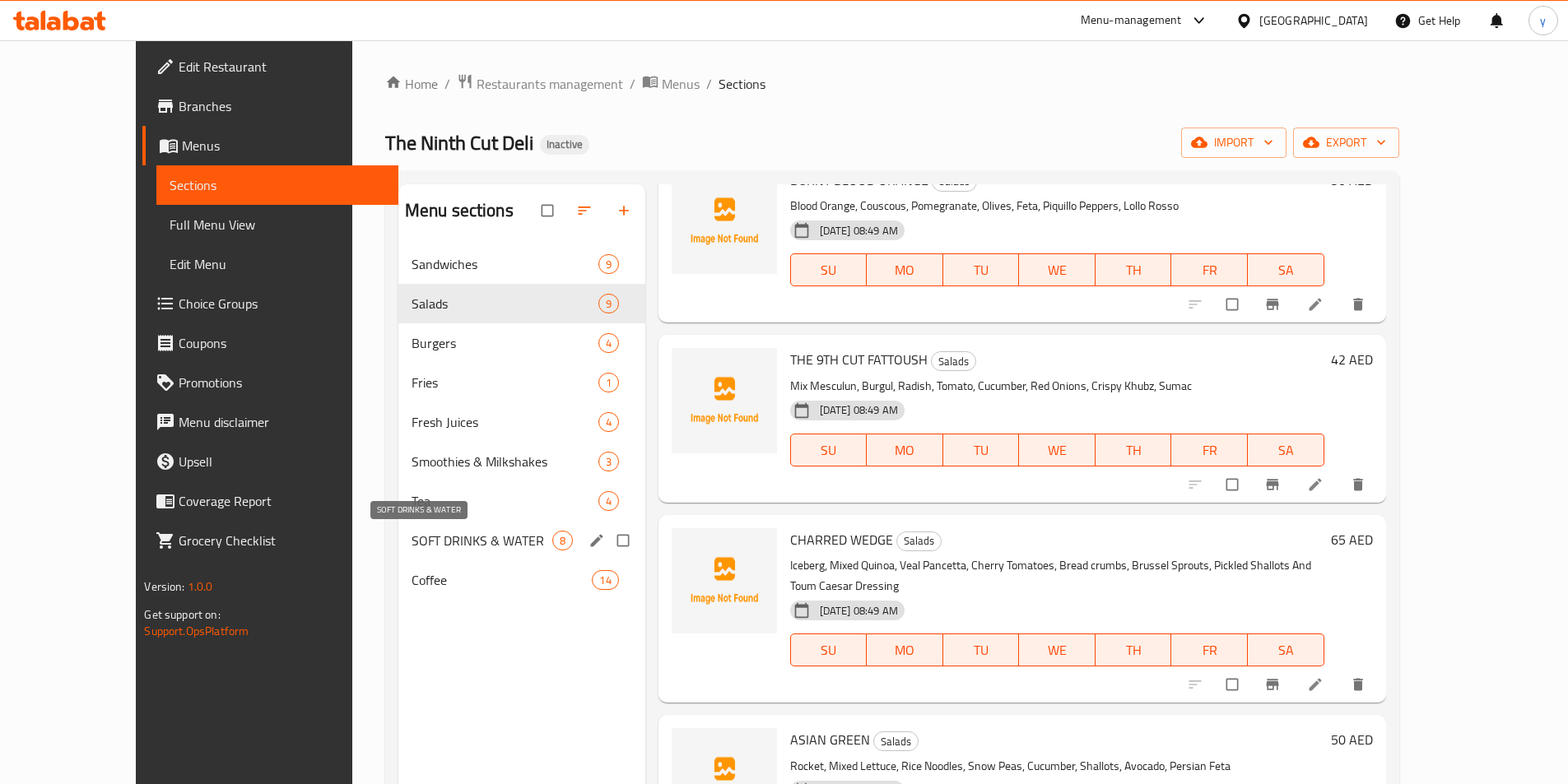
click at [453, 537] on span "SOFT DRINKS & WATER" at bounding box center [481, 541] width 140 height 20
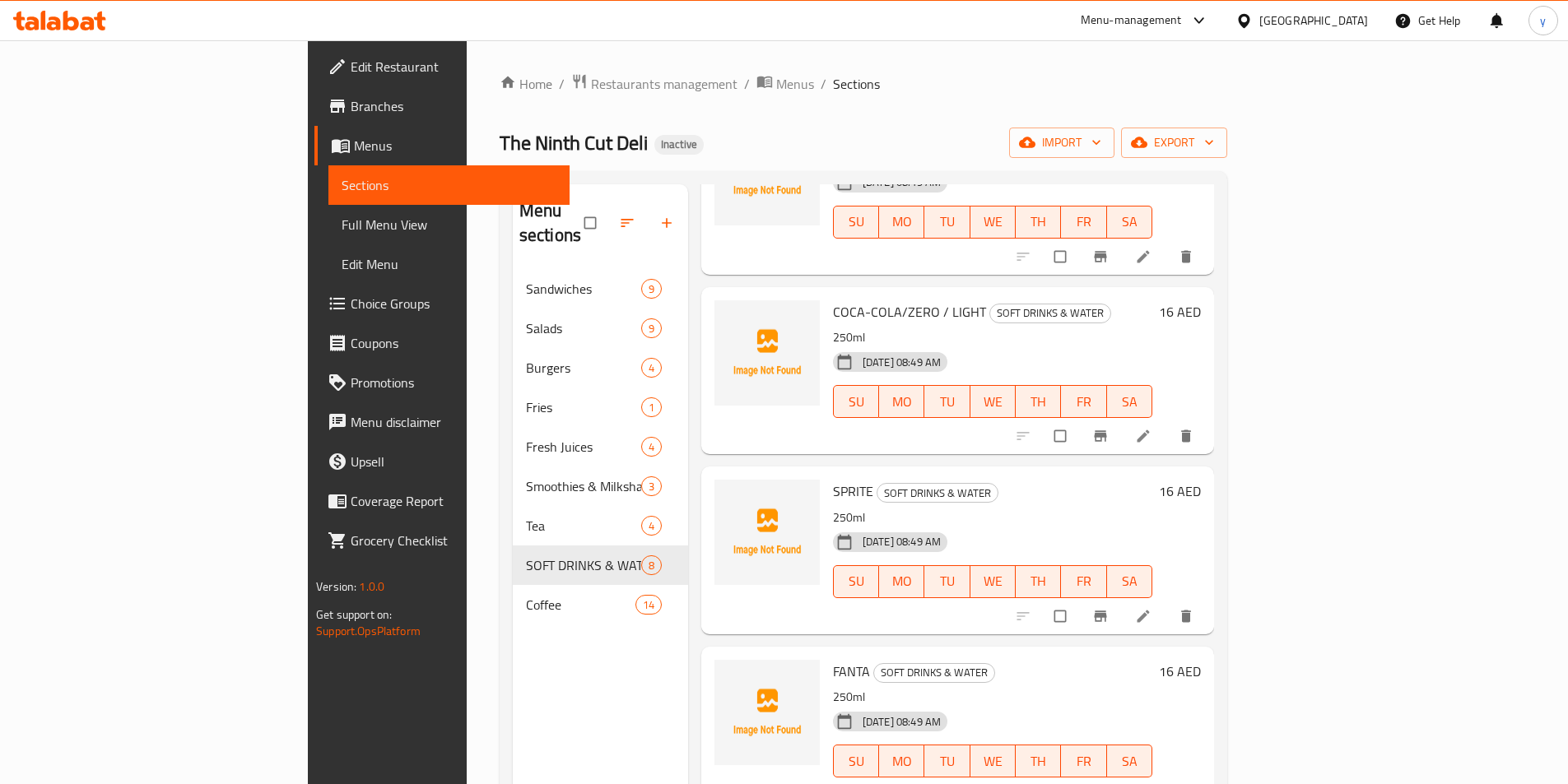
scroll to position [695, 0]
click at [1151, 427] on icon at bounding box center [1143, 435] width 17 height 17
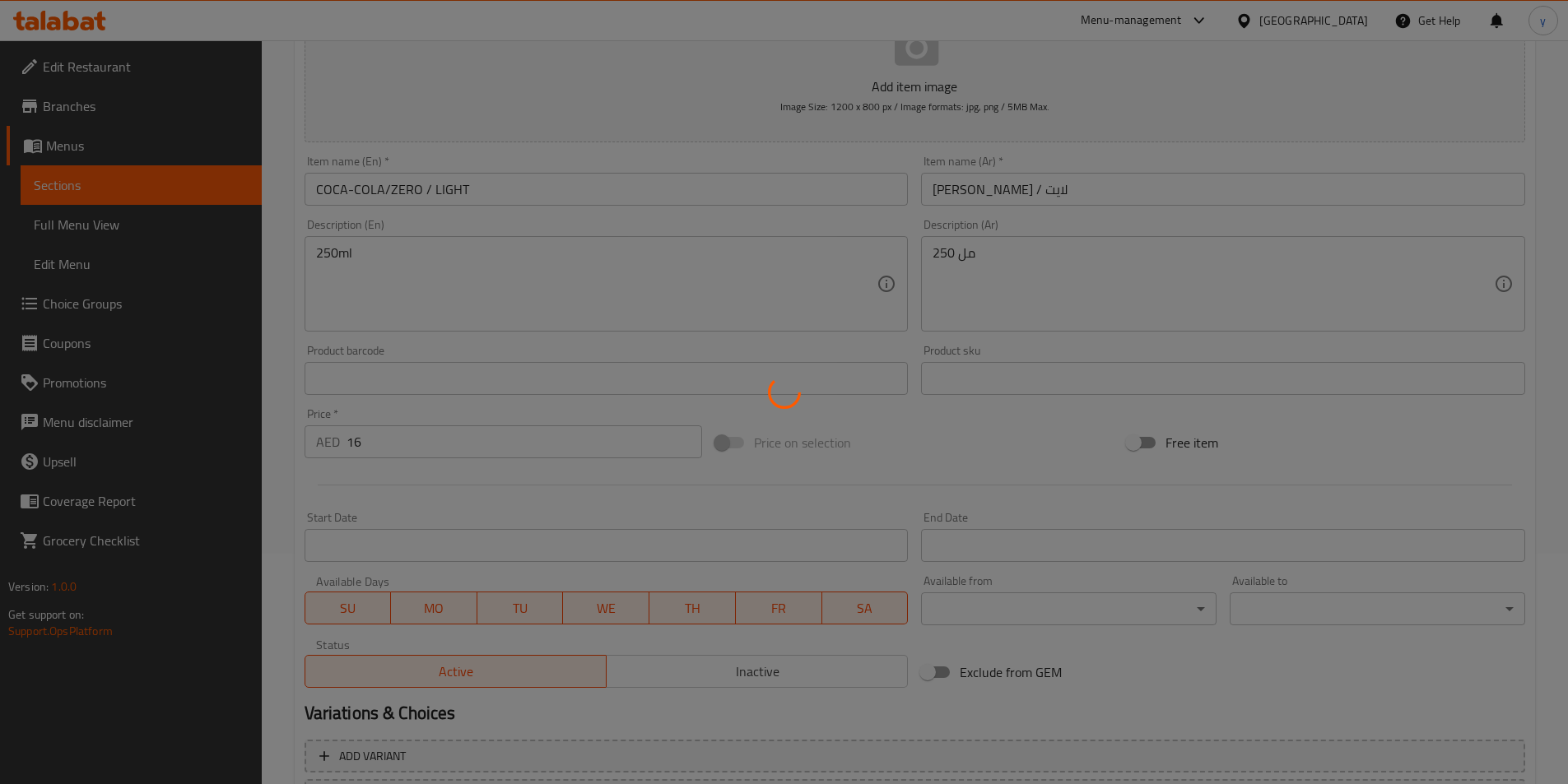
scroll to position [50, 0]
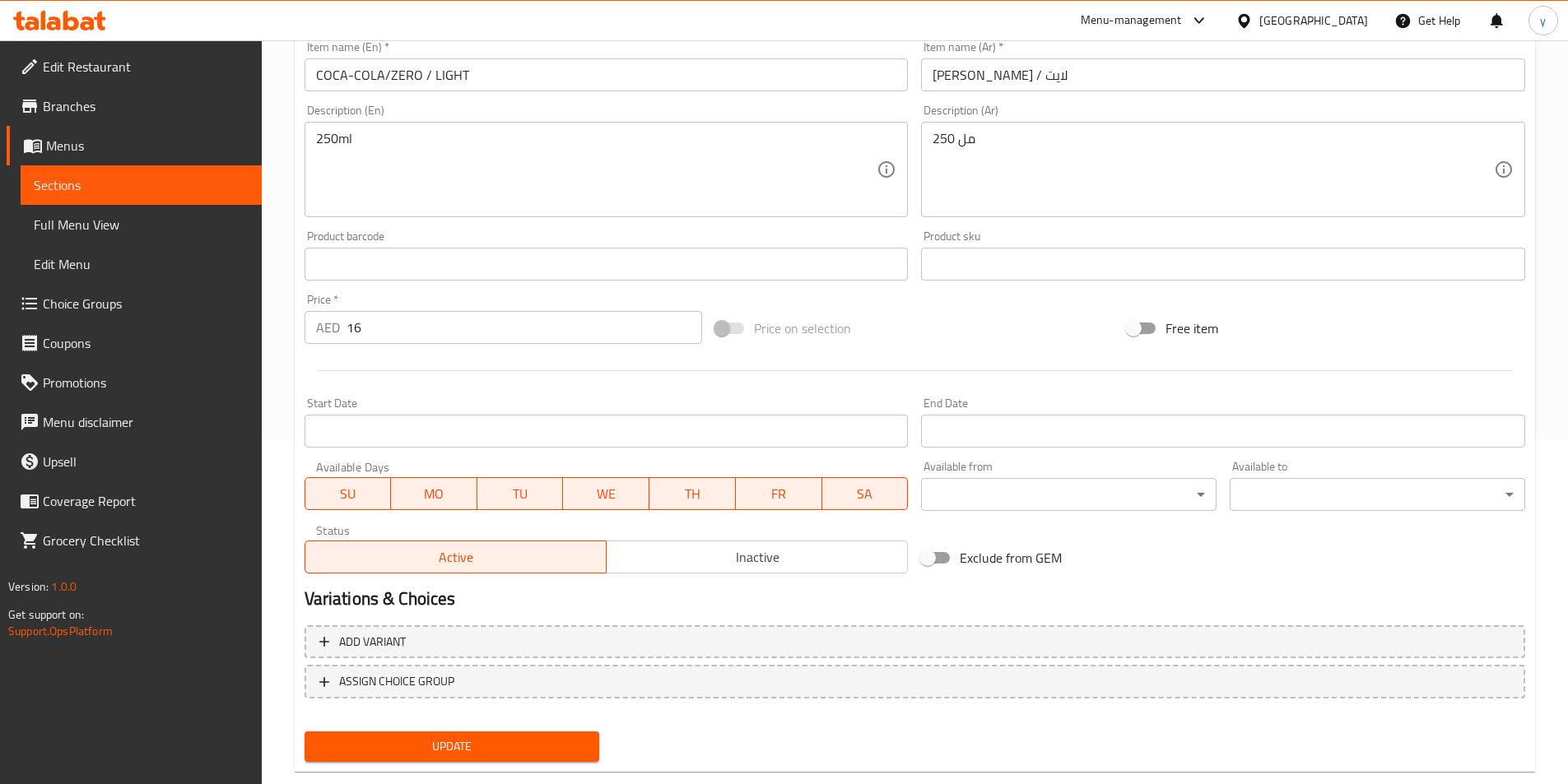
scroll to position [378, 0]
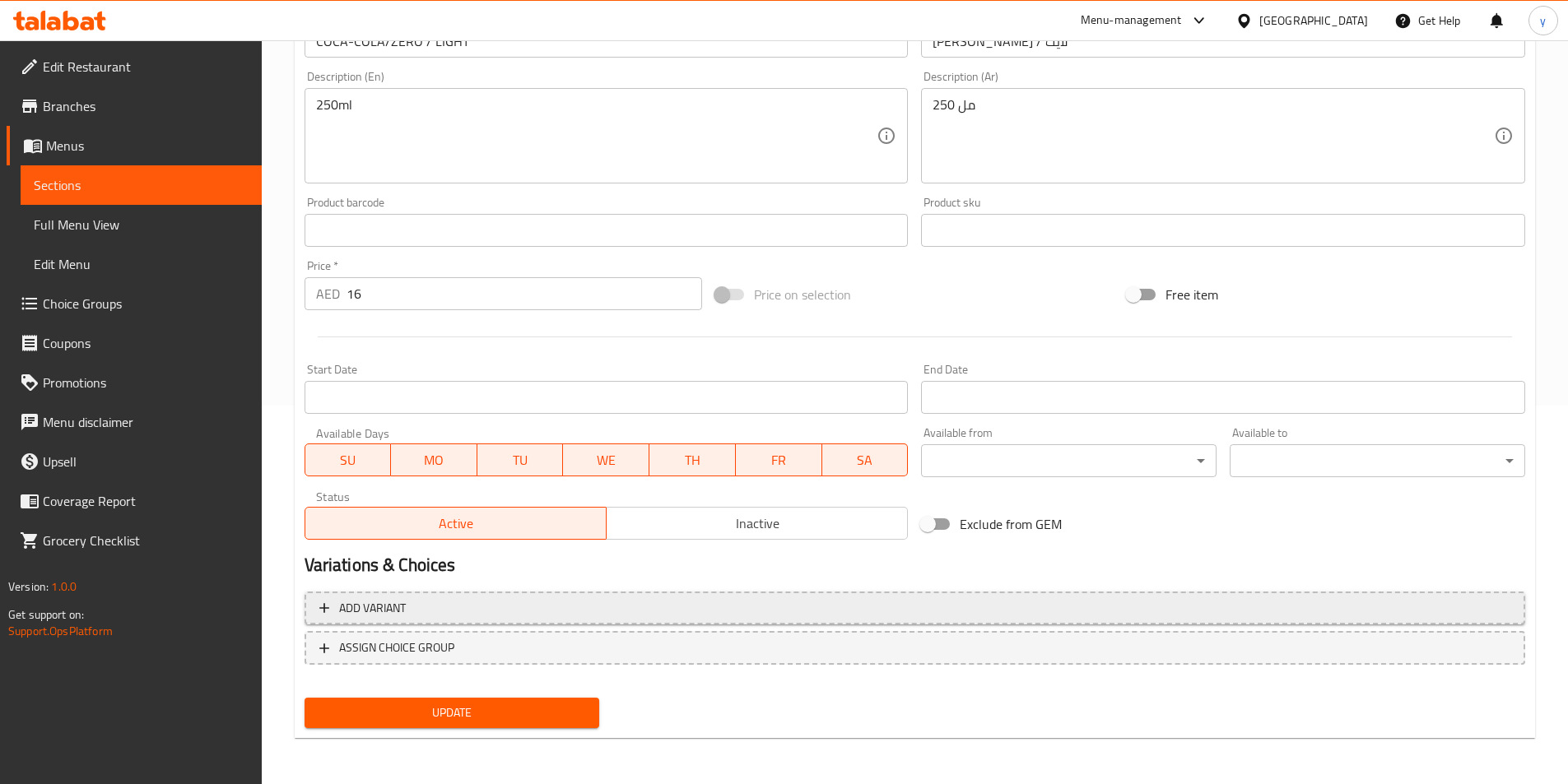
click at [1410, 614] on span "Add variant" at bounding box center [914, 608] width 1191 height 20
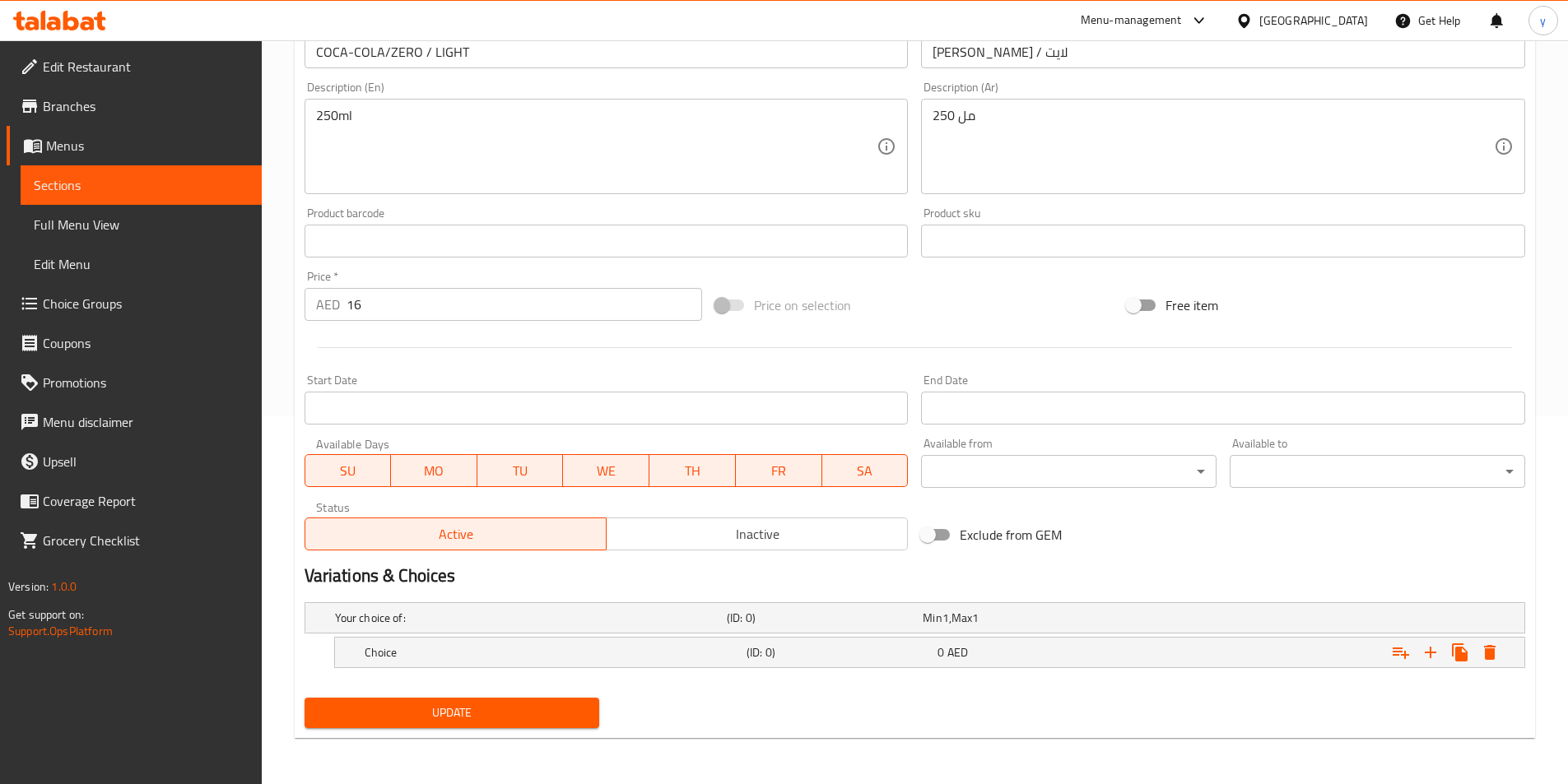
scroll to position [368, 0]
click at [624, 650] on h5 "Choice" at bounding box center [552, 653] width 376 height 17
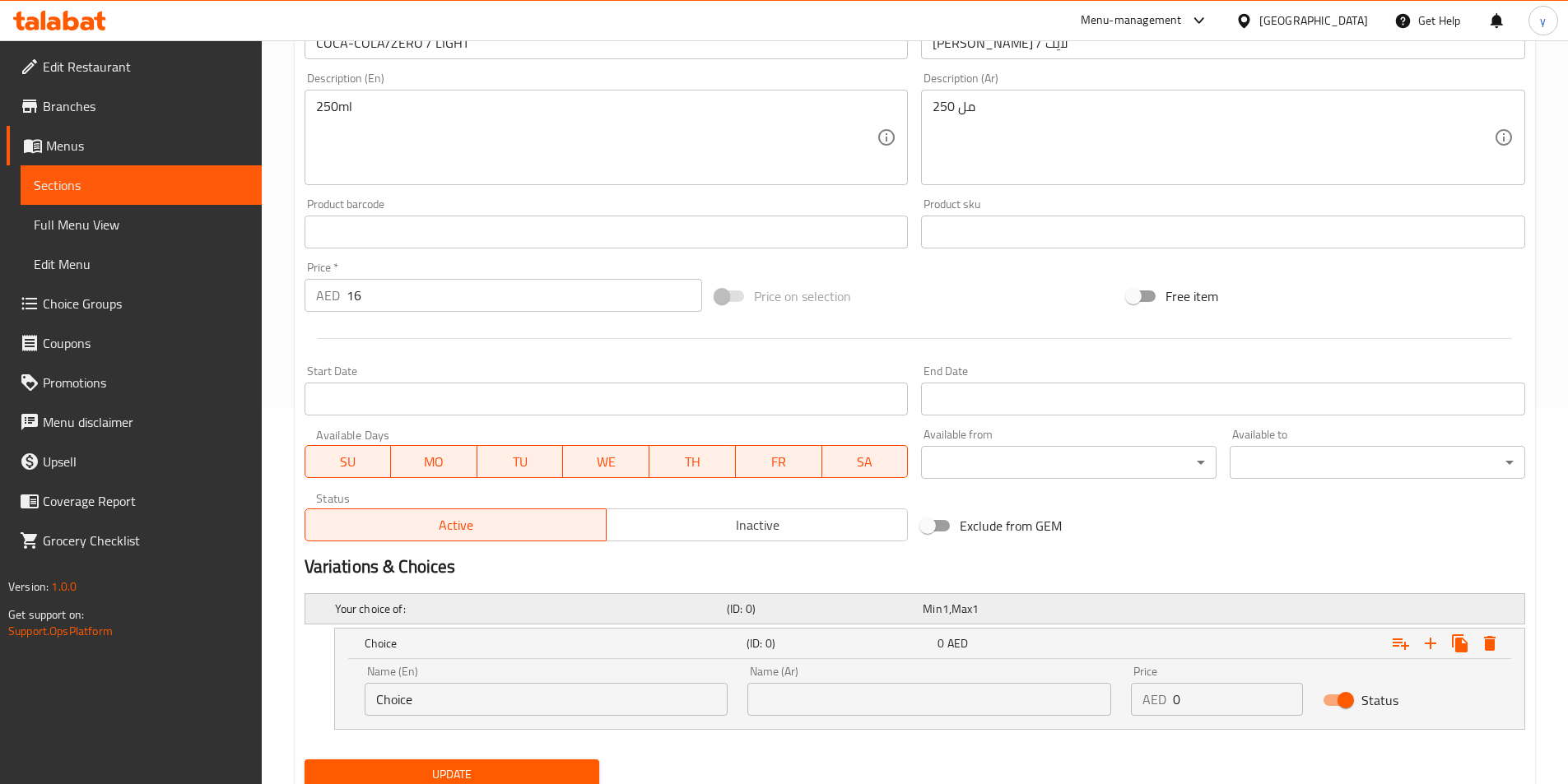
scroll to position [439, 0]
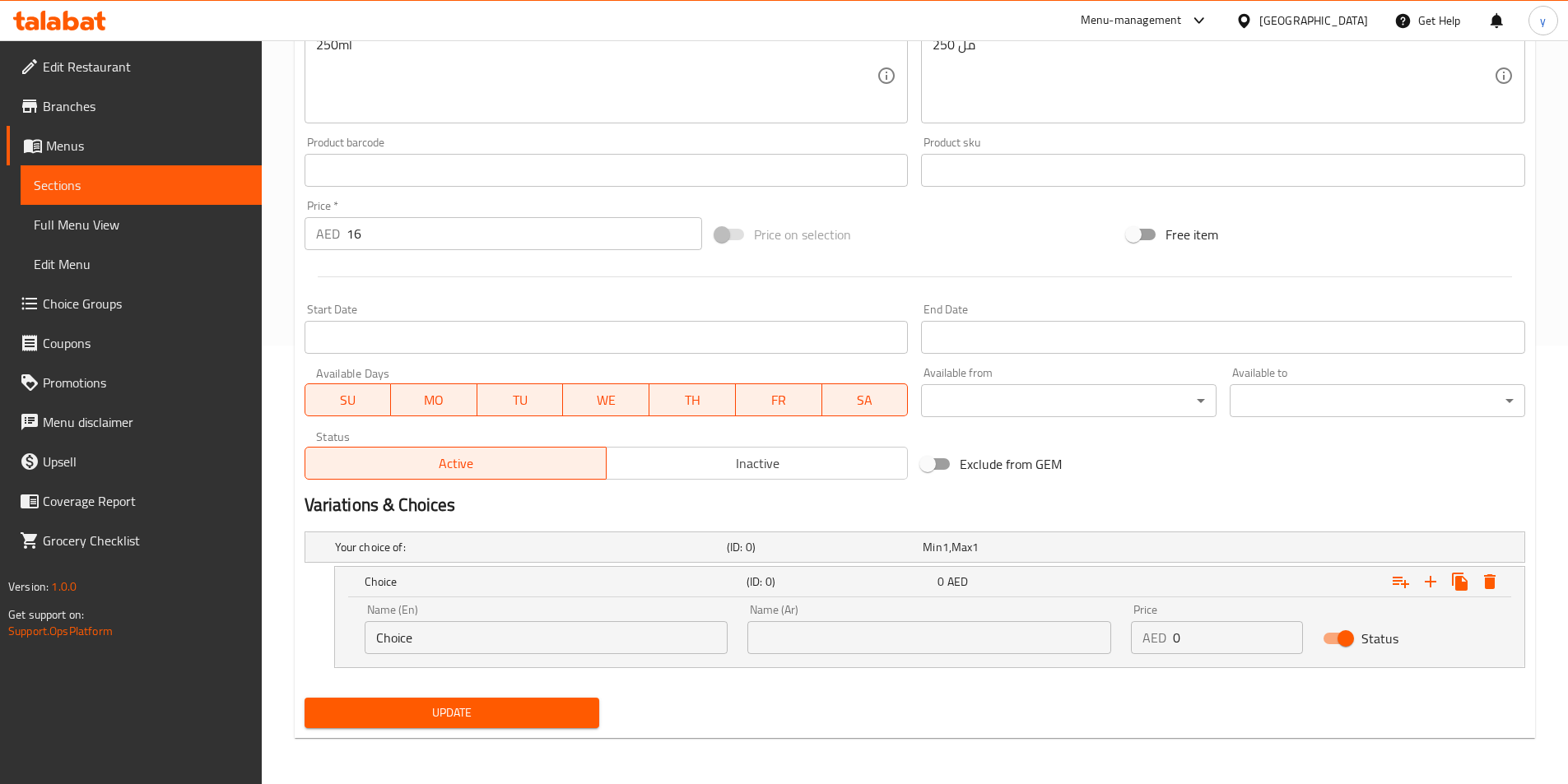
click at [624, 640] on input "Choice" at bounding box center [546, 637] width 364 height 33
type input "C"
type input "0"
type input "zero"
click at [956, 625] on input "text" at bounding box center [929, 637] width 364 height 33
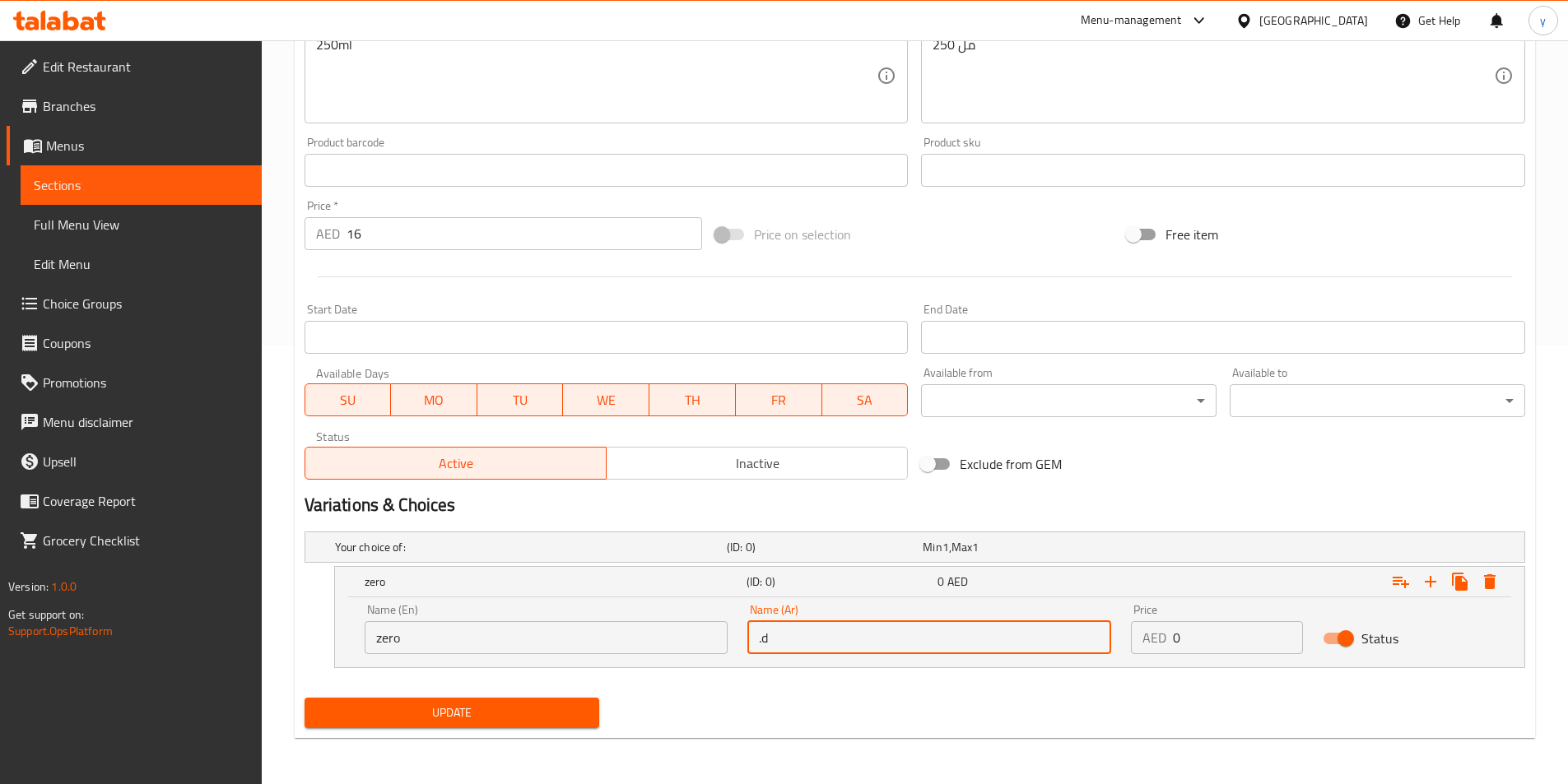
type input "."
type input "زيرو"
click at [1431, 583] on icon "Expand" at bounding box center [1430, 582] width 12 height 12
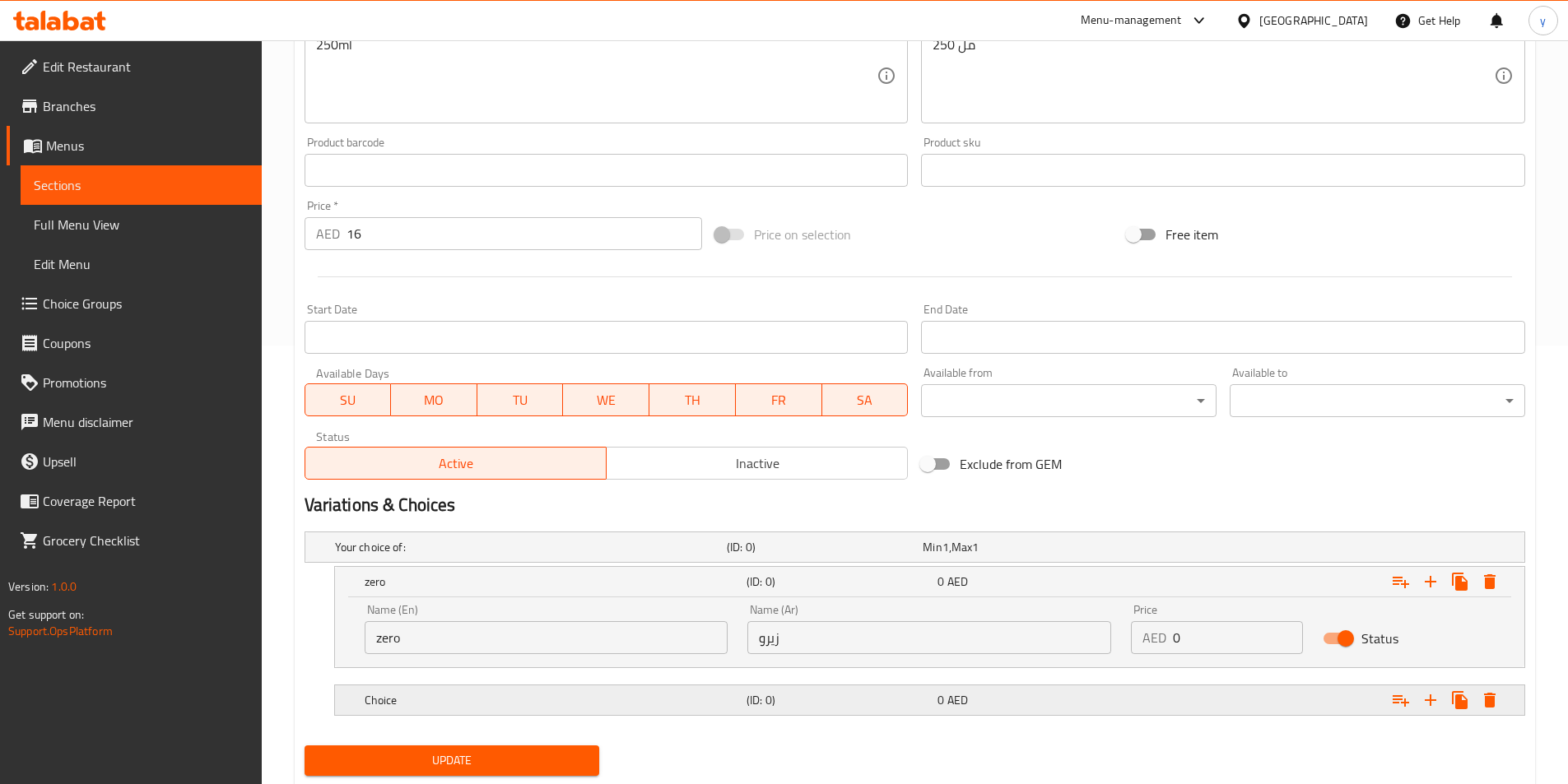
click at [1092, 692] on div "0 AED" at bounding box center [1029, 701] width 184 height 17
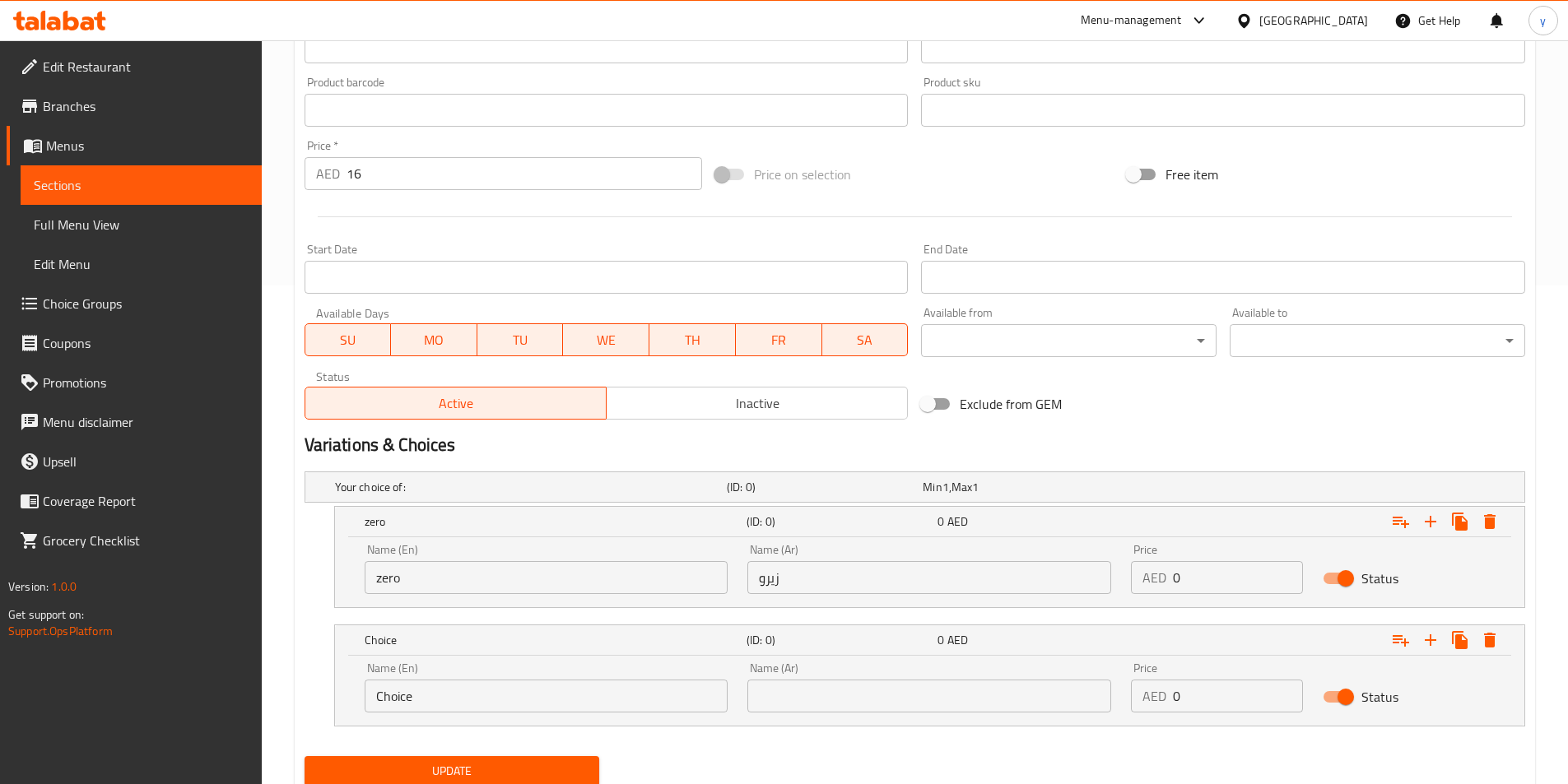
scroll to position [557, 0]
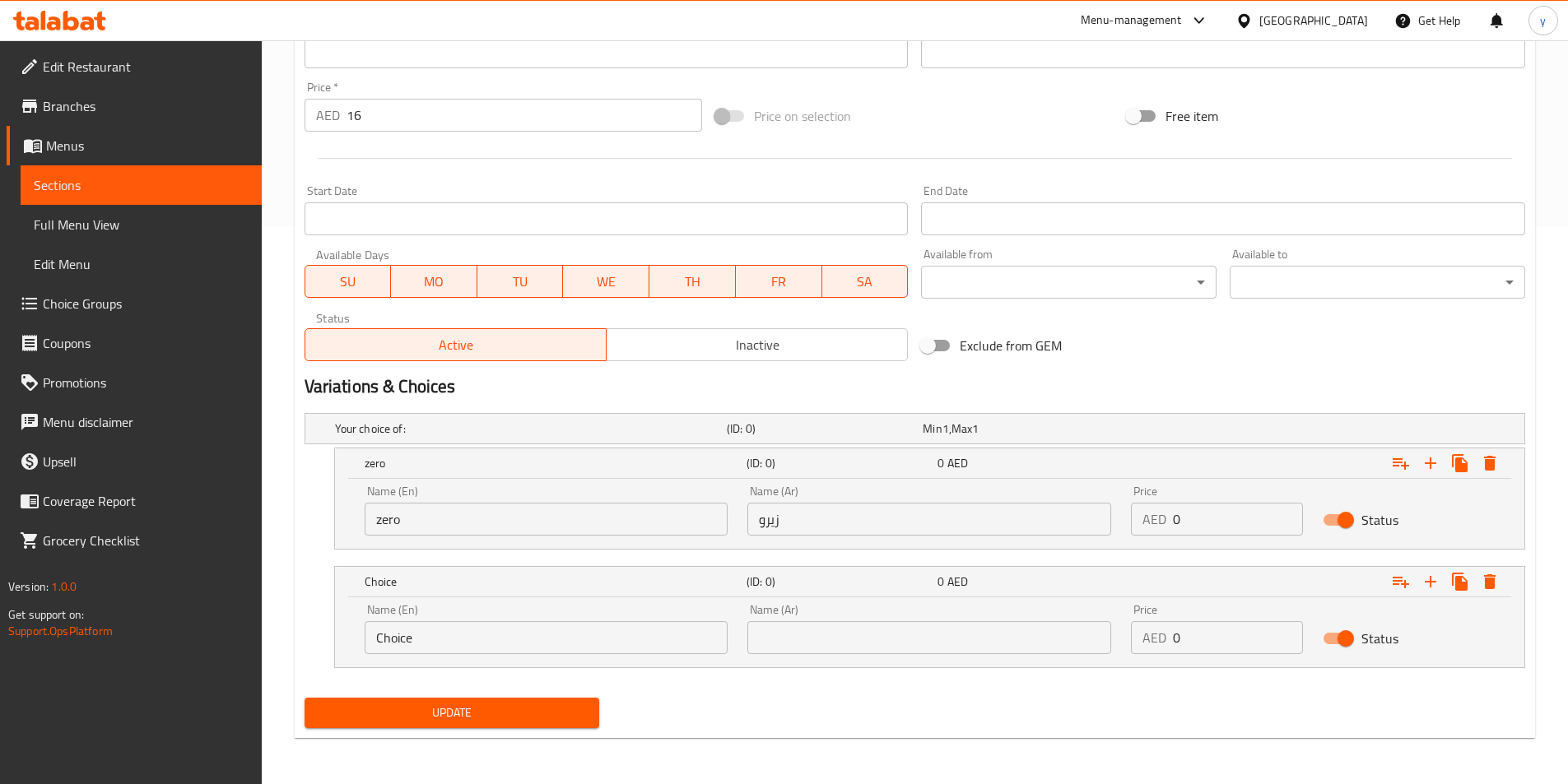
click at [575, 650] on input "Choice" at bounding box center [546, 637] width 364 height 33
type input "C"
type input "g"
type input "light"
click at [1006, 629] on input "text" at bounding box center [929, 637] width 364 height 33
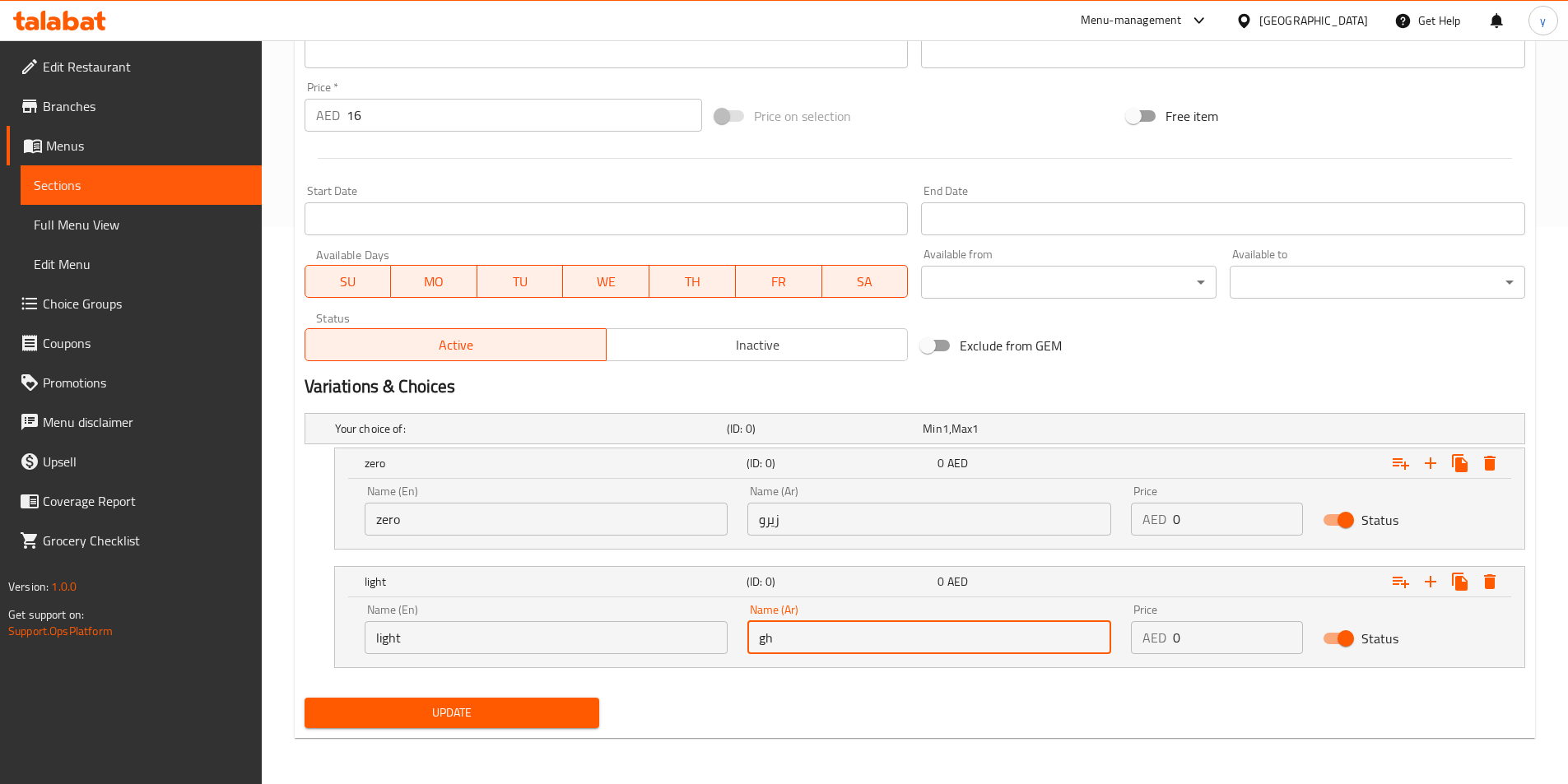
type input "g"
type input "لايت"
click at [1422, 583] on icon "Expand" at bounding box center [1430, 582] width 20 height 20
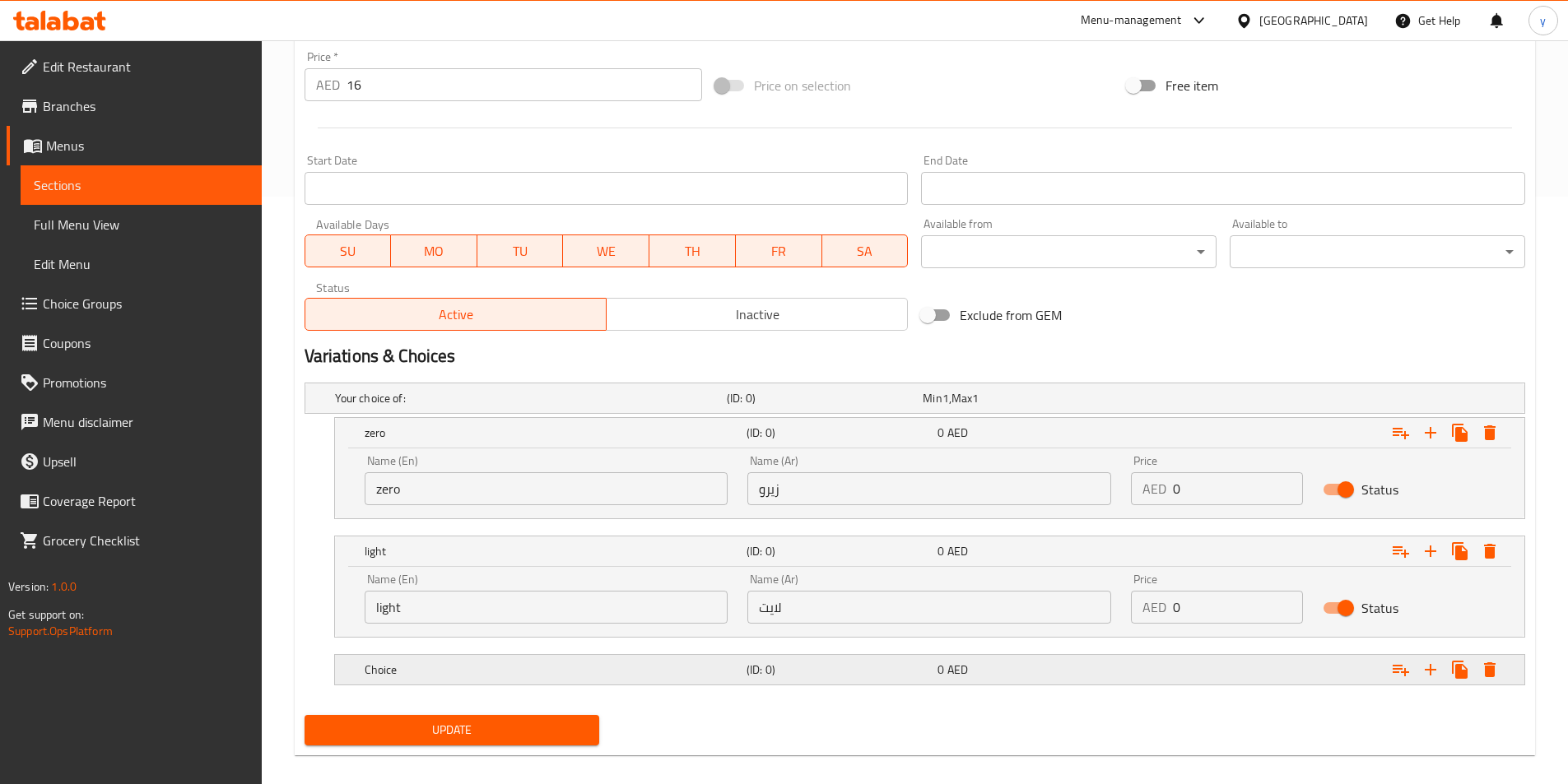
scroll to position [605, 0]
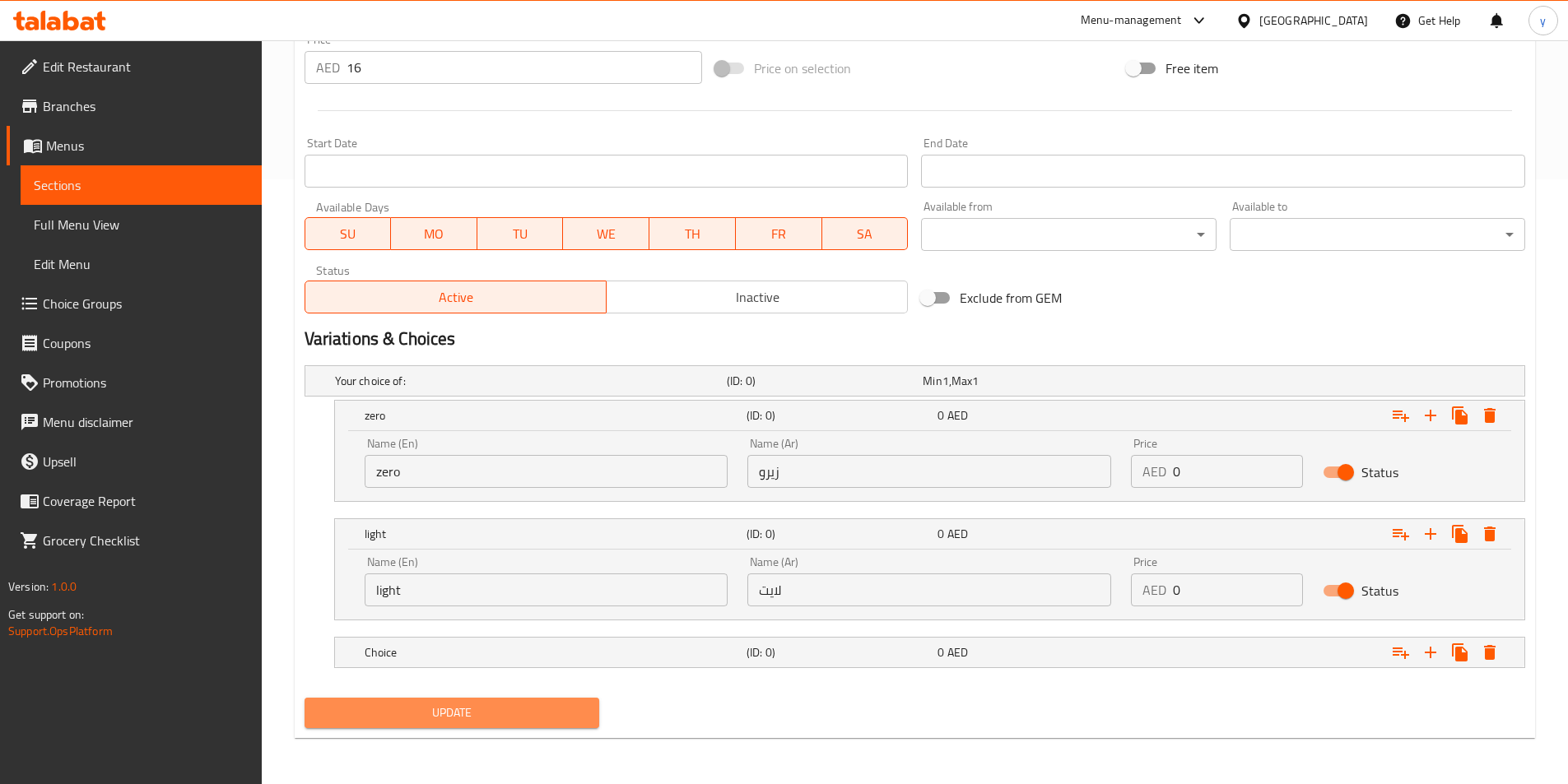
click at [485, 722] on span "Update" at bounding box center [452, 713] width 269 height 20
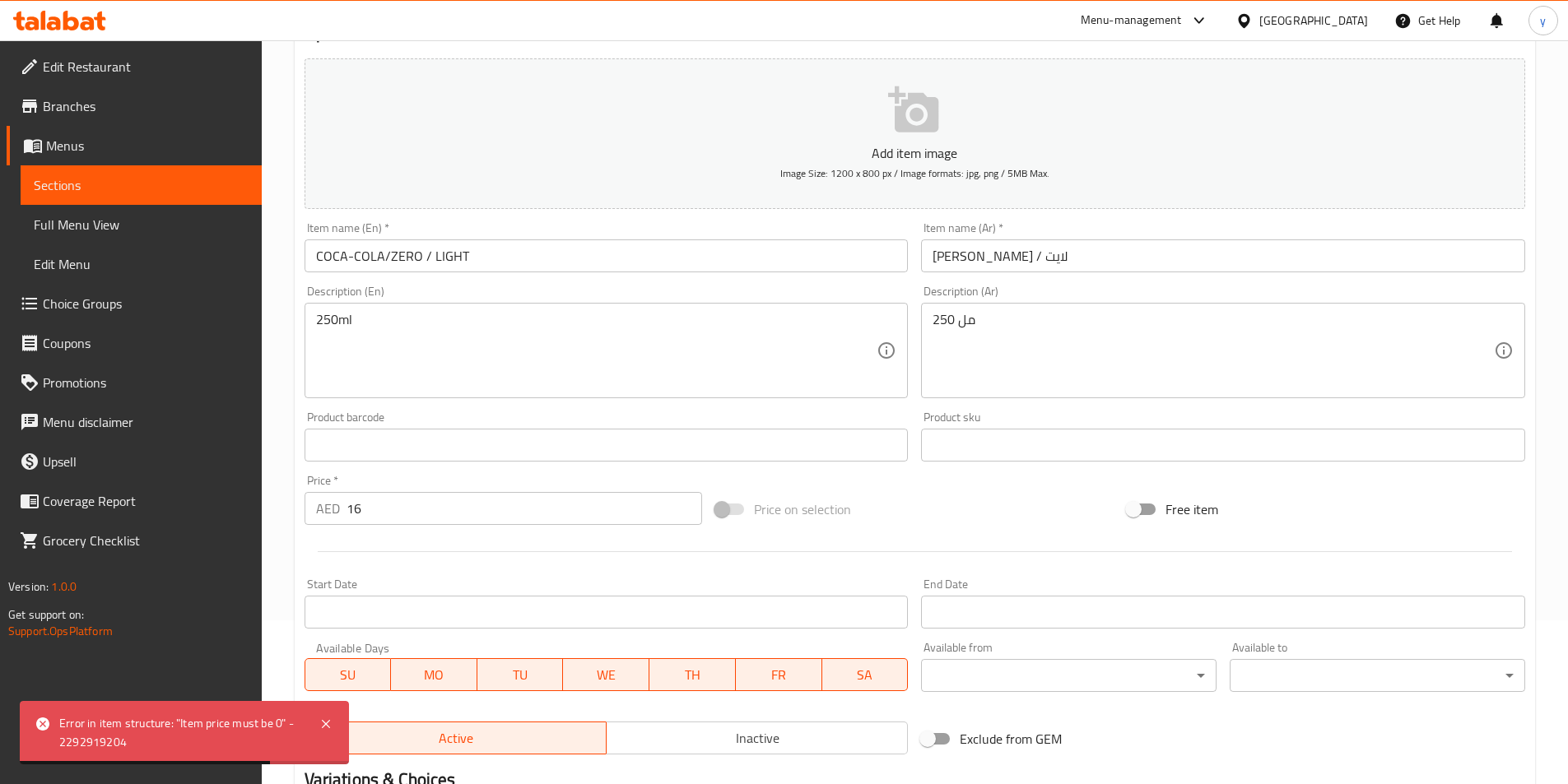
scroll to position [193, 0]
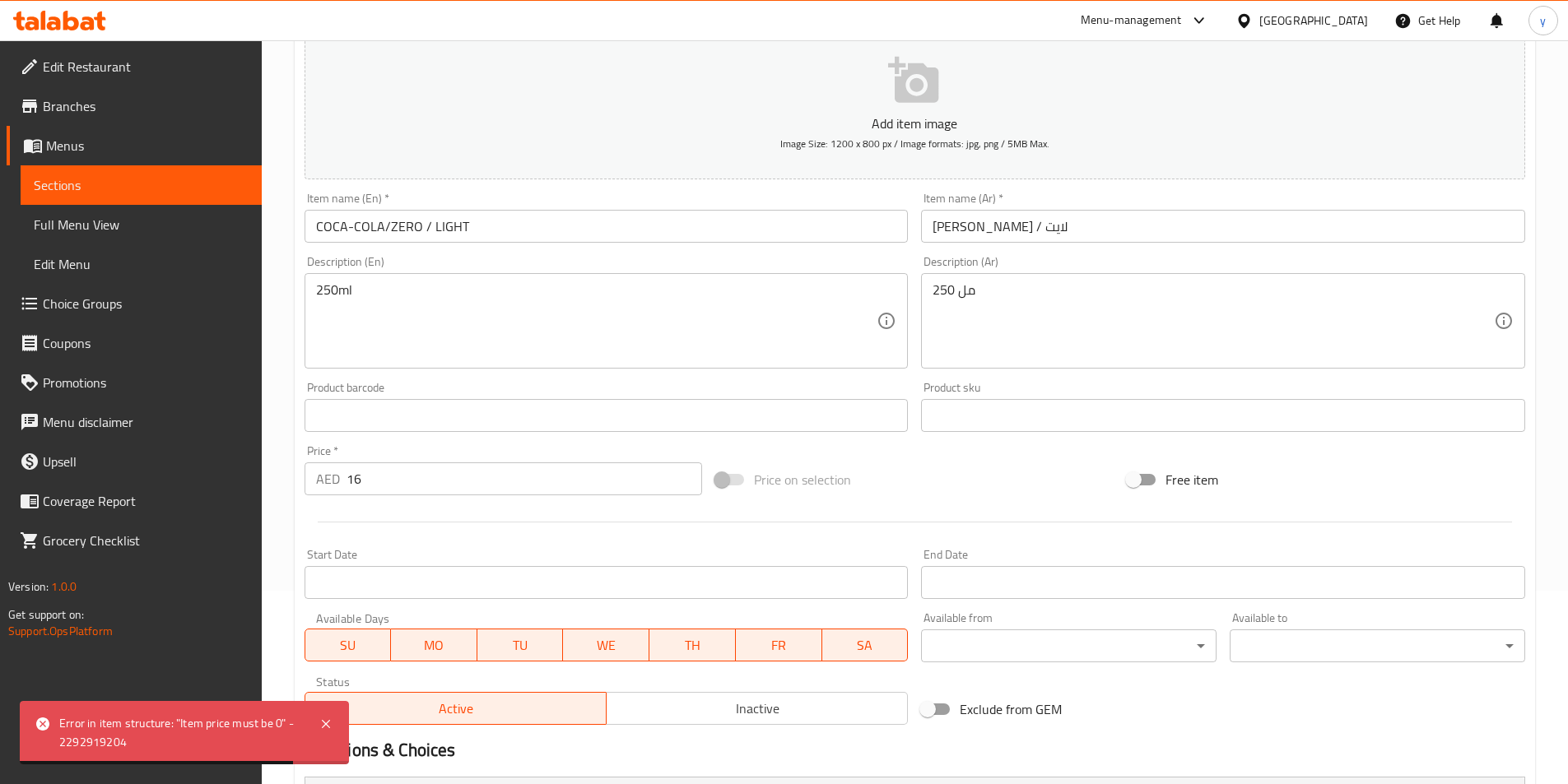
click at [484, 483] on input "16" at bounding box center [524, 478] width 356 height 33
type input "1"
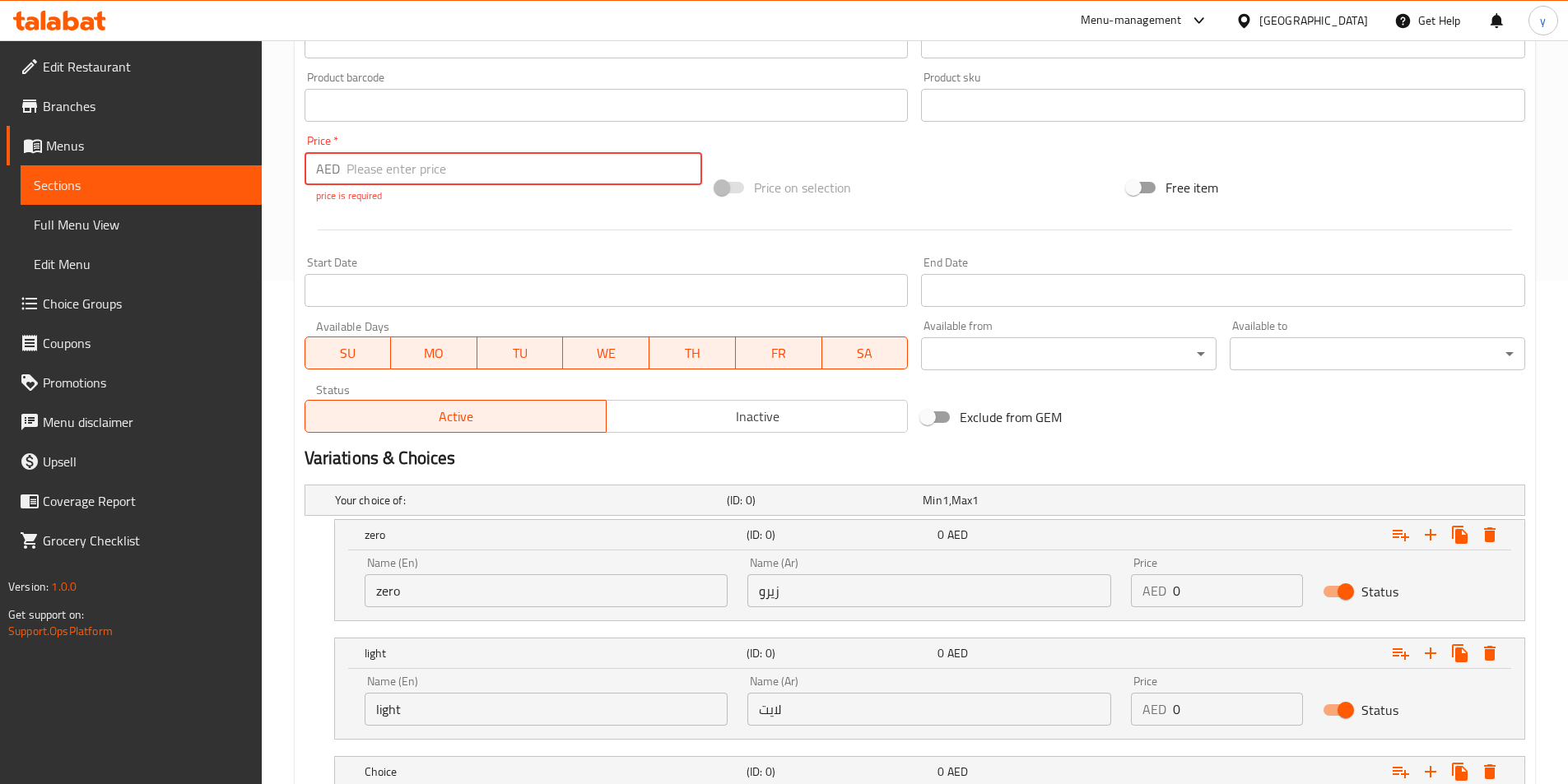
scroll to position [523, 0]
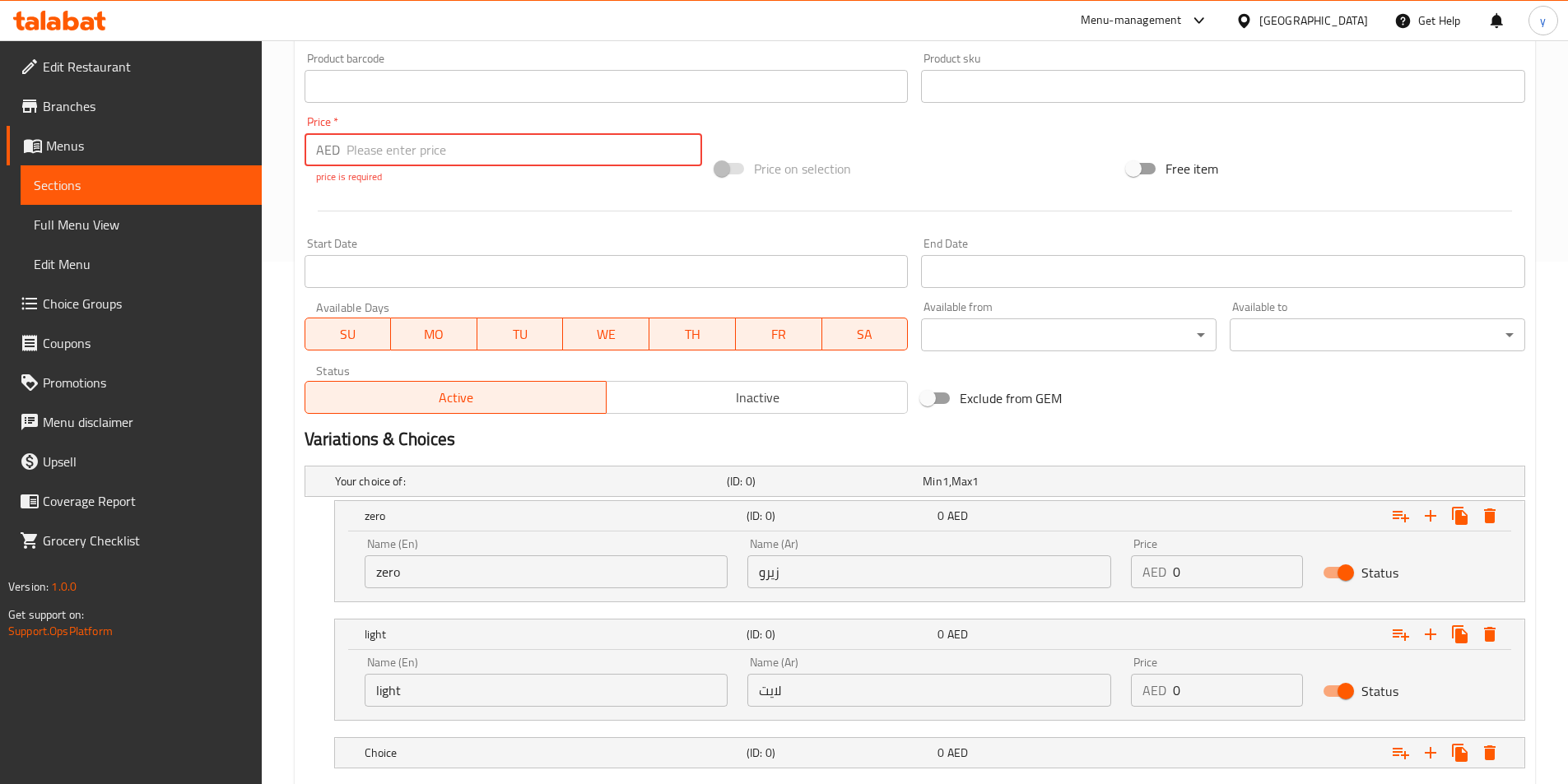
click at [383, 156] on input "number" at bounding box center [524, 150] width 356 height 33
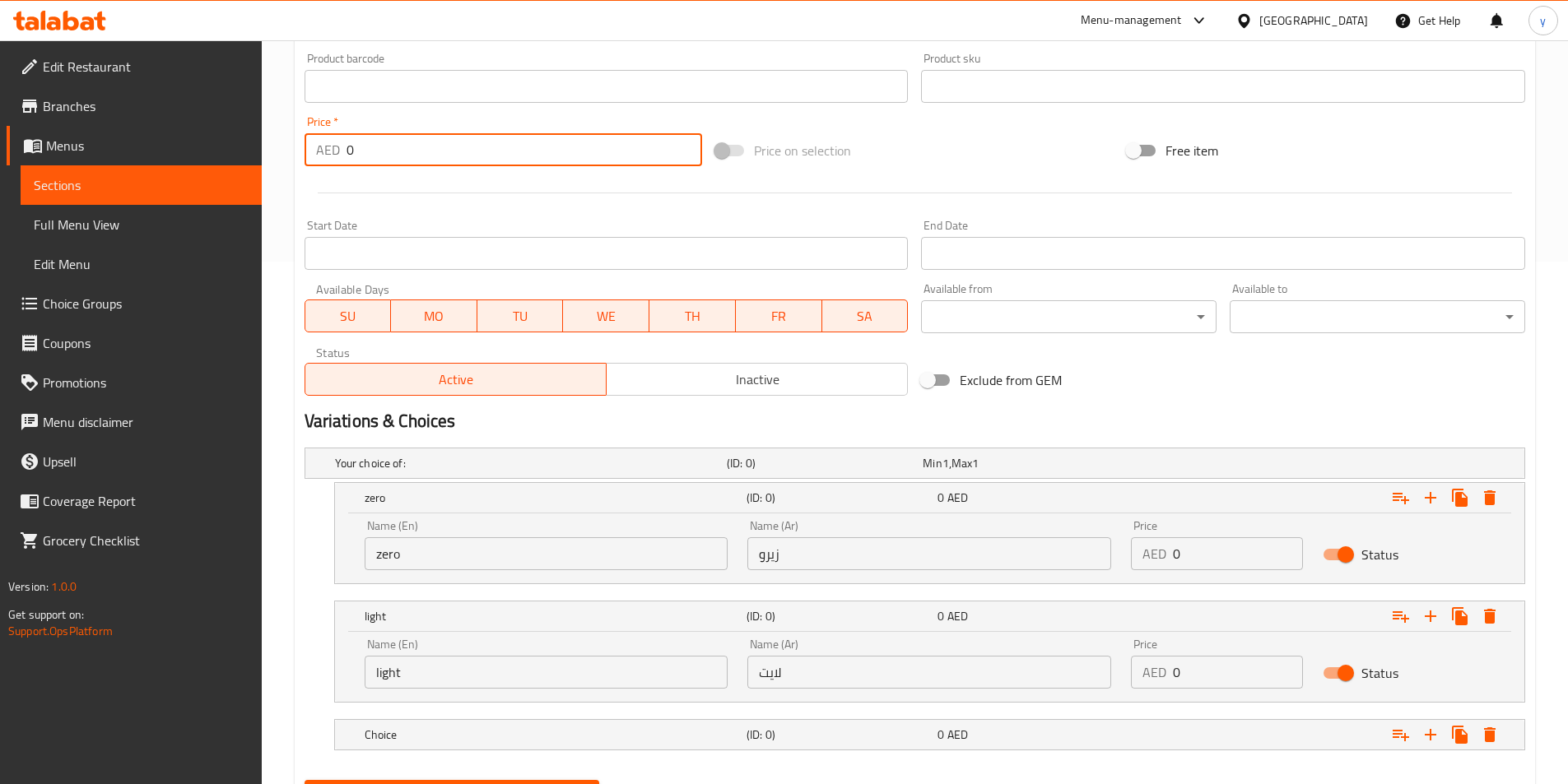
type input "0"
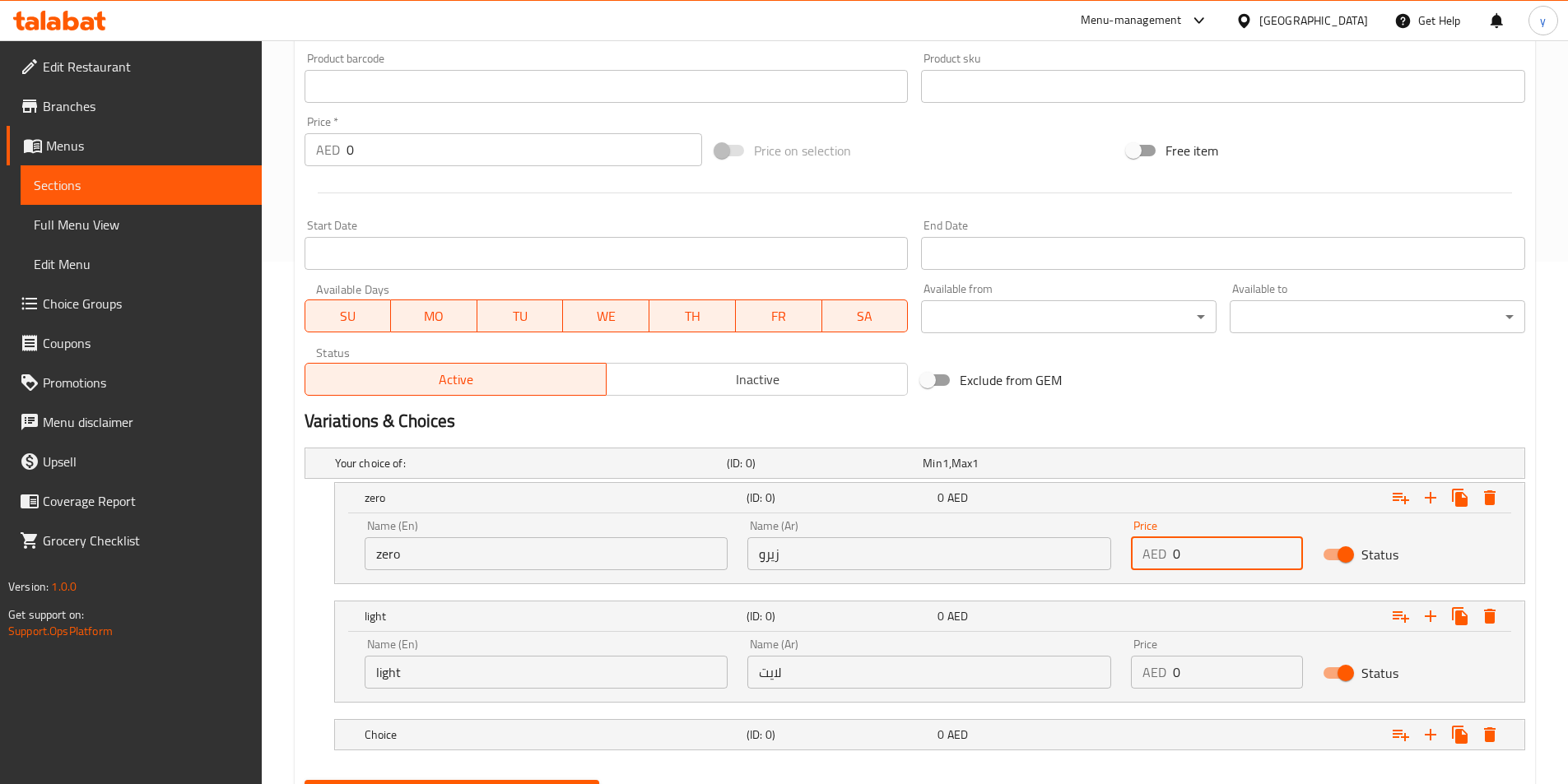
click at [1222, 567] on input "0" at bounding box center [1237, 553] width 130 height 33
type input "16"
click at [1213, 676] on input "0" at bounding box center [1237, 671] width 130 height 33
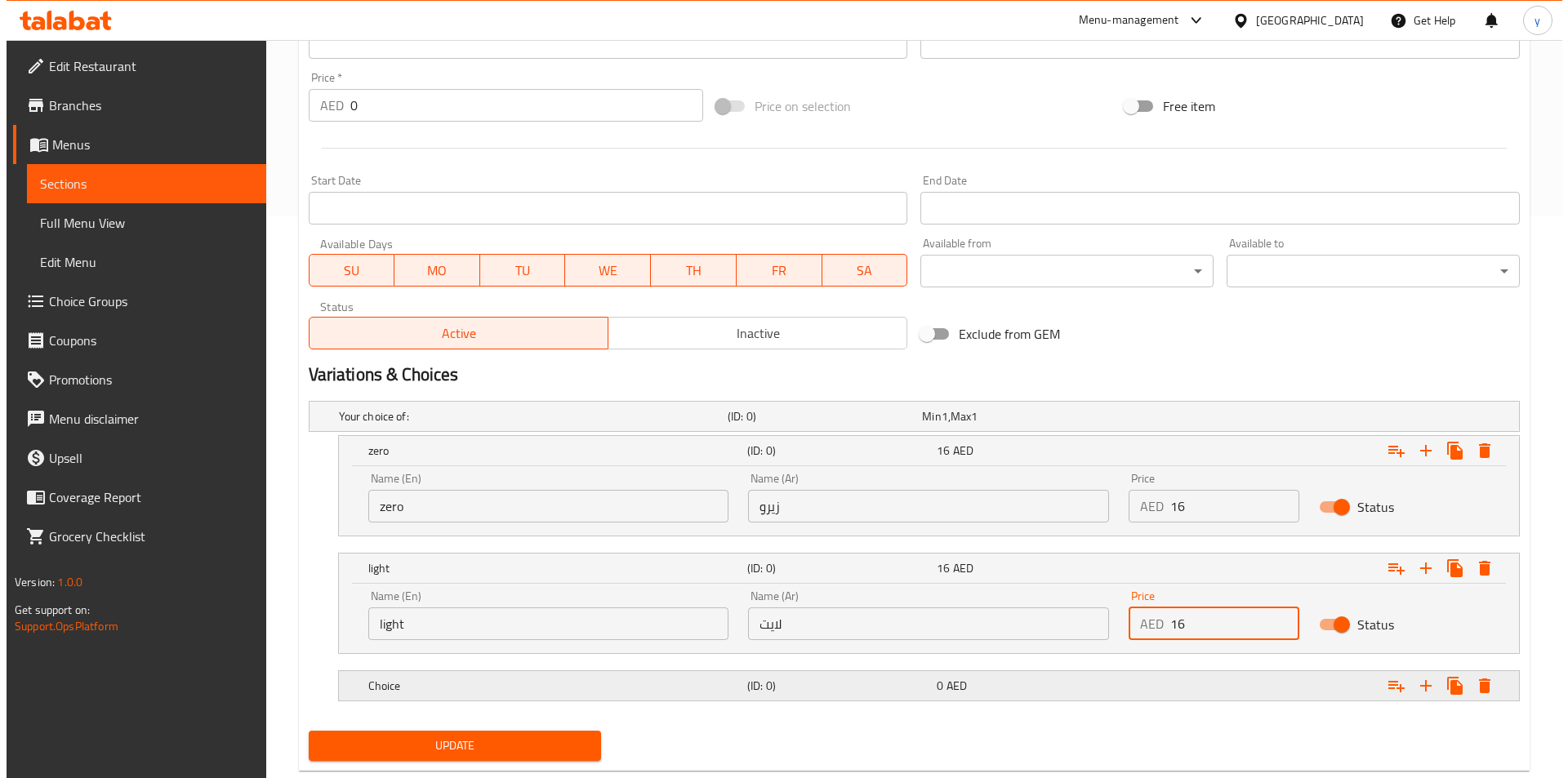
scroll to position [600, 0]
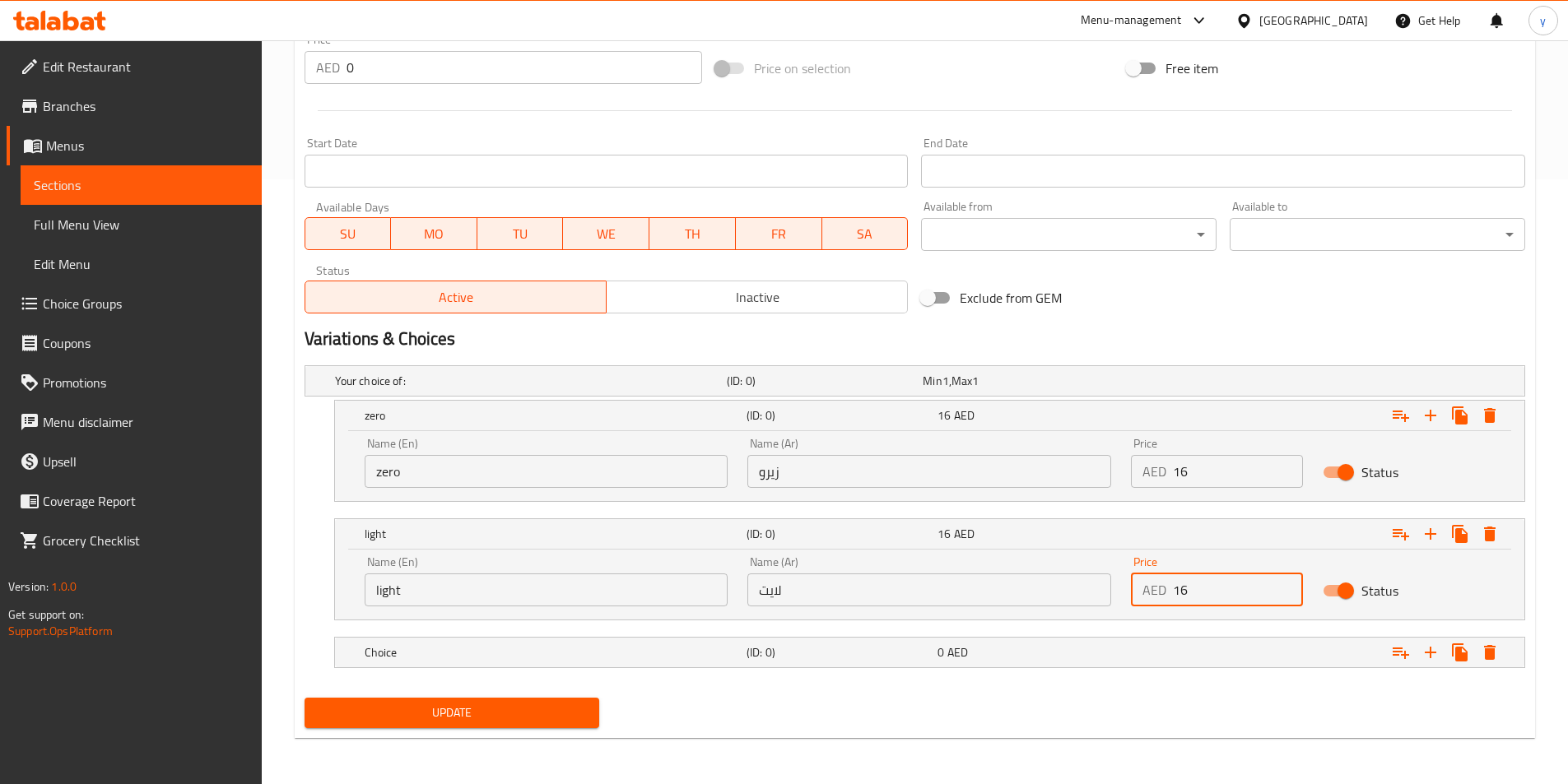
type input "16"
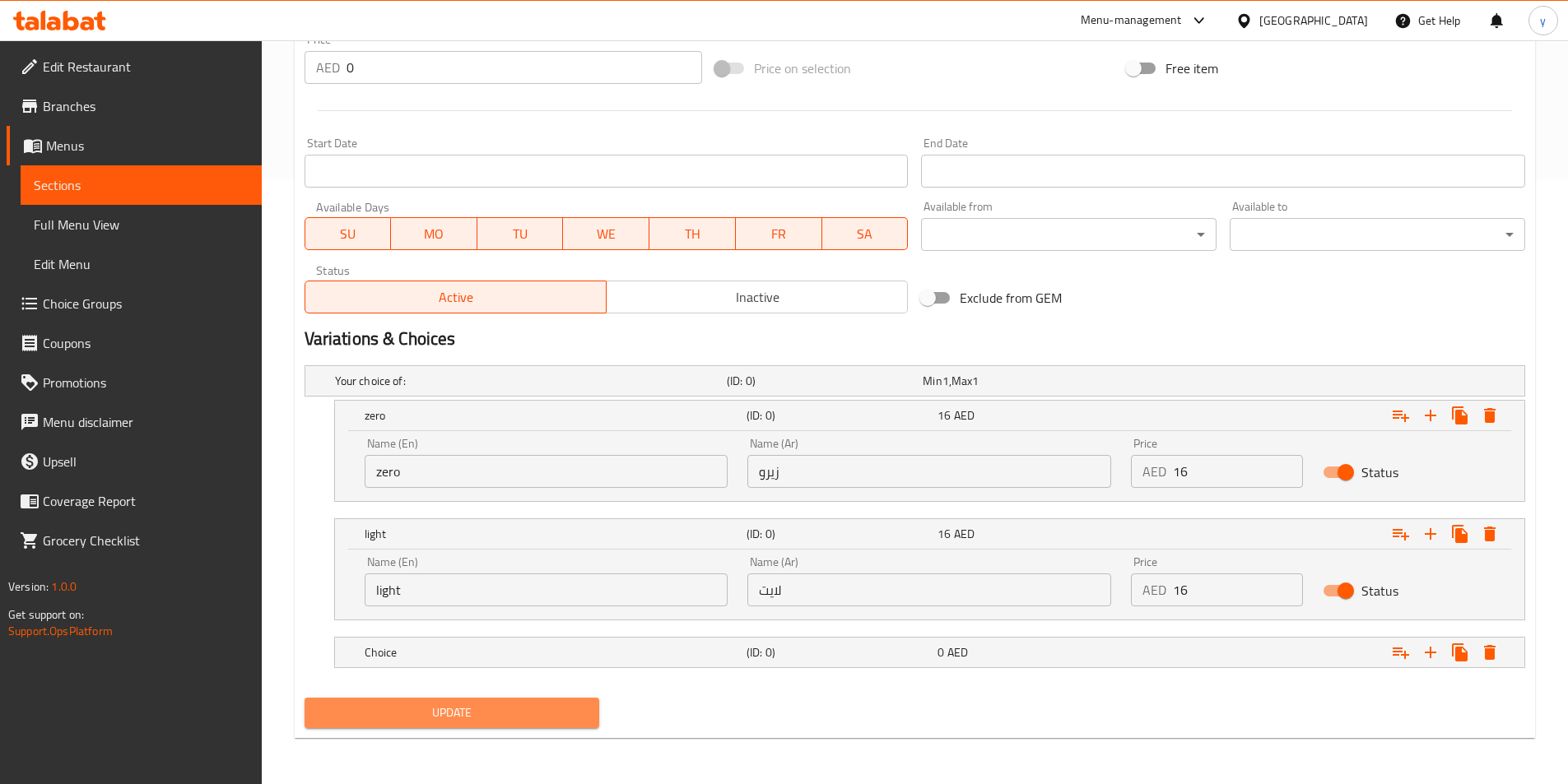
click at [459, 702] on span "Update" at bounding box center [452, 713] width 269 height 20
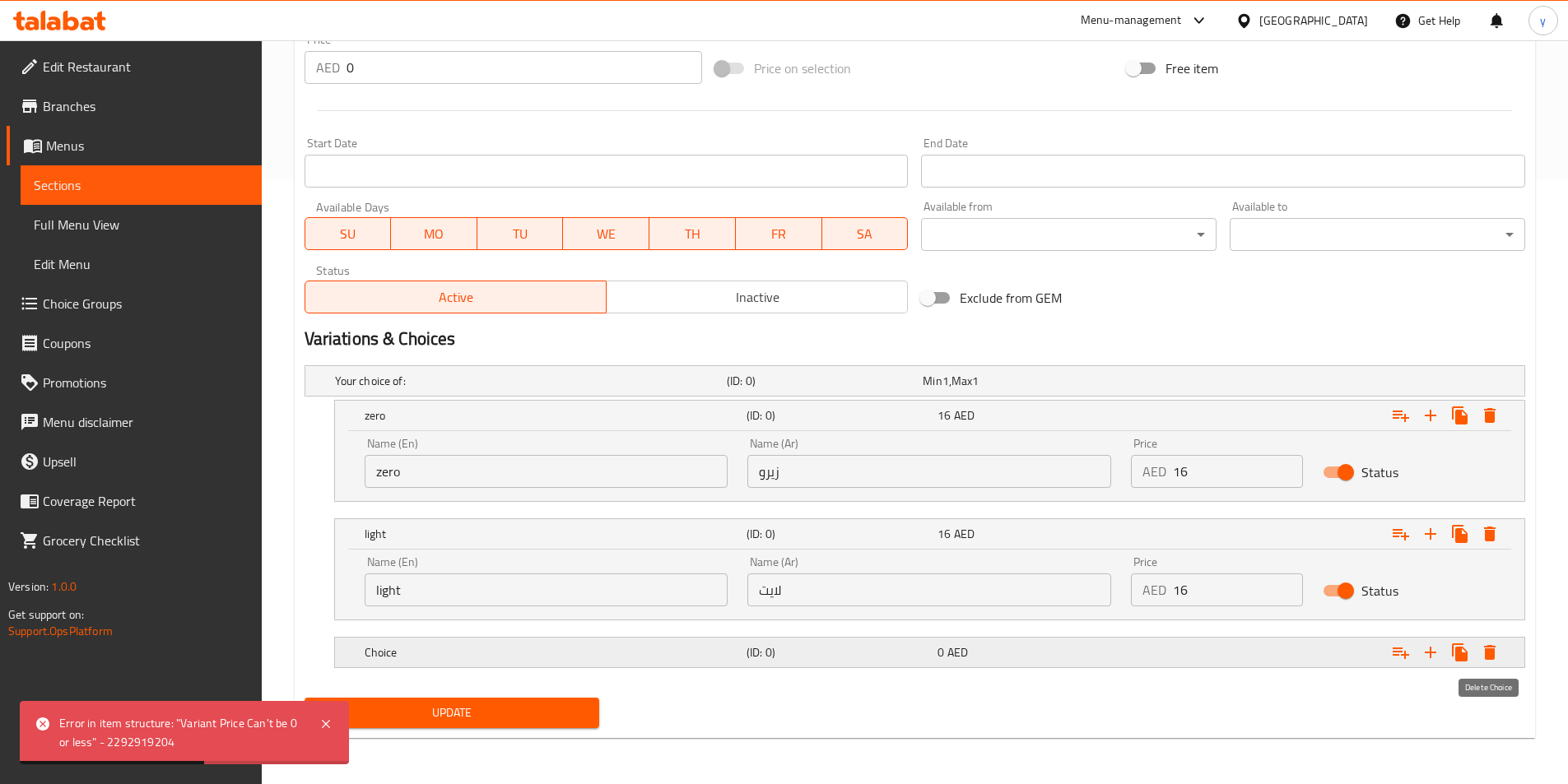
click at [1486, 661] on icon "Expand" at bounding box center [1490, 653] width 20 height 20
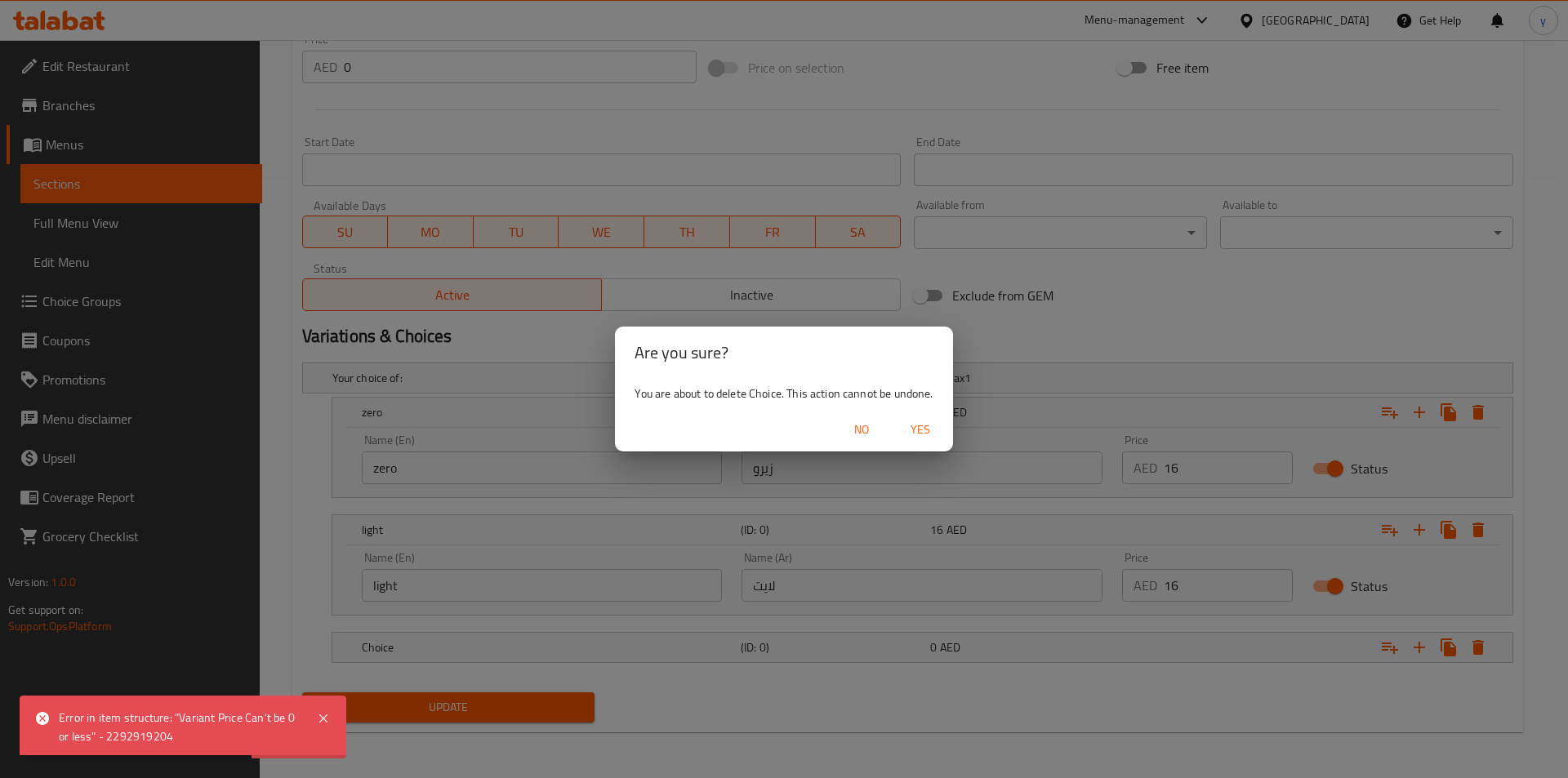
click at [912, 429] on span "Yes" at bounding box center [920, 429] width 39 height 20
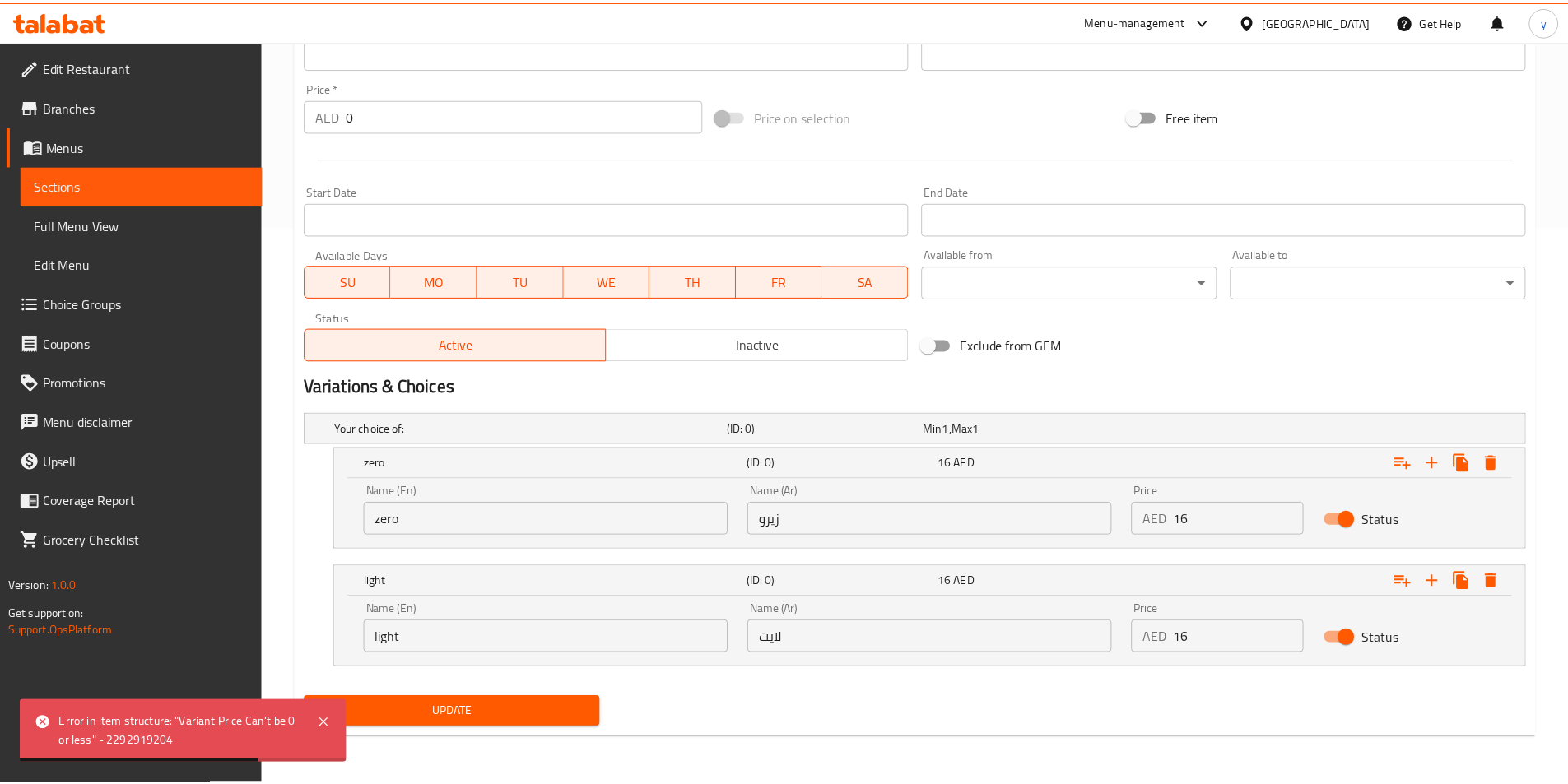
scroll to position [557, 0]
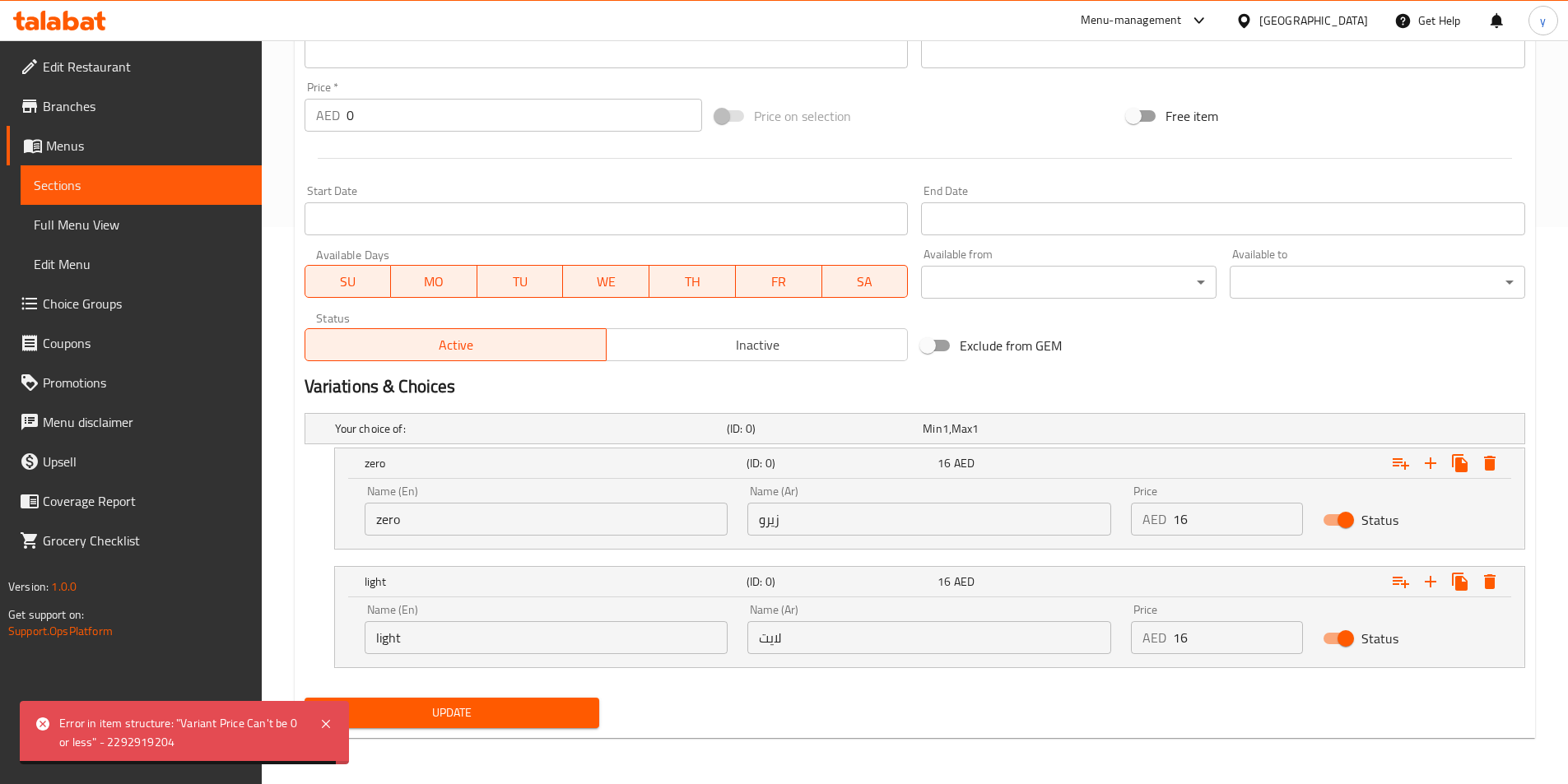
click at [508, 708] on span "Update" at bounding box center [452, 713] width 269 height 20
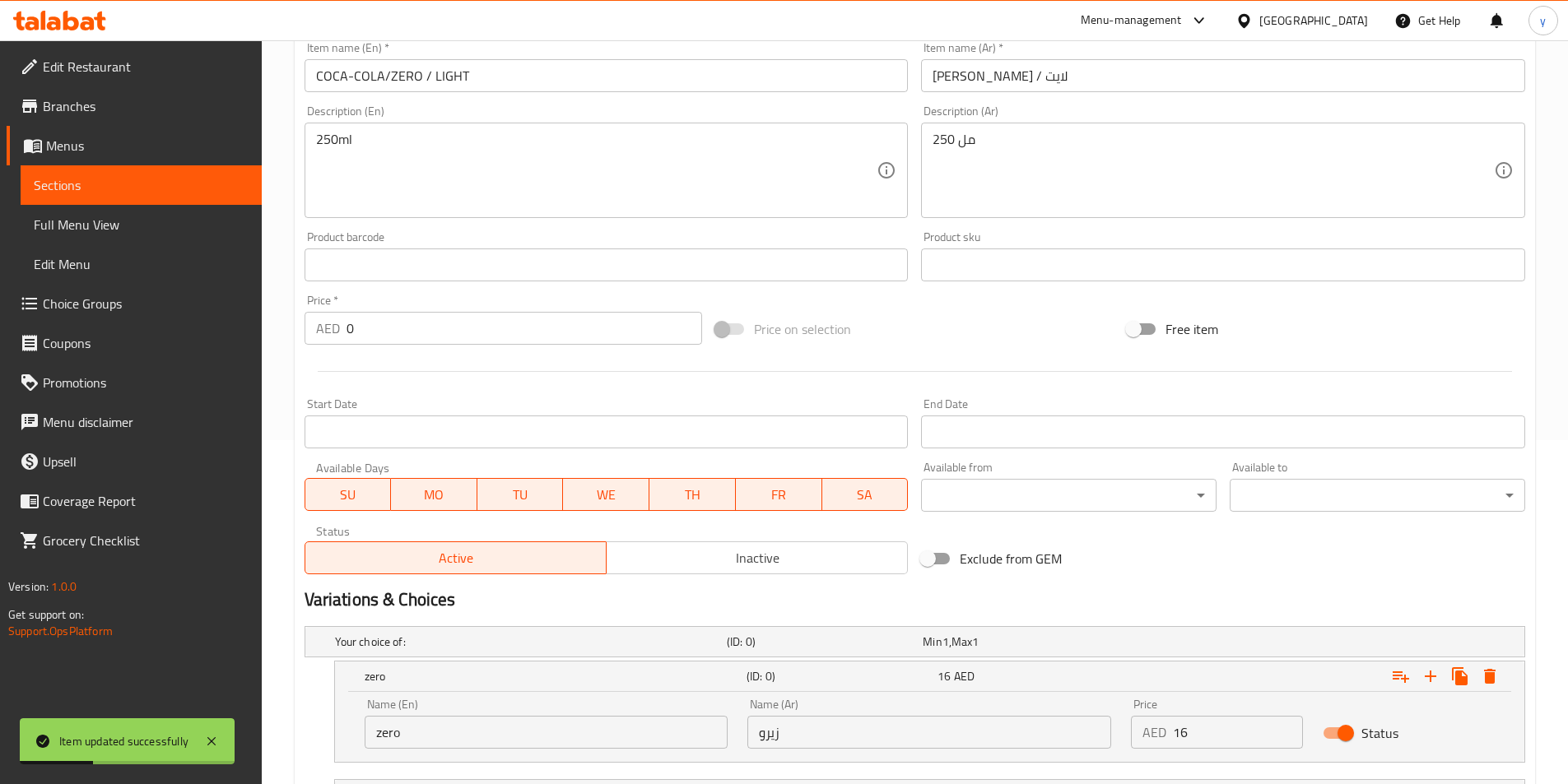
scroll to position [63, 0]
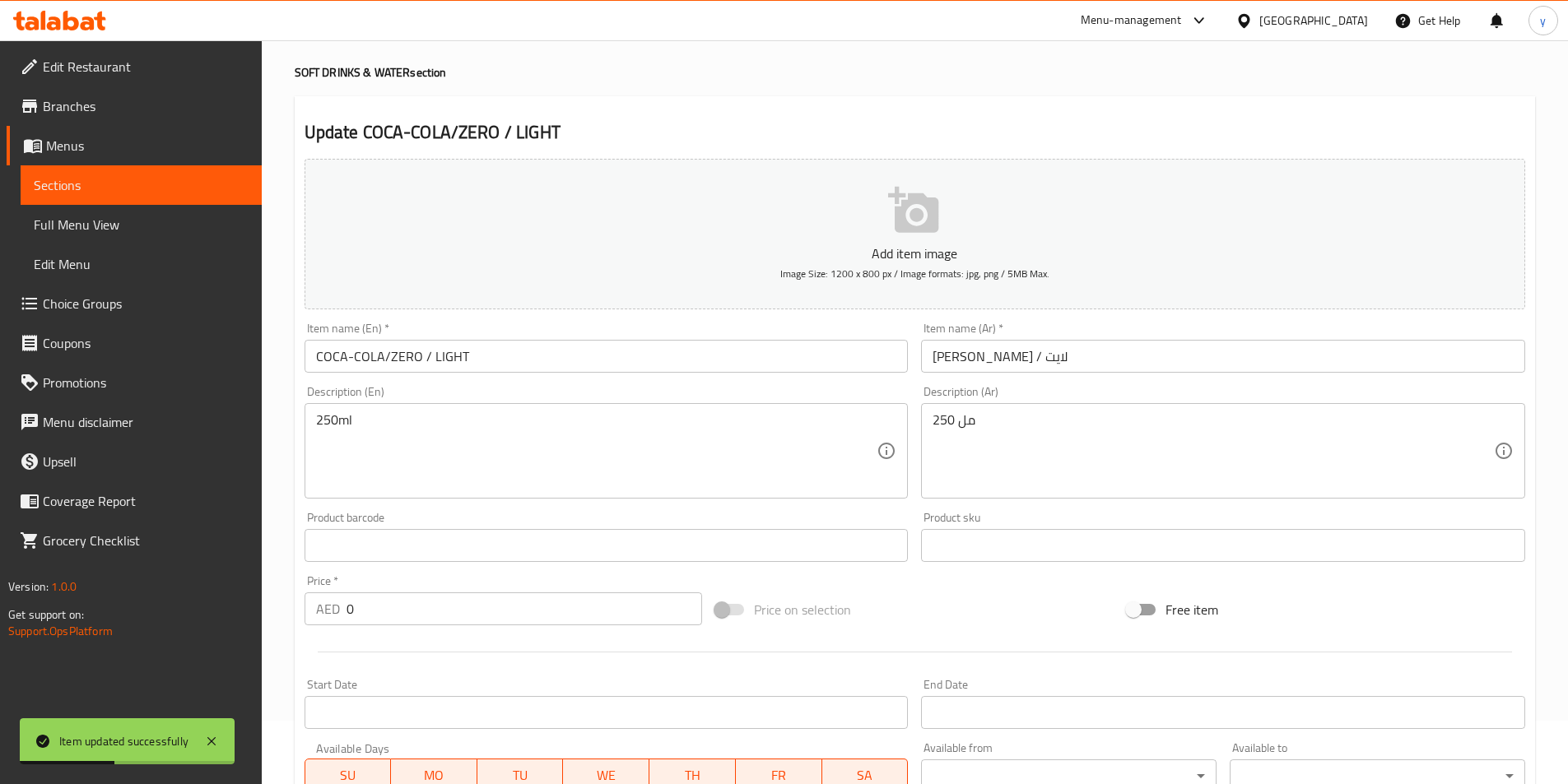
click at [147, 220] on span "Full Menu View" at bounding box center [141, 225] width 215 height 20
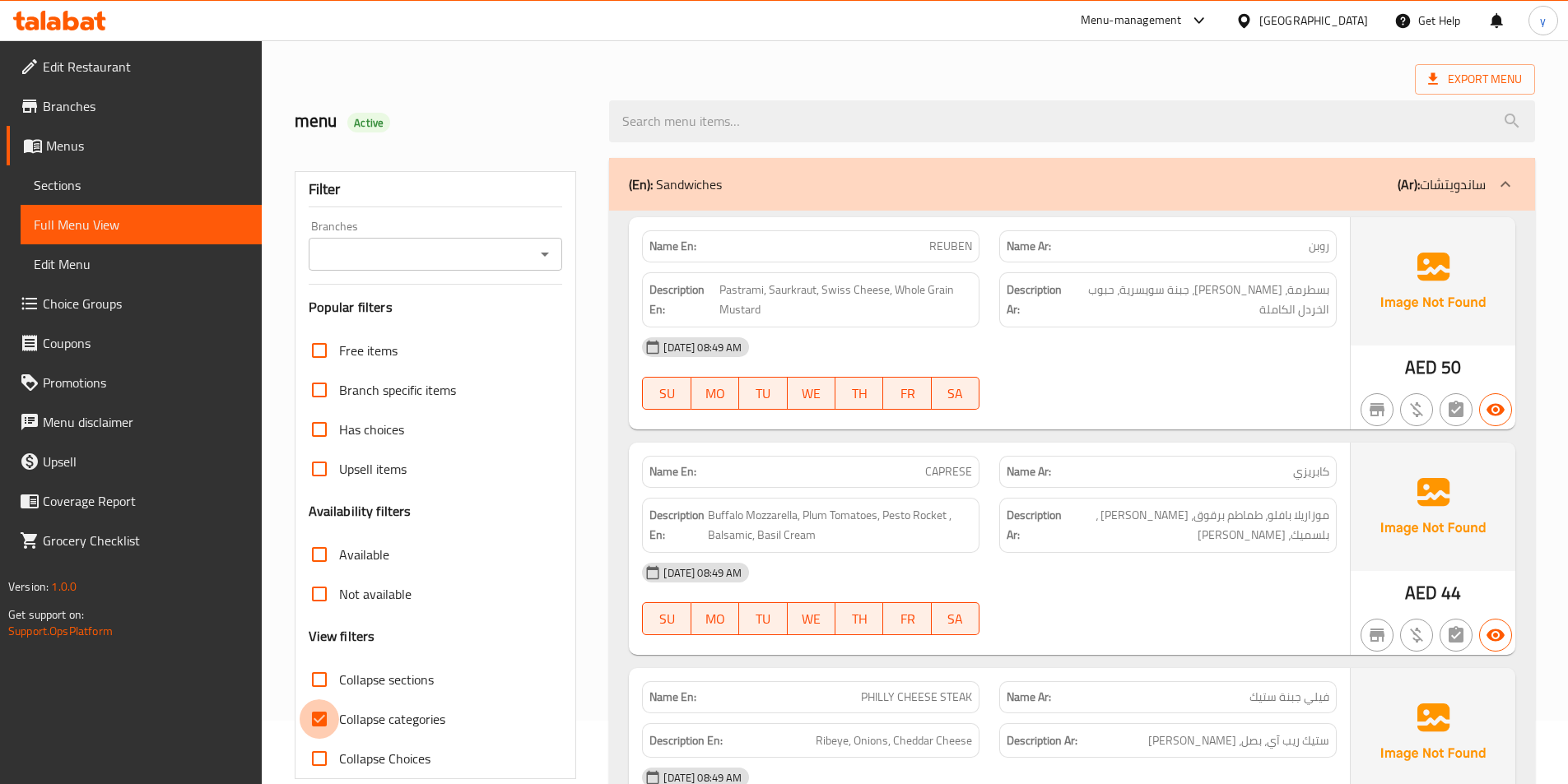
click at [311, 726] on input "Collapse categories" at bounding box center [318, 718] width 39 height 39
checkbox input "false"
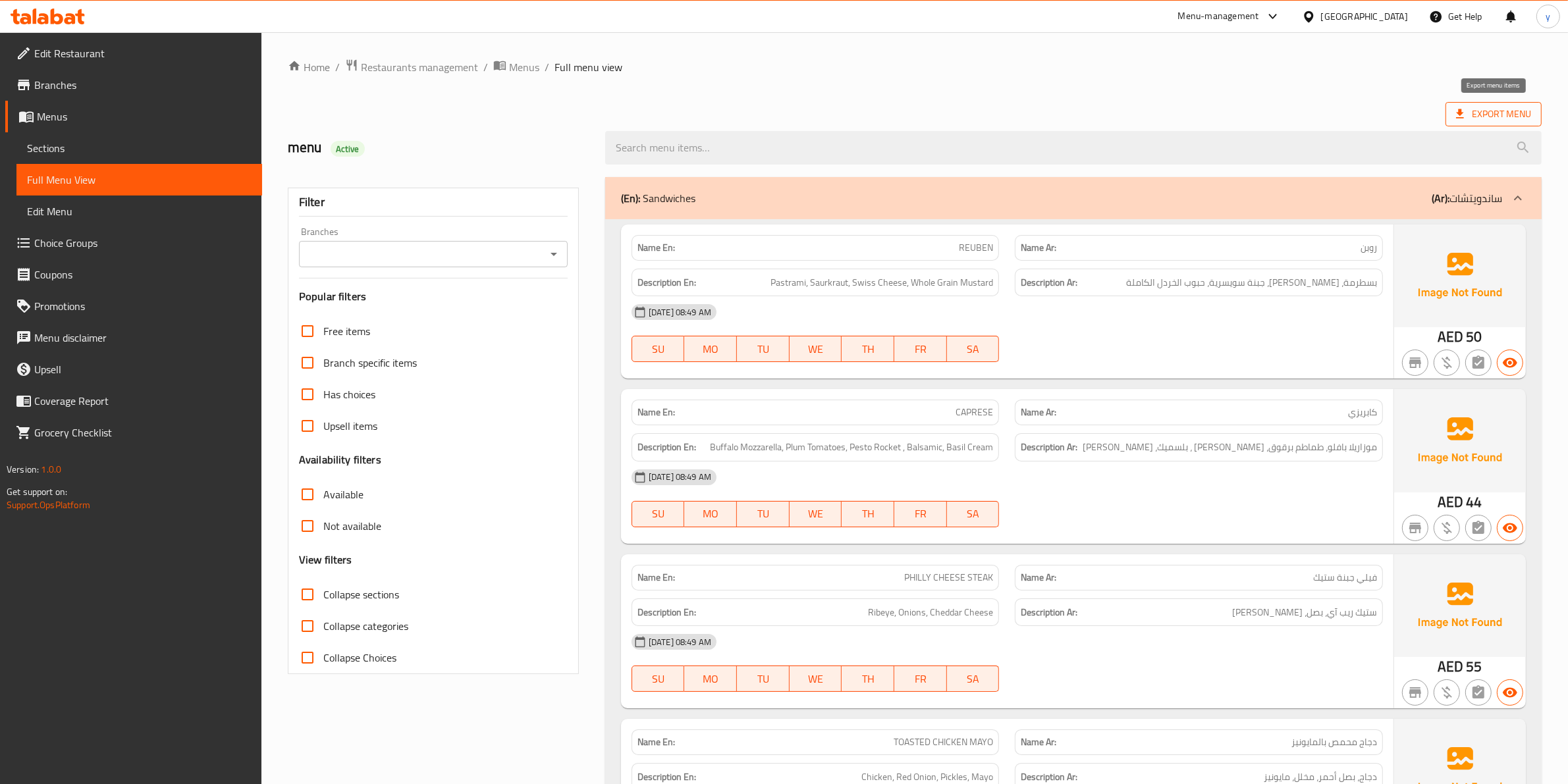
click at [1263, 106] on span "Export Menu" at bounding box center [1493, 114] width 75 height 16
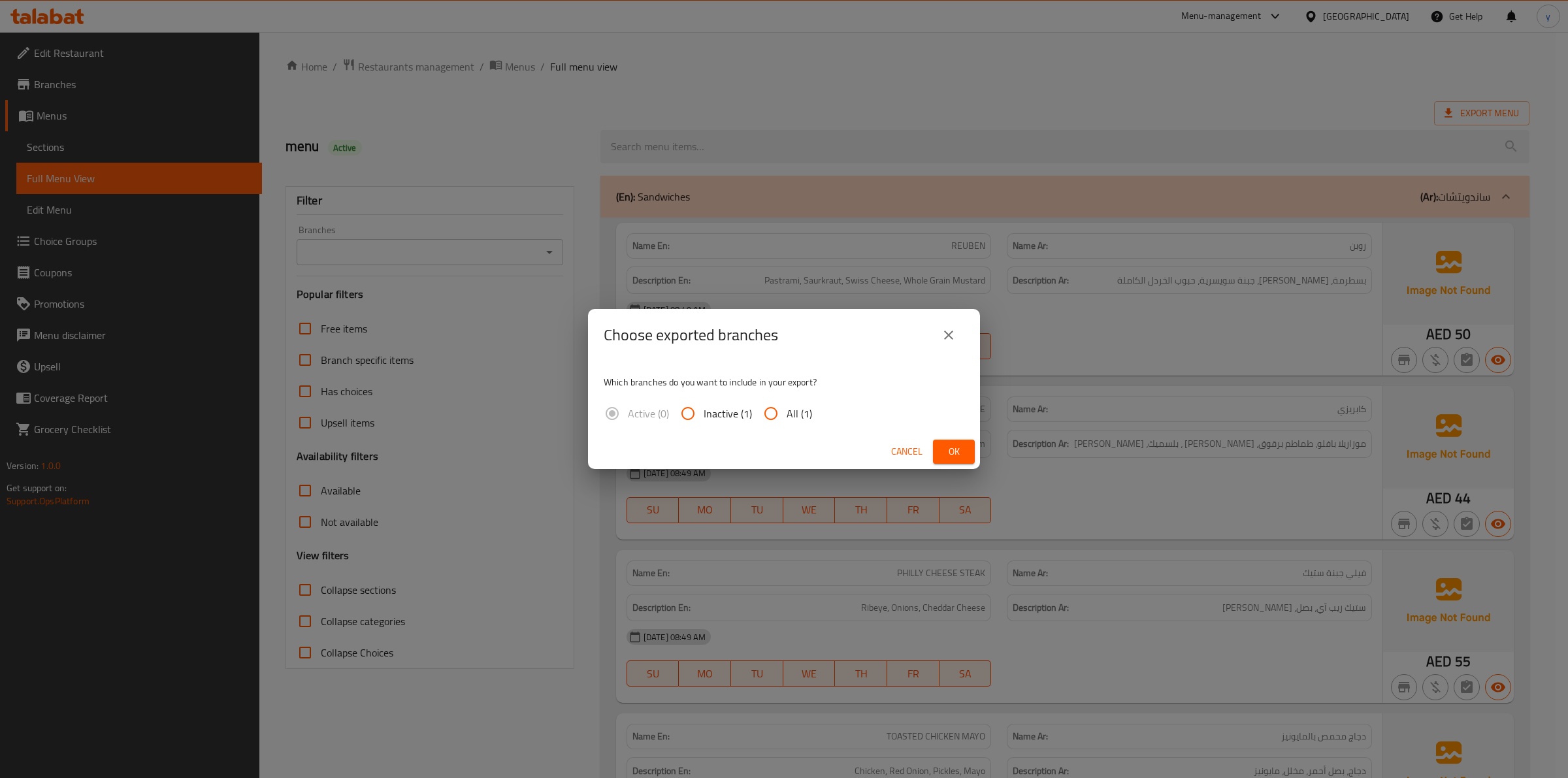
click at [769, 410] on input "All (1)" at bounding box center [771, 413] width 31 height 31
radio input "true"
click at [962, 459] on span "Ok" at bounding box center [953, 452] width 21 height 16
